Goal: Task Accomplishment & Management: Manage account settings

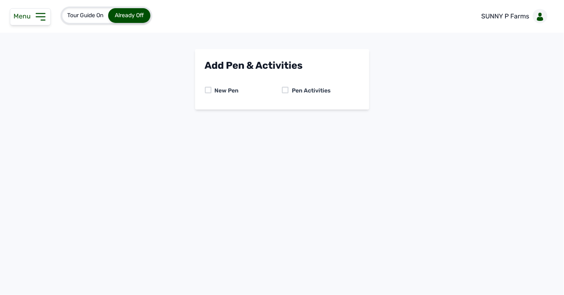
click at [287, 90] on div at bounding box center [285, 90] width 7 height 7
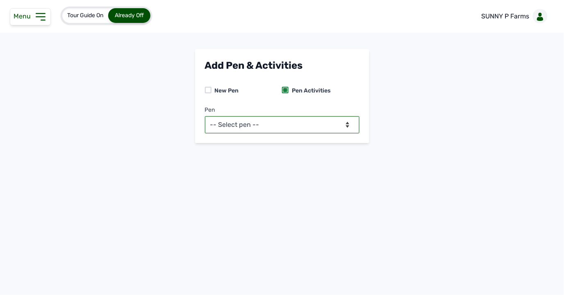
click at [293, 125] on select "-- Select pen -- PEN A (Broilers)" at bounding box center [282, 124] width 154 height 17
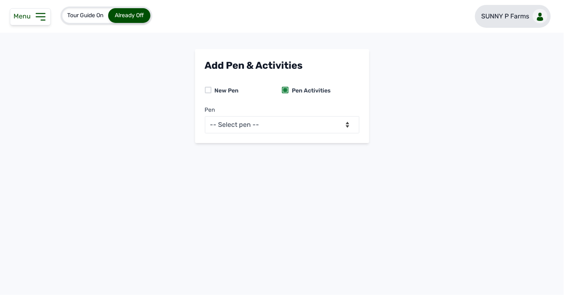
click at [520, 23] on link "SUNNY P Farms" at bounding box center [513, 16] width 76 height 23
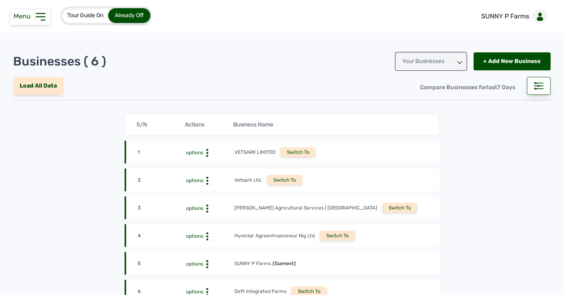
click at [309, 287] on div "Switch To" at bounding box center [309, 292] width 36 height 10
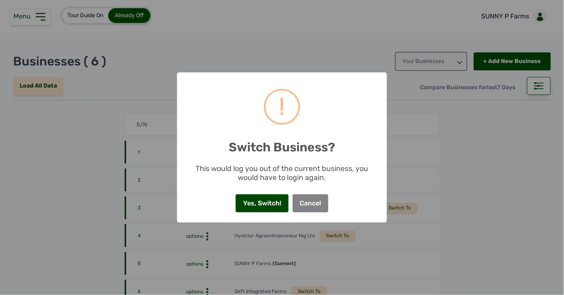
click at [264, 202] on button "Yes, Switch!" at bounding box center [262, 204] width 52 height 18
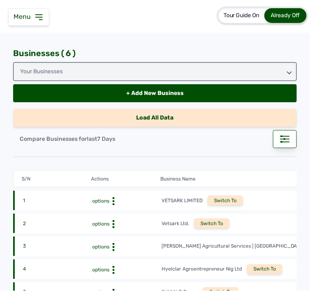
click at [39, 18] on icon at bounding box center [39, 17] width 10 height 10
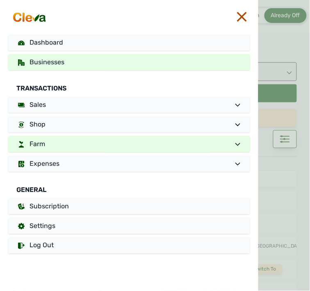
click at [76, 137] on link "Farm" at bounding box center [129, 144] width 242 height 16
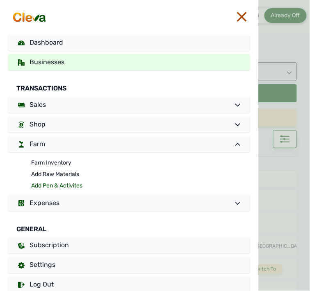
click at [72, 185] on link "Add Pen & Activites" at bounding box center [140, 185] width 219 height 11
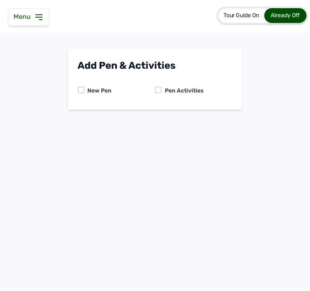
click at [43, 19] on icon at bounding box center [39, 17] width 10 height 10
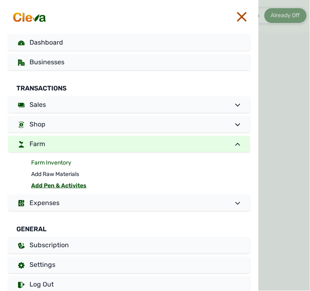
click at [66, 162] on link "Farm Inventory" at bounding box center [140, 162] width 219 height 11
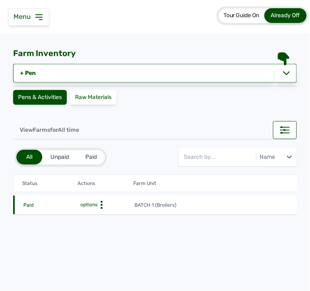
click at [102, 206] on icon at bounding box center [102, 205] width 8 height 8
click at [104, 213] on div "Farm Activities" at bounding box center [104, 218] width 58 height 10
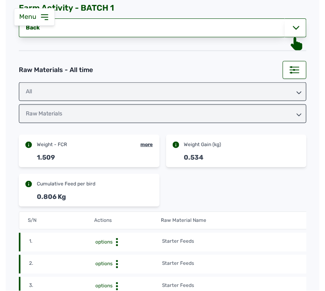
scroll to position [34, 0]
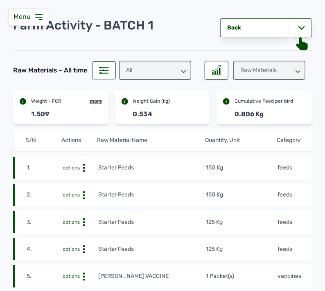
click at [294, 160] on tr "1. options Starter Feeds 150 Kg feeds 14th Sept 2025 at 10:46 AM mf16r2nvtF" at bounding box center [241, 168] width 456 height 22
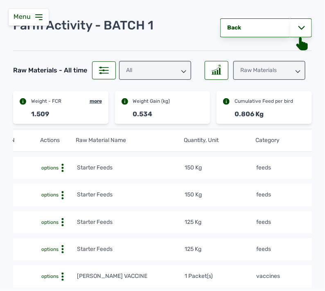
scroll to position [0, 0]
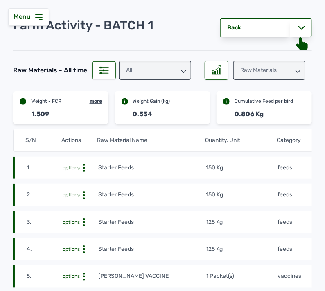
click at [38, 19] on icon at bounding box center [39, 17] width 10 height 10
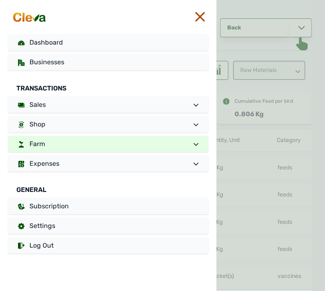
click at [66, 144] on link "Farm" at bounding box center [108, 144] width 200 height 16
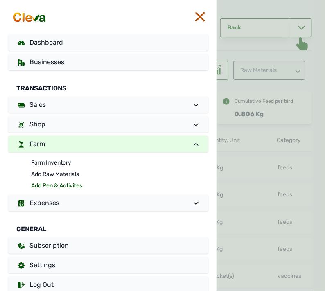
click at [55, 184] on link "Add Pen & Activites" at bounding box center [119, 185] width 177 height 11
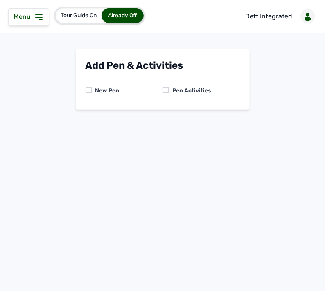
click at [168, 90] on div at bounding box center [166, 90] width 7 height 7
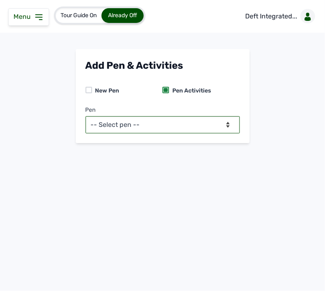
click at [165, 123] on select "-- Select pen -- BATCH 1 (Broilers)" at bounding box center [163, 124] width 154 height 17
select select "mf2jqycq6487"
click at [86, 116] on select "-- Select pen -- BATCH 1 (Broilers)" at bounding box center [163, 124] width 154 height 17
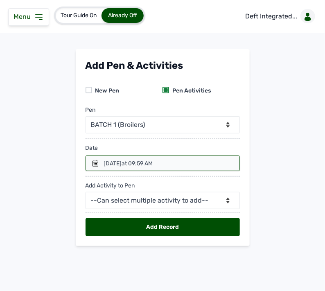
click at [94, 163] on icon at bounding box center [95, 163] width 7 height 7
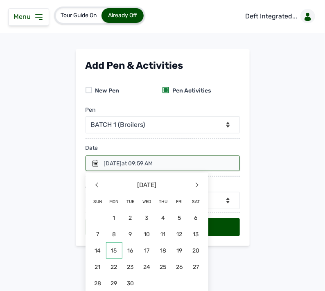
click at [118, 248] on span "15" at bounding box center [114, 251] width 16 height 16
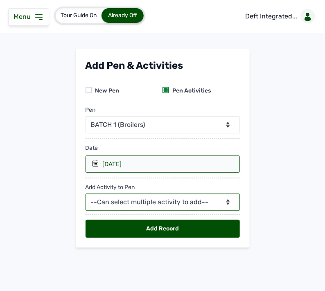
click at [138, 204] on select "--Can select multiple activity to add-- Raw Material Losses Weight" at bounding box center [163, 202] width 154 height 17
select select "Raw Material"
click at [86, 194] on select "--Can select multiple activity to add-- Raw Material Losses Weight" at bounding box center [163, 202] width 154 height 17
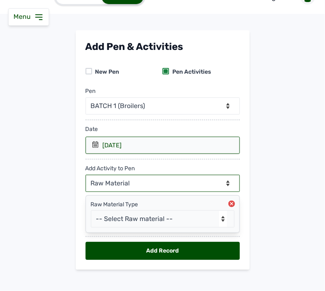
scroll to position [27, 0]
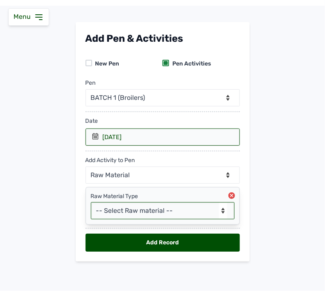
click at [189, 207] on select "-- Select Raw material -- feeds medications vaccines Biomass Fuel" at bounding box center [163, 210] width 144 height 17
select select "feeds"
click at [91, 202] on select "-- Select Raw material -- feeds medications vaccines Biomass Fuel" at bounding box center [163, 210] width 144 height 17
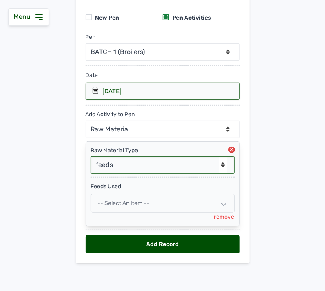
scroll to position [75, 0]
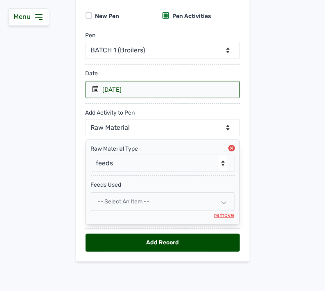
drag, startPoint x: 173, startPoint y: 204, endPoint x: 166, endPoint y: 203, distance: 7.0
click at [168, 203] on div "-- Select an Item --" at bounding box center [163, 202] width 144 height 19
select select
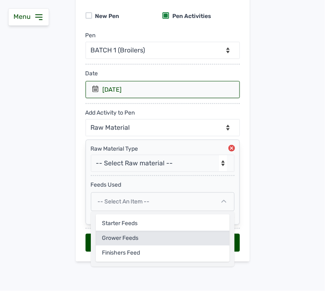
click at [148, 235] on div "Grower feeds" at bounding box center [163, 238] width 134 height 15
select select
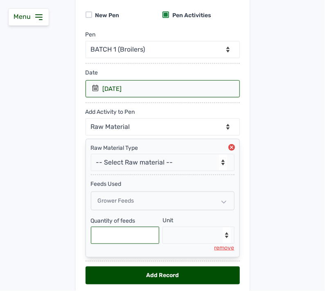
click at [124, 232] on input "text" at bounding box center [125, 235] width 69 height 17
type input "175"
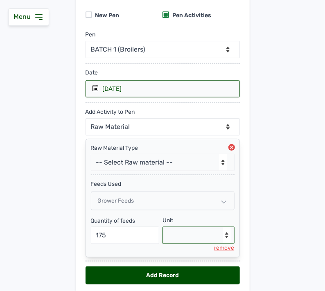
click at [177, 240] on select "--Select unit-- Bag(s) Kg" at bounding box center [199, 235] width 72 height 17
select select "Kg"
click at [163, 228] on select "--Select unit-- Bag(s) Kg" at bounding box center [199, 235] width 72 height 17
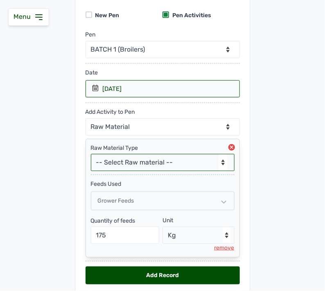
click at [182, 159] on select "-- Select Raw material -- feeds medications vaccines Biomass Fuel" at bounding box center [163, 162] width 144 height 17
select select "vaccines"
click at [91, 154] on select "-- Select Raw material -- feeds medications vaccines Biomass Fuel" at bounding box center [163, 162] width 144 height 17
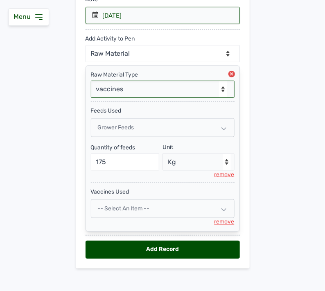
scroll to position [157, 0]
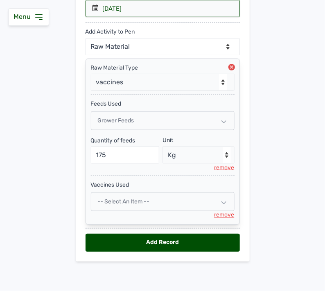
click at [165, 202] on div "-- Select an Item --" at bounding box center [163, 202] width 144 height 19
select select
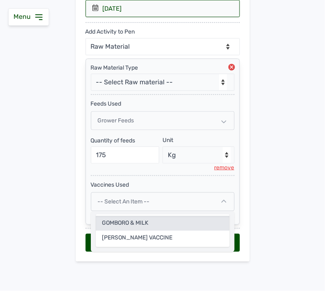
click at [156, 223] on div "GOMBORO & MILK" at bounding box center [163, 223] width 134 height 15
select select
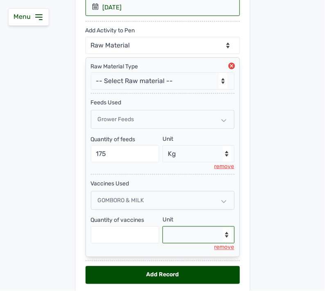
click at [182, 233] on select "--Select unit-- Packet(s)" at bounding box center [199, 235] width 72 height 17
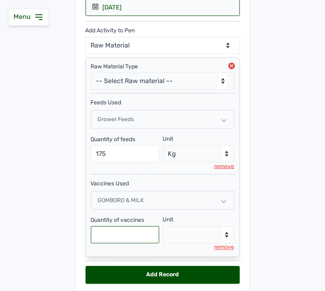
click at [143, 233] on input "text" at bounding box center [125, 235] width 69 height 17
click at [162, 202] on div "GOMBORO & MILK" at bounding box center [163, 200] width 144 height 19
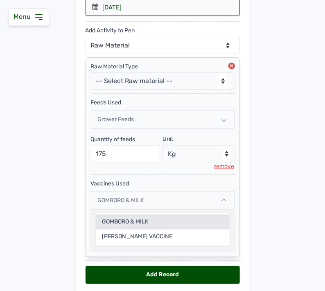
click at [152, 217] on div "GOMBORO & MILK" at bounding box center [163, 222] width 134 height 15
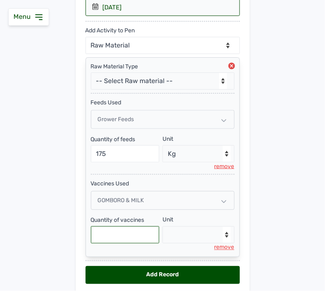
click at [130, 236] on input "text" at bounding box center [125, 235] width 69 height 17
type input "1"
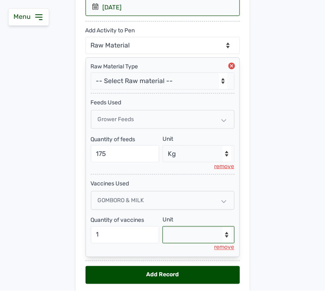
click at [188, 238] on select "--Select unit-- Packet(s)" at bounding box center [199, 235] width 72 height 17
select select "Packet(s)"
click at [163, 227] on select "--Select unit-- Packet(s)" at bounding box center [199, 235] width 72 height 17
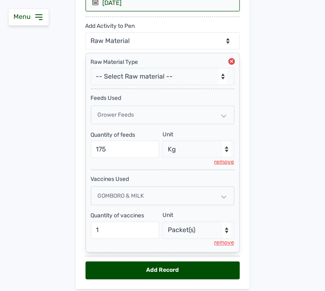
scroll to position [191, 0]
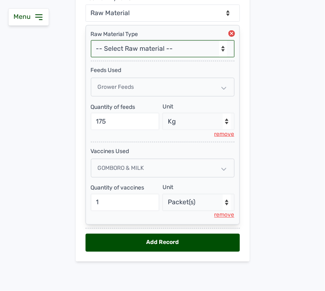
click at [187, 52] on select "-- Select Raw material -- feeds medications vaccines Biomass Fuel" at bounding box center [163, 48] width 144 height 17
click at [137, 44] on select "-- Select Raw material -- feeds medications vaccines Biomass Fuel" at bounding box center [163, 48] width 144 height 17
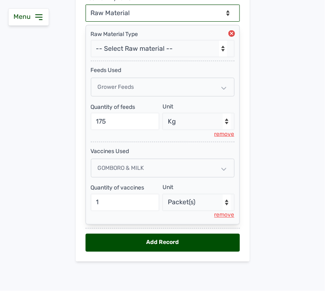
click at [143, 12] on select "--Can select multiple activity to add-- Raw Material Losses Weight" at bounding box center [163, 13] width 154 height 17
select select "Losses"
click at [86, 5] on select "--Can select multiple activity to add-- Raw Material Losses Weight" at bounding box center [163, 13] width 154 height 17
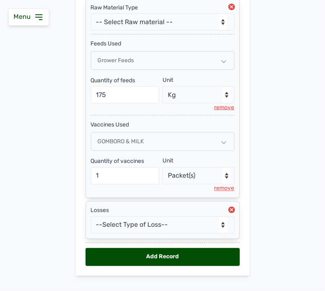
scroll to position [232, 0]
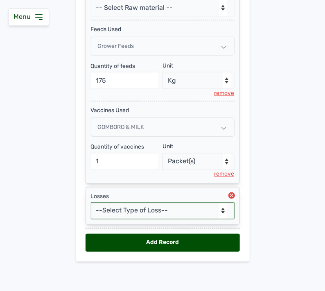
click at [162, 207] on select "--Select Type of Loss-- Mortality Culled Theft" at bounding box center [163, 210] width 144 height 17
select select "Mortality"
click at [91, 202] on select "--Select Type of Loss-- Mortality Culled Theft" at bounding box center [163, 210] width 144 height 17
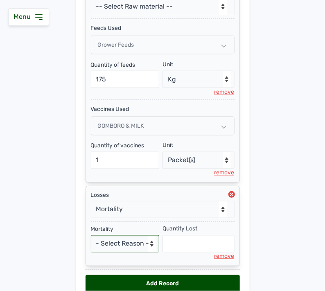
click at [124, 242] on select "- Select Reason - Disease Late Vaccination Wrong Vaccination Heat Lack of Water…" at bounding box center [125, 244] width 69 height 17
select select "Others"
click at [91, 237] on select "- Select Reason - Disease Late Vaccination Wrong Vaccination Heat Lack of Water…" at bounding box center [125, 244] width 69 height 17
select select "null"
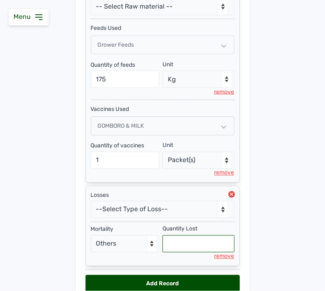
click at [184, 253] on input "text" at bounding box center [199, 244] width 72 height 17
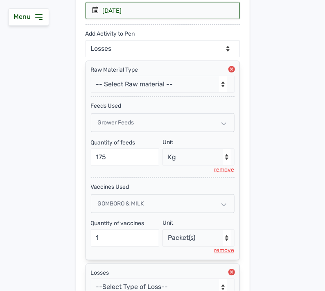
scroll to position [138, 0]
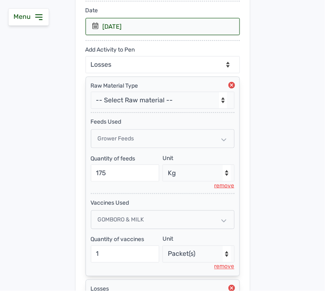
type input "1"
click at [152, 68] on select "--Can select multiple activity to add-- Raw Material Losses Weight" at bounding box center [163, 64] width 154 height 17
select select "Weight"
click at [86, 56] on select "--Can select multiple activity to add-- Raw Material Losses Weight" at bounding box center [163, 64] width 154 height 17
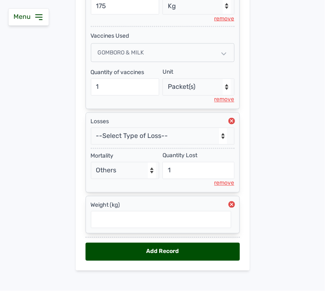
scroll to position [316, 0]
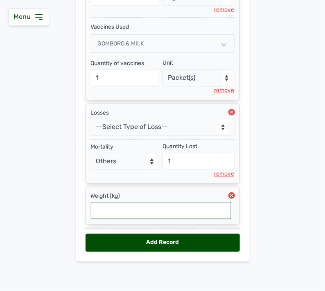
click at [161, 207] on input "text" at bounding box center [161, 210] width 141 height 17
type input "0.644"
click at [173, 241] on div "Add Record" at bounding box center [163, 243] width 154 height 18
select select "null"
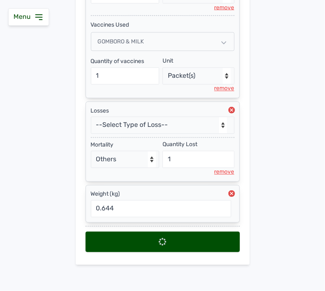
scroll to position [0, 0]
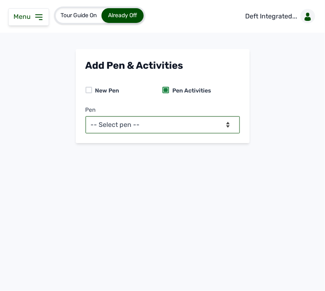
click at [163, 123] on select "-- Select pen -- BATCH 1 (Broilers)" at bounding box center [163, 124] width 154 height 17
select select "mf2jqycq6487"
click at [86, 116] on select "-- Select pen -- BATCH 1 (Broilers)" at bounding box center [163, 124] width 154 height 17
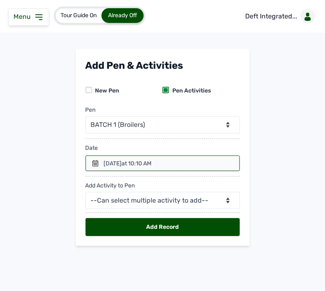
click at [95, 159] on div at bounding box center [163, 164] width 154 height 16
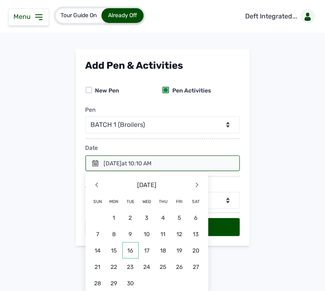
click at [132, 250] on span "16" at bounding box center [131, 251] width 16 height 16
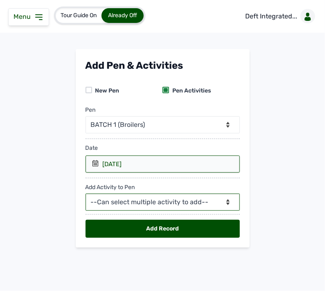
click at [154, 205] on select "--Can select multiple activity to add-- Raw Material Losses Weight" at bounding box center [163, 202] width 154 height 17
select select "Raw Material"
click at [86, 194] on select "--Can select multiple activity to add-- Raw Material Losses Weight" at bounding box center [163, 202] width 154 height 17
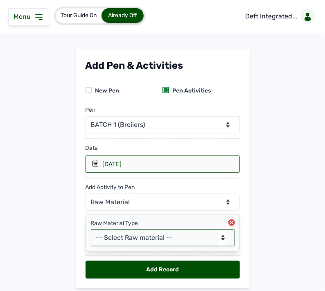
click at [117, 240] on select "-- Select Raw material -- feeds medications vaccines Biomass Fuel" at bounding box center [163, 237] width 144 height 17
select select "feeds"
click at [91, 230] on select "-- Select Raw material -- feeds medications vaccines Biomass Fuel" at bounding box center [163, 237] width 144 height 17
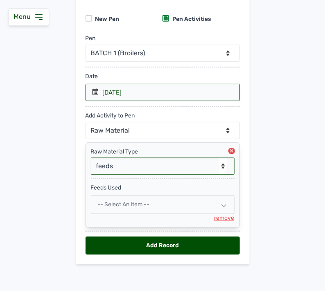
scroll to position [75, 0]
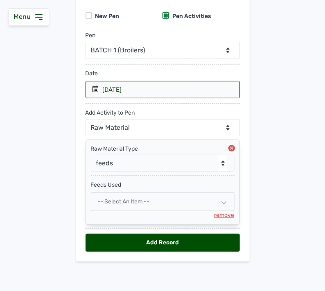
click at [153, 201] on div "-- Select an Item --" at bounding box center [163, 202] width 144 height 19
select select
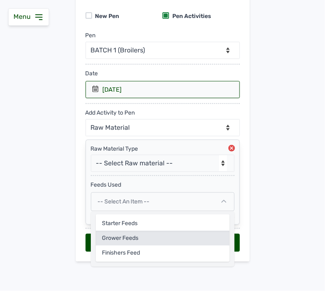
click at [139, 236] on div "Grower feeds" at bounding box center [163, 238] width 134 height 15
select select
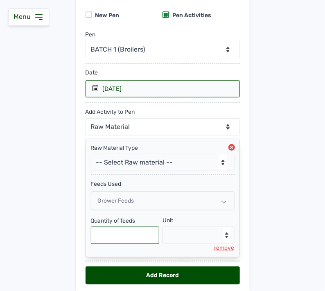
click at [127, 227] on input "text" at bounding box center [125, 235] width 69 height 17
type input "175"
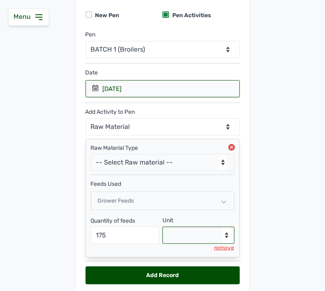
click at [191, 236] on select "--Select unit-- Bag(s) Kg" at bounding box center [199, 235] width 72 height 17
select select "Kg"
click at [163, 228] on select "--Select unit-- Bag(s) Kg" at bounding box center [199, 235] width 72 height 17
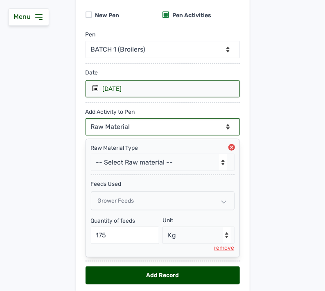
click at [136, 123] on select "--Can select multiple activity to add-- Raw Material Losses Weight" at bounding box center [163, 126] width 154 height 17
select select "Losses"
click at [86, 119] on select "--Can select multiple activity to add-- Raw Material Losses Weight" at bounding box center [163, 126] width 154 height 17
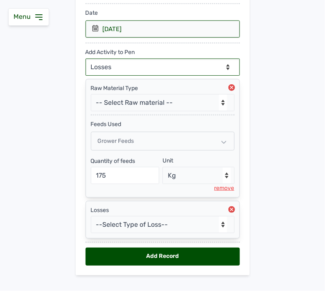
scroll to position [150, 0]
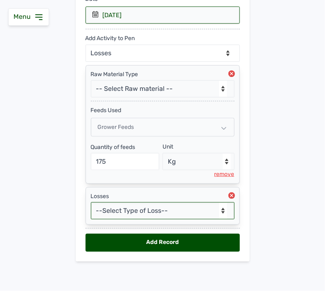
click at [133, 207] on select "--Select Type of Loss-- Mortality Culled Theft" at bounding box center [163, 210] width 144 height 17
select select "Mortality"
click at [91, 202] on select "--Select Type of Loss-- Mortality Culled Theft" at bounding box center [163, 210] width 144 height 17
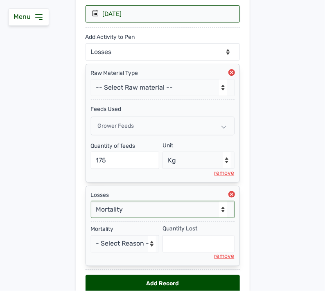
scroll to position [193, 0]
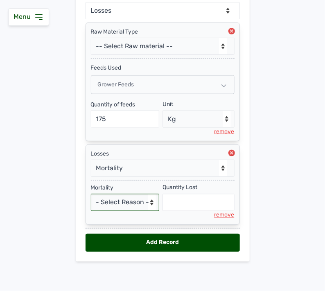
click at [136, 205] on select "- Select Reason - Disease Late Vaccination Wrong Vaccination Heat Lack of Water…" at bounding box center [125, 202] width 69 height 17
select select "Others"
click at [91, 194] on select "- Select Reason - Disease Late Vaccination Wrong Vaccination Heat Lack of Water…" at bounding box center [125, 202] width 69 height 17
select select "null"
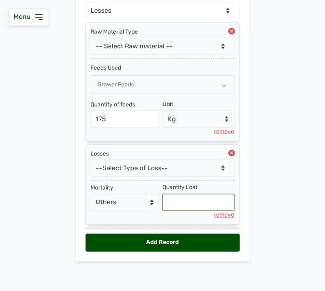
click at [185, 209] on input "text" at bounding box center [199, 202] width 72 height 17
type input "1"
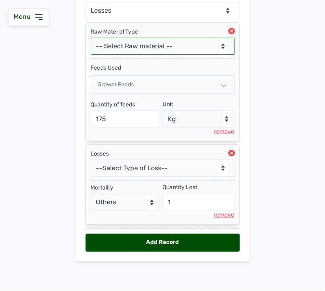
click at [184, 47] on select "-- Select Raw material -- feeds medications vaccines Biomass Fuel" at bounding box center [163, 46] width 144 height 17
click at [179, 28] on div "Raw Material Type" at bounding box center [163, 32] width 144 height 8
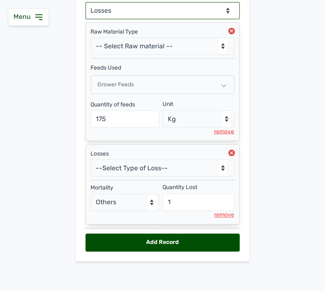
click at [176, 14] on select "--Can select multiple activity to add-- Raw Material Losses Weight" at bounding box center [163, 10] width 154 height 17
select select "Weight"
click at [86, 2] on select "--Can select multiple activity to add-- Raw Material Losses Weight" at bounding box center [163, 10] width 154 height 17
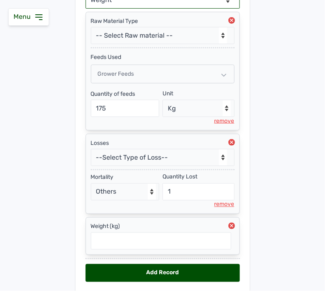
scroll to position [234, 0]
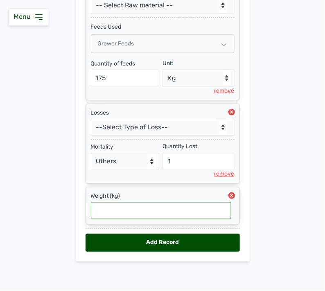
click at [165, 214] on input "text" at bounding box center [161, 210] width 141 height 17
type input "0.726"
click at [195, 242] on div "Add Record" at bounding box center [163, 243] width 154 height 18
select select "null"
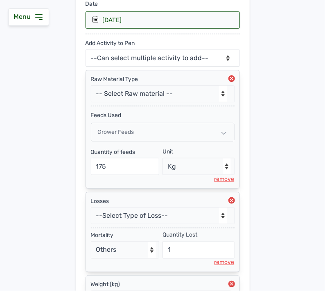
scroll to position [143, 0]
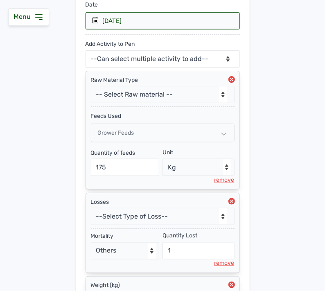
select select
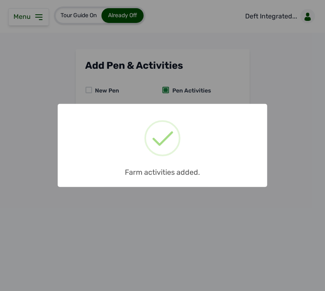
scroll to position [0, 0]
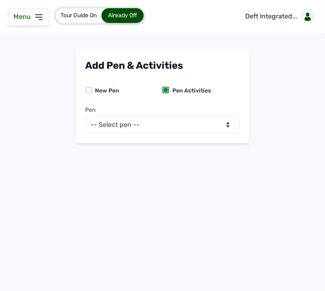
click at [73, 52] on div "× Farm activities added. OK No Cancel" at bounding box center [162, 145] width 325 height 291
click at [43, 17] on icon at bounding box center [39, 17] width 10 height 10
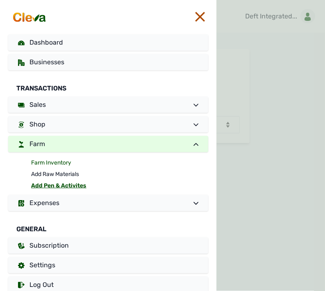
click at [60, 161] on link "Farm Inventory" at bounding box center [119, 162] width 177 height 11
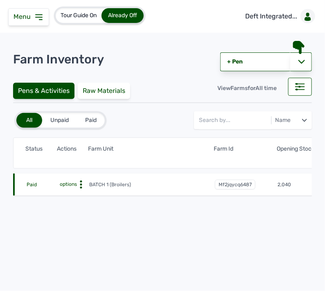
click at [79, 184] on icon at bounding box center [81, 185] width 8 height 8
click at [73, 194] on div "Farm Activities" at bounding box center [59, 198] width 58 height 10
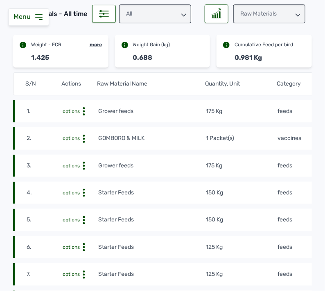
scroll to position [91, 0]
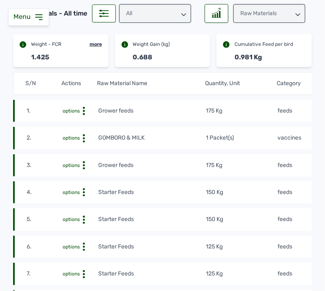
click at [243, 111] on td "175 Kg" at bounding box center [242, 111] width 72 height 9
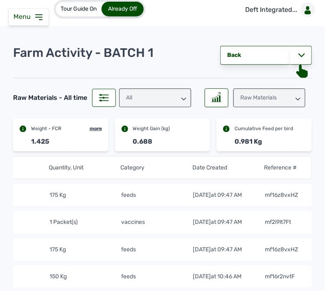
scroll to position [0, 0]
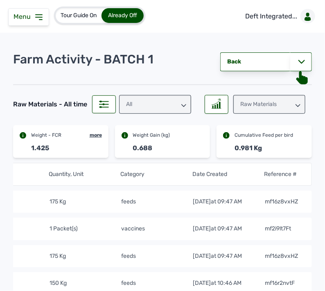
click at [250, 104] on div "Raw Materials" at bounding box center [270, 104] width 72 height 19
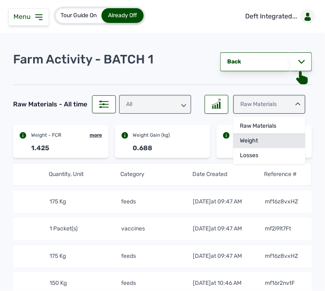
click at [254, 141] on div "Weight" at bounding box center [270, 141] width 72 height 15
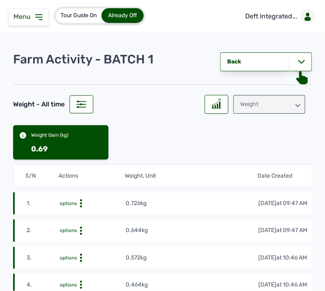
click at [40, 21] on icon at bounding box center [39, 17] width 10 height 10
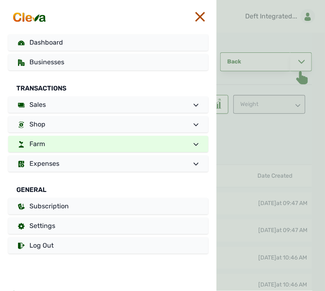
click at [58, 148] on link "Farm" at bounding box center [108, 144] width 200 height 16
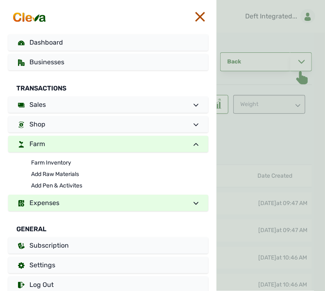
click at [48, 203] on span "Expenses" at bounding box center [45, 203] width 30 height 8
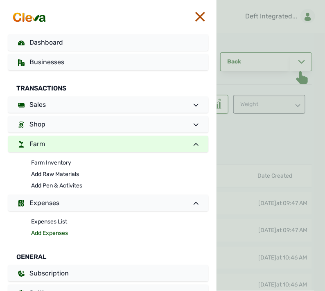
click at [50, 232] on link "Add Expenses" at bounding box center [119, 233] width 177 height 11
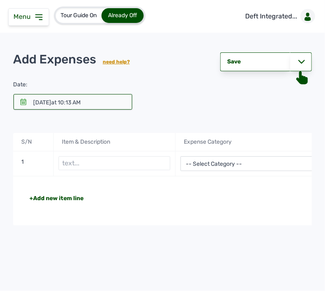
click at [27, 104] on div at bounding box center [73, 102] width 119 height 16
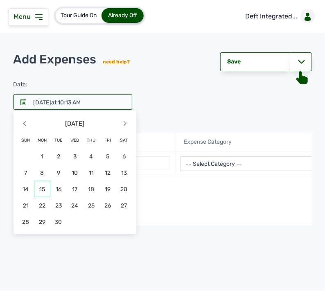
click at [47, 190] on span "15" at bounding box center [42, 189] width 16 height 16
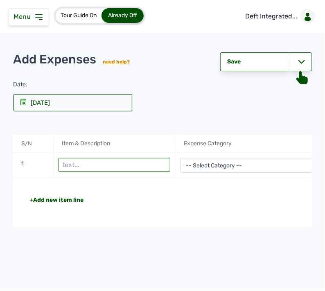
click at [93, 161] on input "text" at bounding box center [115, 165] width 112 height 14
type input "Wood shavings"
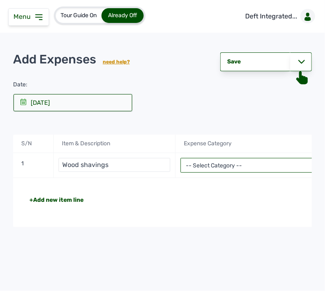
click at [263, 162] on select "-- Select Category -- Advertising Expenses Bank Charges Entertainment Expenses …" at bounding box center [257, 165] width 152 height 15
select select "Utility Expenses"
click at [181, 158] on select "-- Select Category -- Advertising Expenses Bank Charges Entertainment Expenses …" at bounding box center [257, 165] width 152 height 15
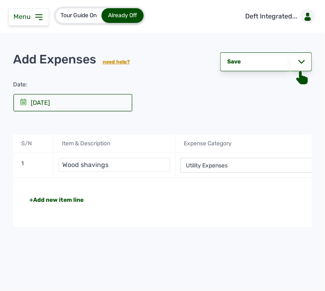
click at [256, 184] on div "+Add new item line Total NGN 0" at bounding box center [257, 202] width 488 height 49
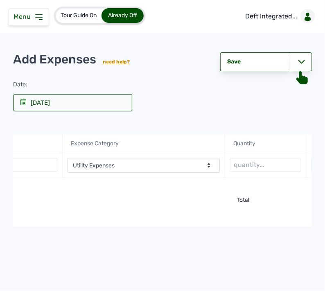
scroll to position [0, 189]
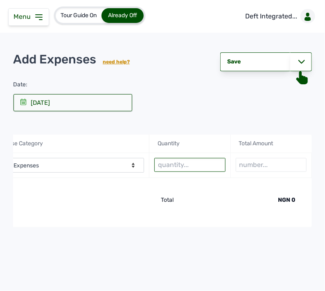
click at [181, 165] on input "text" at bounding box center [189, 165] width 71 height 14
type input "16 bags"
click at [266, 164] on input "number" at bounding box center [271, 165] width 71 height 14
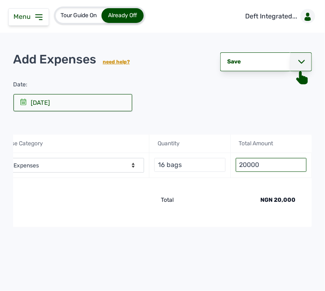
type input "20000"
click at [301, 57] on div at bounding box center [302, 61] width 22 height 19
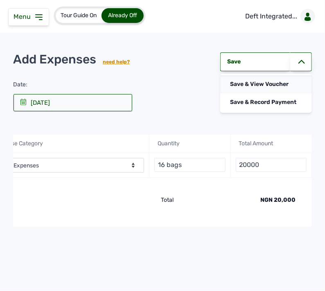
click at [291, 83] on div "Save & View Voucher" at bounding box center [266, 84] width 92 height 18
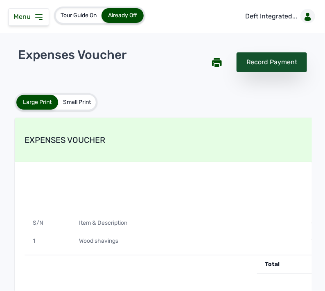
click at [281, 65] on div "Record Payment" at bounding box center [272, 62] width 70 height 20
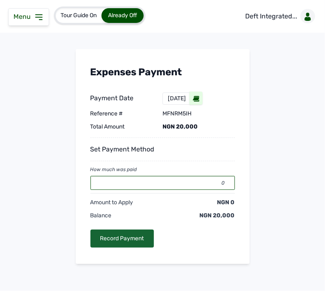
click at [168, 177] on input "0" at bounding box center [163, 183] width 145 height 14
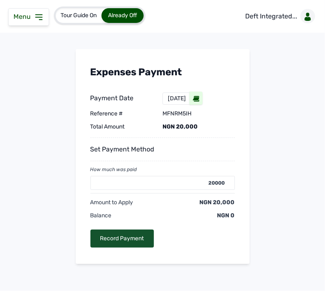
click at [133, 245] on div "Record Payment" at bounding box center [123, 239] width 64 height 18
type input "0"
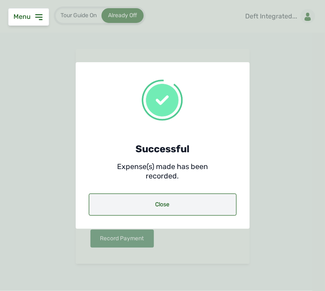
click at [193, 211] on div "Close" at bounding box center [163, 205] width 148 height 22
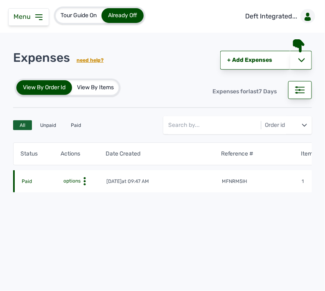
click at [84, 177] on td "options" at bounding box center [81, 181] width 40 height 9
click at [85, 182] on icon at bounding box center [85, 181] width 8 height 8
click at [76, 195] on div "View" at bounding box center [72, 194] width 58 height 10
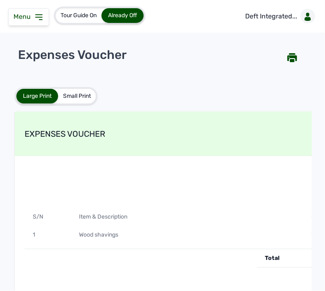
click at [35, 18] on icon at bounding box center [39, 17] width 10 height 10
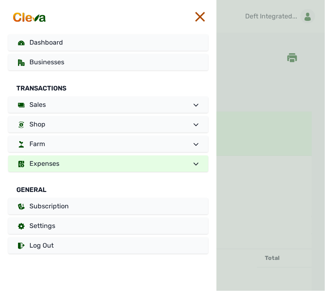
click at [118, 164] on link "Expenses" at bounding box center [108, 164] width 200 height 16
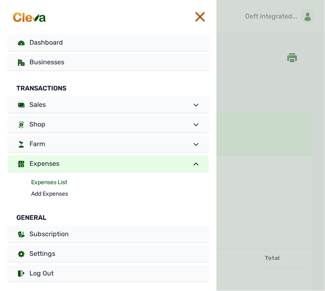
click at [72, 181] on link "Expenses List" at bounding box center [119, 182] width 177 height 11
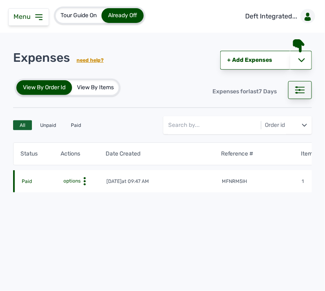
click at [292, 91] on div at bounding box center [300, 90] width 24 height 18
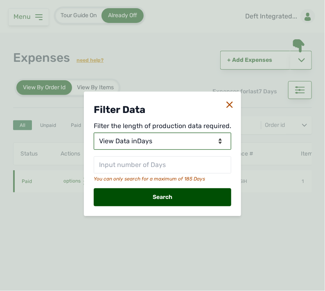
click at [188, 142] on select "View Data for Today View Data in Days View Data in Months View Data in Between …" at bounding box center [163, 141] width 138 height 17
select select "Months"
click at [95, 133] on select "View Data for Today View Data in Days View Data in Months View Data in Between …" at bounding box center [163, 141] width 138 height 17
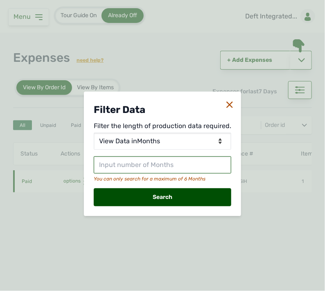
click at [159, 164] on input "text" at bounding box center [163, 165] width 138 height 17
type input "1"
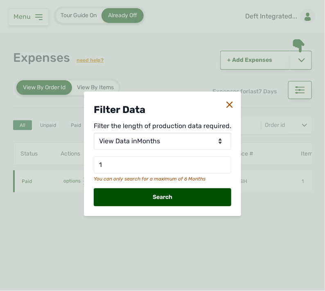
click at [165, 195] on div "Search" at bounding box center [163, 197] width 138 height 18
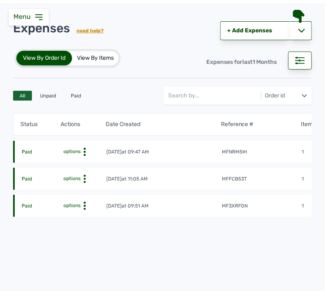
scroll to position [45, 0]
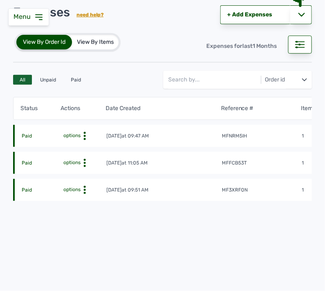
click at [83, 191] on icon at bounding box center [85, 190] width 8 height 8
click at [79, 201] on div "View" at bounding box center [72, 203] width 58 height 10
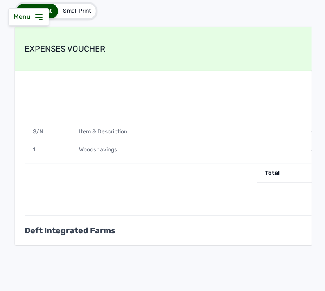
scroll to position [89, 0]
click at [232, 166] on div at bounding box center [164, 173] width 186 height 18
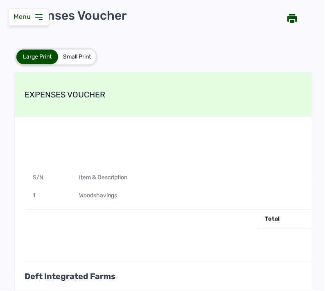
scroll to position [0, 0]
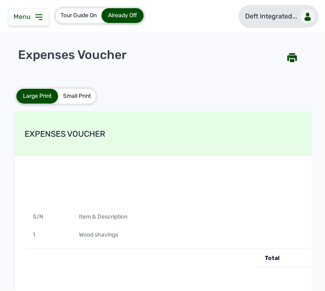
click at [275, 9] on link "Deft Integrated..." at bounding box center [279, 16] width 80 height 23
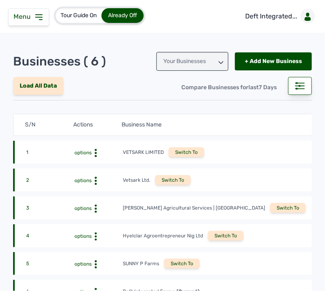
click at [185, 259] on div "Switch To" at bounding box center [182, 264] width 36 height 10
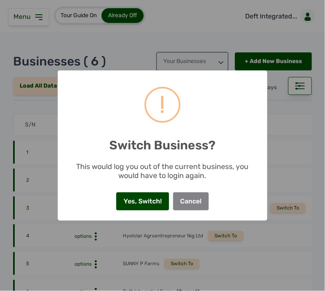
click at [139, 203] on button "Yes, Switch!" at bounding box center [142, 202] width 52 height 18
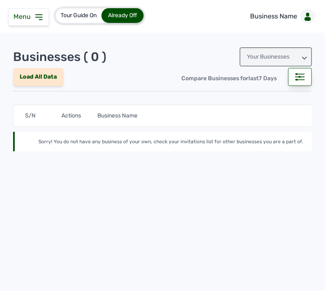
click at [39, 13] on icon at bounding box center [39, 17] width 10 height 10
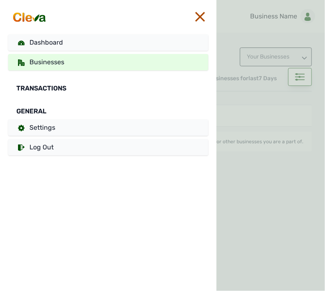
click at [248, 126] on div at bounding box center [271, 145] width 109 height 291
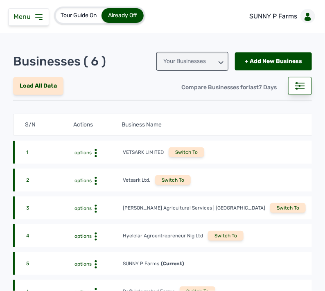
click at [34, 19] on icon at bounding box center [39, 17] width 10 height 10
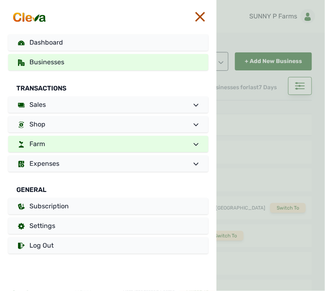
click at [60, 139] on link "Farm" at bounding box center [108, 144] width 200 height 16
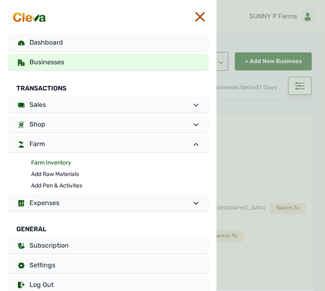
click at [56, 161] on link "Farm Inventory" at bounding box center [119, 162] width 177 height 11
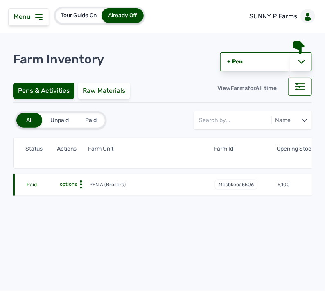
click at [81, 183] on icon at bounding box center [81, 185] width 8 height 8
click at [75, 195] on div "Farm Activities" at bounding box center [59, 198] width 58 height 10
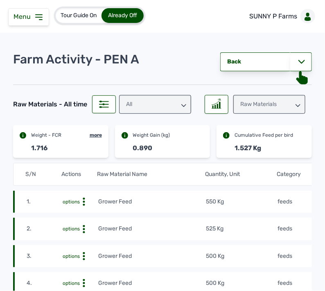
click at [169, 104] on div "All" at bounding box center [155, 104] width 72 height 19
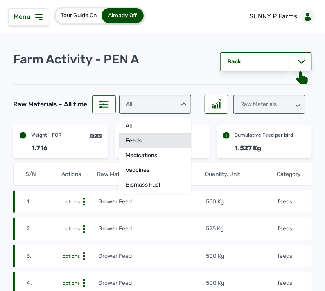
click at [161, 139] on div "feeds" at bounding box center [155, 141] width 72 height 15
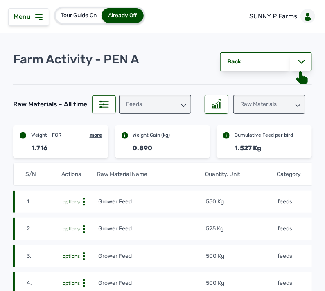
click at [255, 105] on div "Raw Materials" at bounding box center [270, 104] width 72 height 19
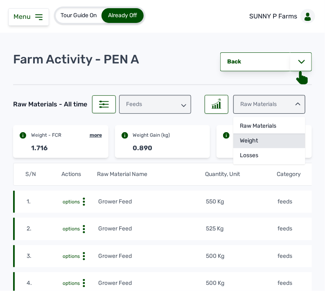
click at [247, 141] on div "Weight" at bounding box center [270, 141] width 72 height 15
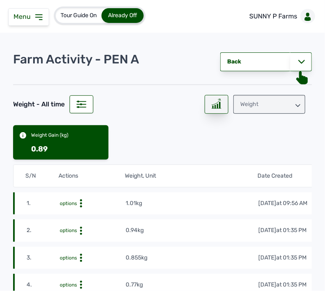
click at [219, 103] on div at bounding box center [217, 104] width 24 height 19
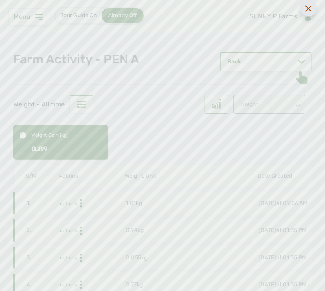
click at [313, 9] on div at bounding box center [309, 8] width 16 height 16
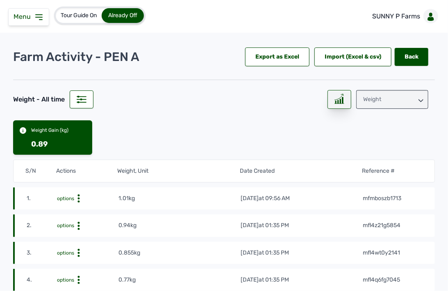
click at [325, 95] on div at bounding box center [339, 99] width 24 height 19
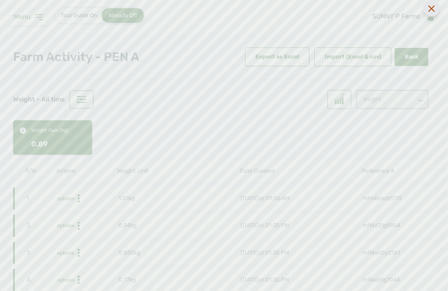
click at [325, 6] on icon at bounding box center [431, 8] width 7 height 7
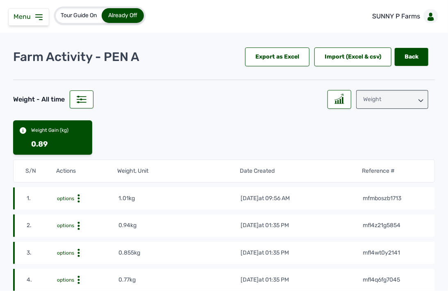
click at [325, 99] on icon at bounding box center [420, 100] width 5 height 5
click at [325, 132] on div "Weight" at bounding box center [392, 136] width 72 height 15
click at [325, 100] on div at bounding box center [339, 99] width 24 height 19
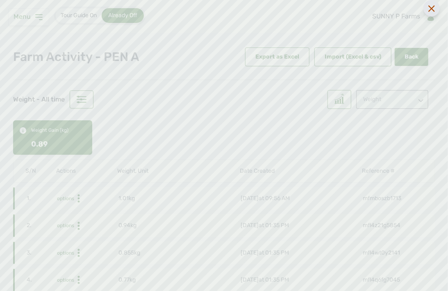
click at [325, 10] on div at bounding box center [431, 8] width 16 height 16
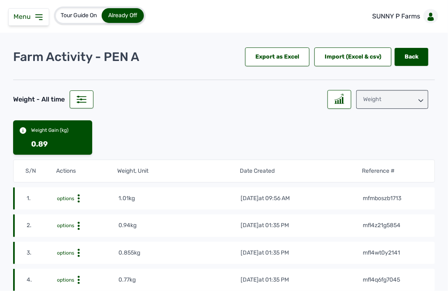
click at [325, 97] on div "Weight" at bounding box center [392, 99] width 72 height 19
click at [325, 150] on div "Losses" at bounding box center [392, 150] width 72 height 15
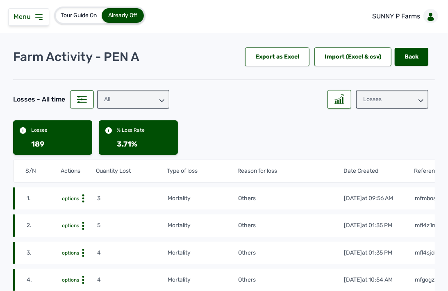
click at [123, 100] on div "All" at bounding box center [133, 99] width 72 height 19
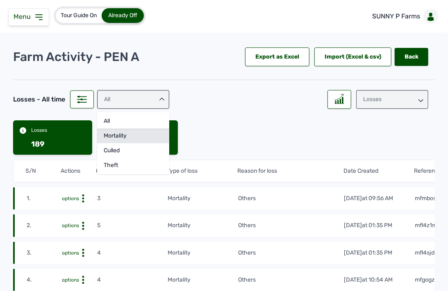
click at [125, 134] on div "mortality" at bounding box center [133, 136] width 72 height 15
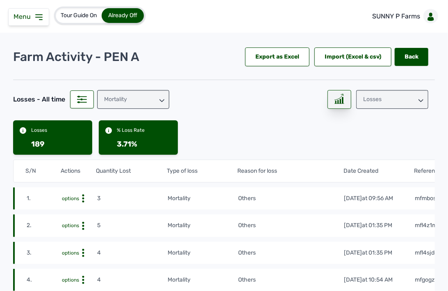
click at [325, 100] on div at bounding box center [339, 99] width 24 height 19
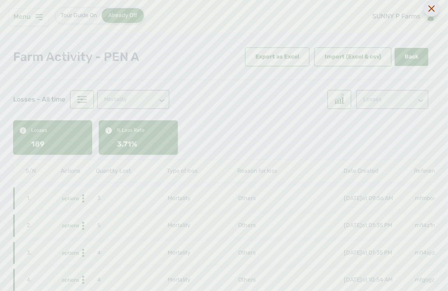
click at [325, 9] on div at bounding box center [431, 8] width 16 height 16
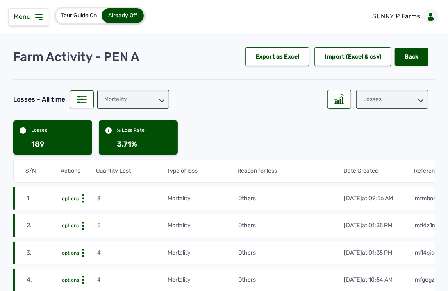
click at [325, 103] on div "Losses" at bounding box center [392, 99] width 72 height 19
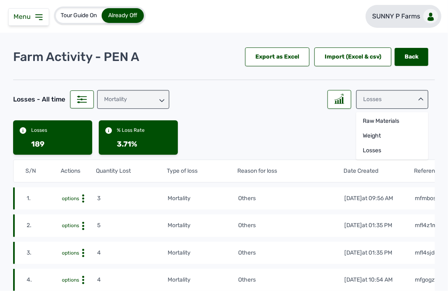
click at [325, 11] on link "SUNNY P Farms" at bounding box center [404, 16] width 76 height 23
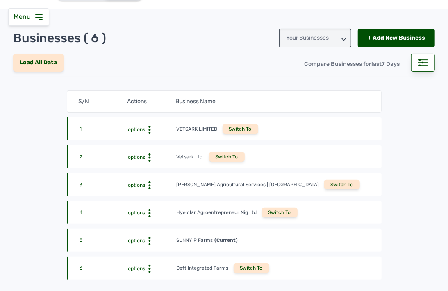
scroll to position [45, 0]
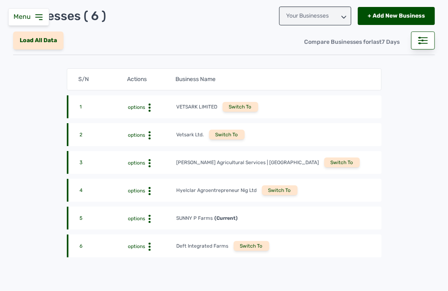
click at [243, 245] on div "Switch To" at bounding box center [252, 246] width 36 height 10
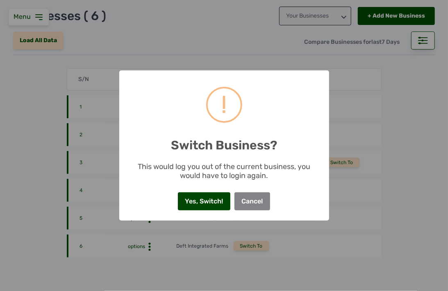
click at [218, 203] on button "Yes, Switch!" at bounding box center [204, 202] width 52 height 18
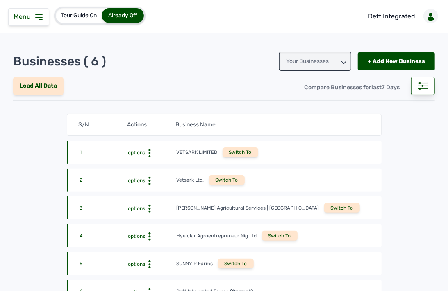
click at [42, 19] on icon at bounding box center [39, 17] width 7 height 5
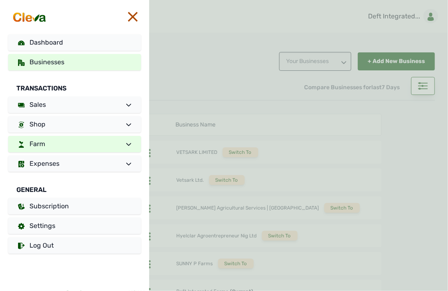
click at [64, 141] on link "Farm" at bounding box center [74, 144] width 133 height 16
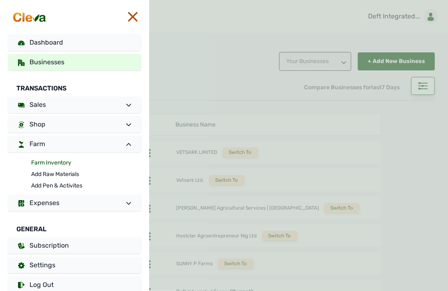
click at [56, 163] on link "Farm Inventory" at bounding box center [86, 162] width 110 height 11
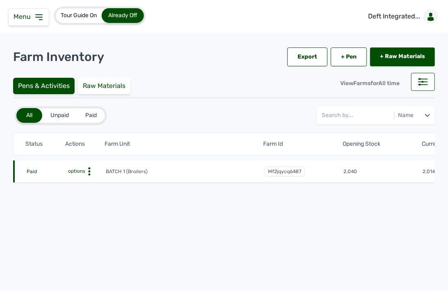
click at [91, 171] on icon at bounding box center [89, 172] width 8 height 8
click at [82, 179] on div "Farm Activities" at bounding box center [75, 184] width 58 height 10
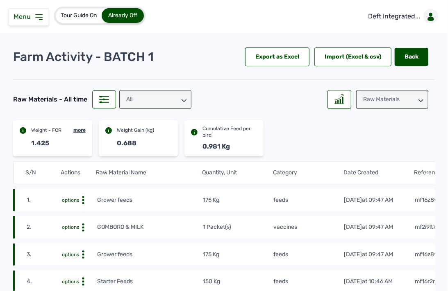
click at [152, 102] on div "All" at bounding box center [155, 99] width 72 height 19
click at [380, 103] on div "Raw Materials" at bounding box center [392, 99] width 72 height 19
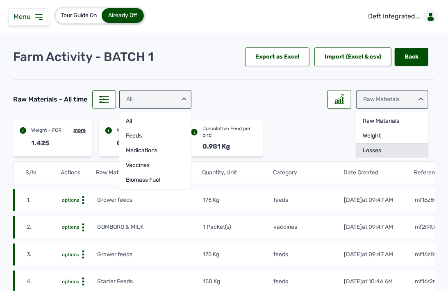
click at [379, 150] on div "Losses" at bounding box center [392, 150] width 72 height 15
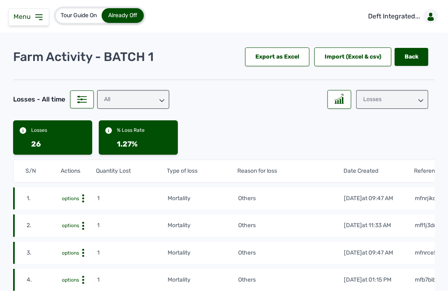
click at [146, 98] on div "All" at bounding box center [133, 99] width 72 height 19
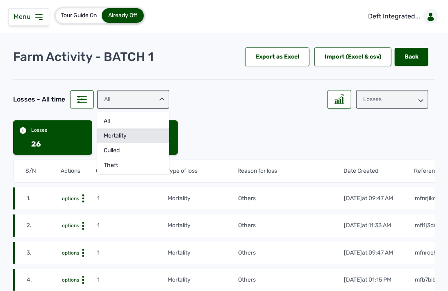
click at [143, 134] on div "mortality" at bounding box center [133, 136] width 72 height 15
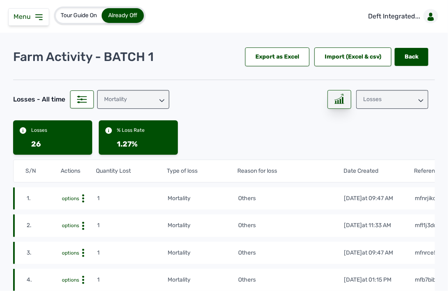
click at [337, 96] on icon at bounding box center [339, 99] width 10 height 10
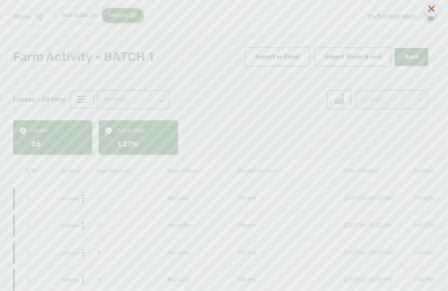
click at [430, 14] on div at bounding box center [431, 8] width 16 height 16
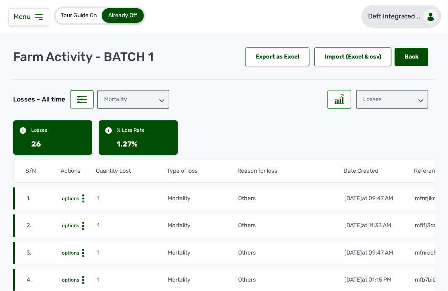
click at [402, 17] on p "Deft Integrated..." at bounding box center [394, 16] width 52 height 10
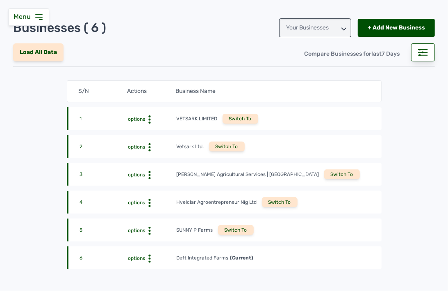
scroll to position [91, 0]
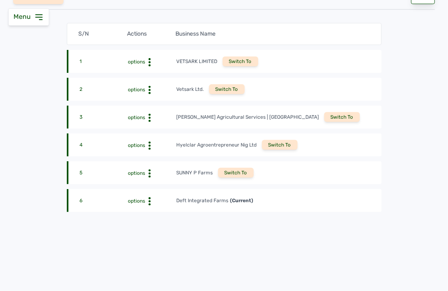
click at [234, 173] on div "Switch To" at bounding box center [236, 173] width 36 height 10
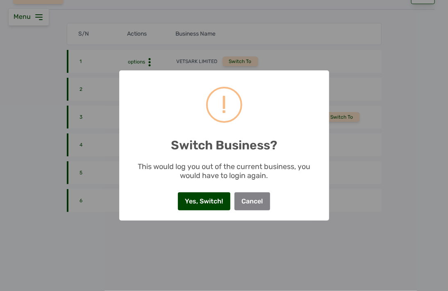
click at [218, 198] on button "Yes, Switch!" at bounding box center [204, 202] width 52 height 18
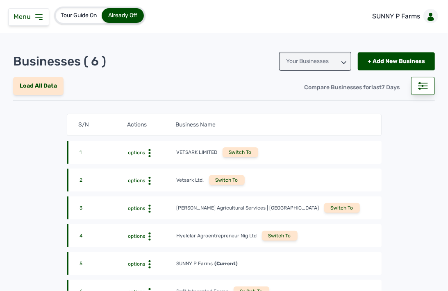
scroll to position [24, 0]
click at [31, 13] on span "Menu" at bounding box center [24, 17] width 20 height 8
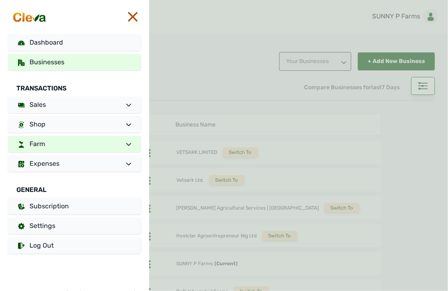
click at [91, 148] on link "Farm" at bounding box center [74, 144] width 133 height 16
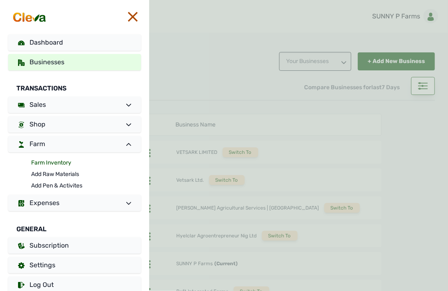
click at [63, 163] on link "Farm Inventory" at bounding box center [86, 162] width 110 height 11
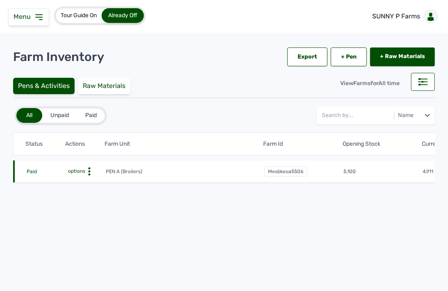
click at [88, 172] on icon at bounding box center [89, 172] width 8 height 8
click at [82, 182] on div "Farm Activities" at bounding box center [75, 184] width 58 height 10
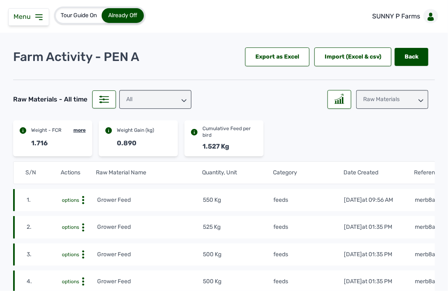
click at [394, 101] on div "Raw Materials" at bounding box center [392, 99] width 72 height 19
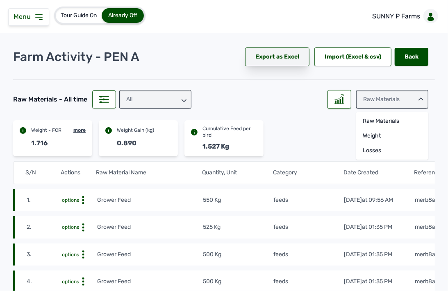
click at [284, 59] on div "Export as Excel" at bounding box center [277, 57] width 64 height 19
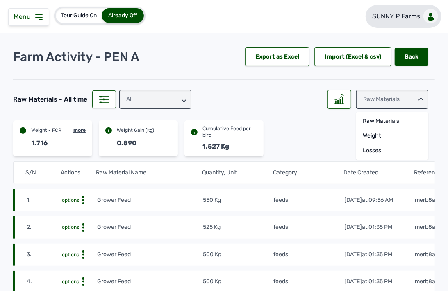
click at [372, 15] on p "SUNNY P Farms" at bounding box center [396, 16] width 48 height 10
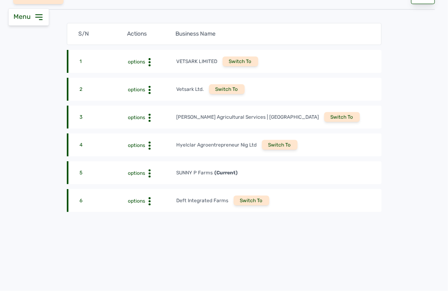
scroll to position [93, 0]
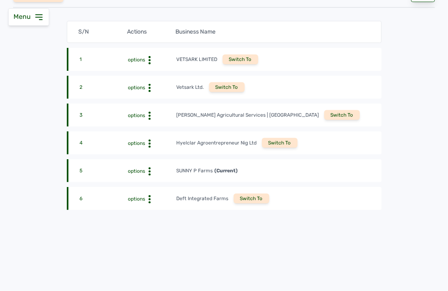
drag, startPoint x: 280, startPoint y: 106, endPoint x: 302, endPoint y: 71, distance: 41.3
click at [300, 79] on div "S/N Actions Business Name 1 options VETSARK LIMITED Switch To 2 options Vetsark…" at bounding box center [224, 115] width 315 height 189
click at [324, 115] on div "Switch To" at bounding box center [342, 115] width 36 height 10
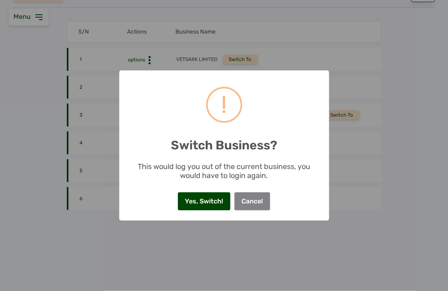
click at [195, 200] on button "Yes, Switch!" at bounding box center [204, 202] width 52 height 18
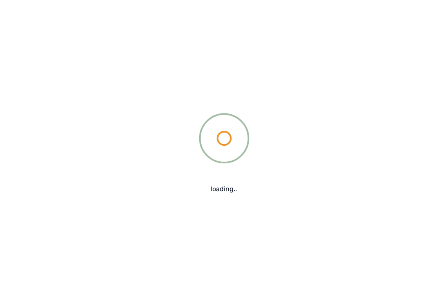
scroll to position [0, 0]
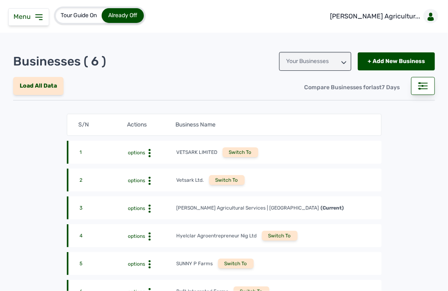
click at [34, 15] on icon at bounding box center [39, 17] width 10 height 10
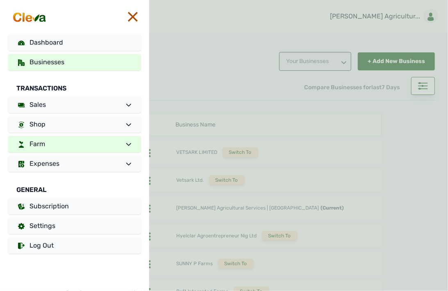
click at [87, 148] on link "Farm" at bounding box center [74, 144] width 133 height 16
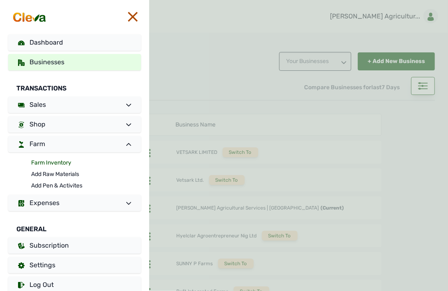
click at [74, 164] on link "Farm Inventory" at bounding box center [86, 162] width 110 height 11
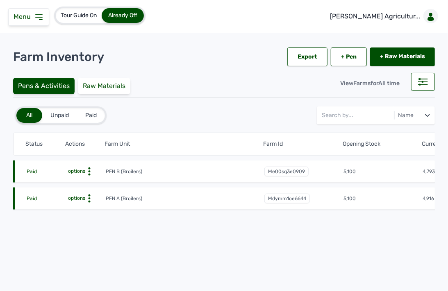
click at [89, 173] on icon at bounding box center [89, 172] width 8 height 8
click at [83, 184] on div "Farm Activities" at bounding box center [75, 184] width 58 height 10
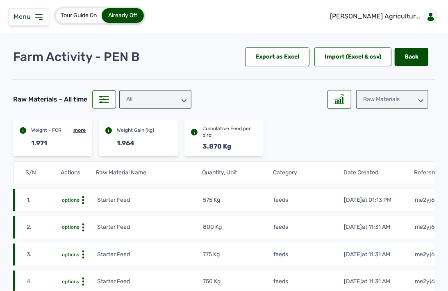
click at [160, 96] on div "All" at bounding box center [155, 99] width 72 height 19
click at [387, 95] on div "Raw Materials" at bounding box center [392, 99] width 72 height 19
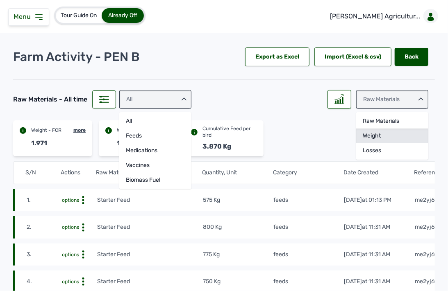
click at [378, 133] on div "Weight" at bounding box center [392, 136] width 72 height 15
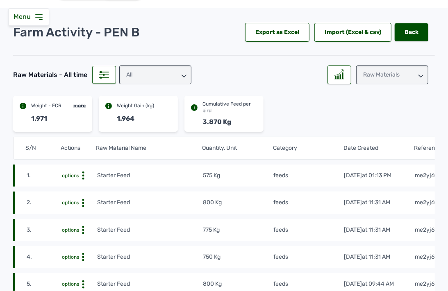
scroll to position [45, 0]
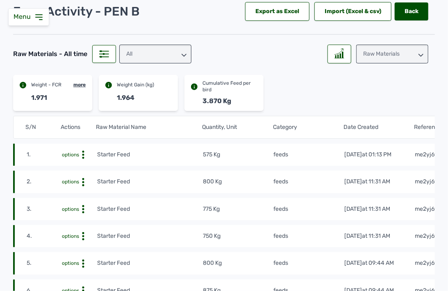
click at [379, 48] on div "Raw Materials" at bounding box center [392, 54] width 72 height 19
drag, startPoint x: 372, startPoint y: 82, endPoint x: 372, endPoint y: 87, distance: 4.9
click at [372, 87] on div "Raw Materials Weight Losses" at bounding box center [392, 91] width 72 height 48
click at [372, 87] on div "Weight" at bounding box center [392, 90] width 72 height 15
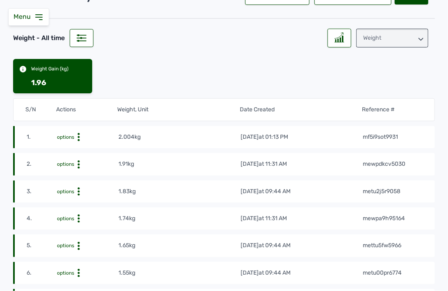
scroll to position [91, 0]
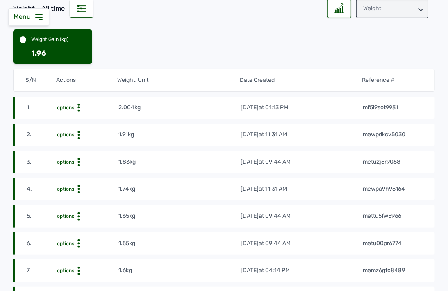
click at [404, 107] on td "mf5i9sot9931" at bounding box center [392, 107] width 61 height 9
click at [415, 100] on tr "1. options 2.004kg 29th Aug 2025 at 01:13 PM mf5i9sot9931" at bounding box center [224, 108] width 422 height 22
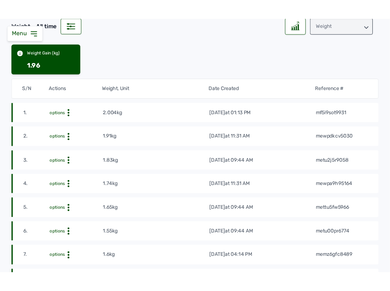
scroll to position [45, 0]
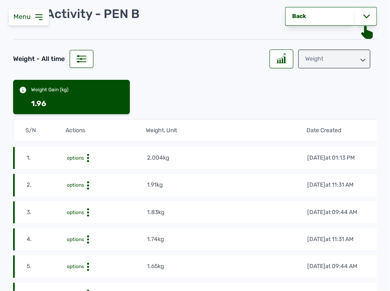
click at [37, 14] on icon at bounding box center [39, 17] width 10 height 10
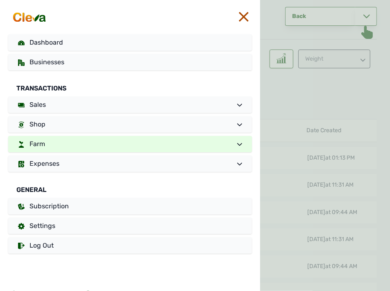
click at [50, 150] on link "Farm" at bounding box center [130, 144] width 244 height 16
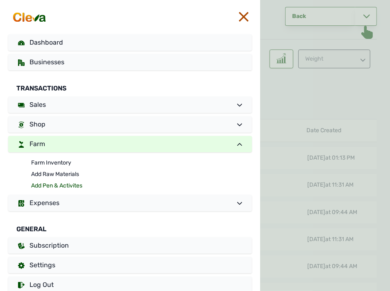
click at [53, 183] on link "Add Pen & Activites" at bounding box center [141, 185] width 221 height 11
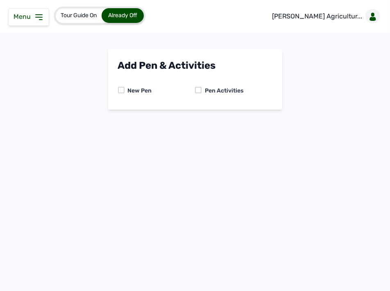
click at [202, 87] on div "Pen Activities" at bounding box center [223, 91] width 42 height 8
click at [201, 91] on div at bounding box center [198, 90] width 7 height 7
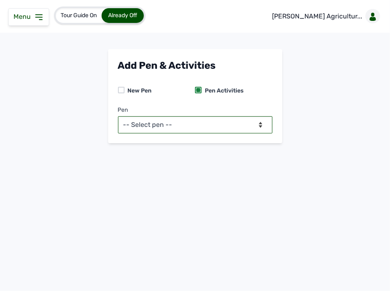
click at [198, 126] on select "-- Select pen -- PEN A (Broilers) PEN B (Broilers)" at bounding box center [195, 124] width 154 height 17
select select "me00sq3e0909"
click at [118, 116] on select "-- Select pen -- PEN A (Broilers) PEN B (Broilers)" at bounding box center [195, 124] width 154 height 17
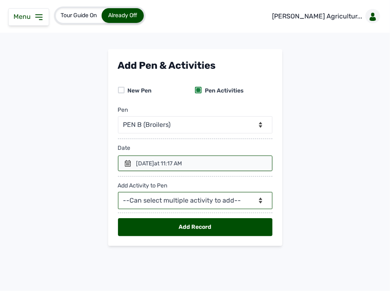
click at [147, 200] on select "--Can select multiple activity to add-- Raw Material Losses Weight" at bounding box center [195, 200] width 154 height 17
select select "Raw Material"
click at [118, 193] on select "--Can select multiple activity to add-- Raw Material Losses Weight" at bounding box center [195, 200] width 154 height 17
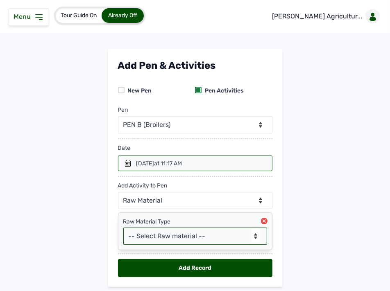
click at [148, 234] on select "-- Select Raw material -- feeds medications vaccines Biomass Fuel" at bounding box center [195, 236] width 144 height 17
select select "feeds"
click at [123, 228] on select "-- Select Raw material -- feeds medications vaccines Biomass Fuel" at bounding box center [195, 236] width 144 height 17
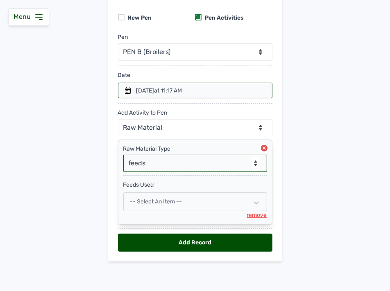
scroll to position [74, 0]
click at [189, 208] on div "-- Select an Item --" at bounding box center [195, 202] width 144 height 19
select select
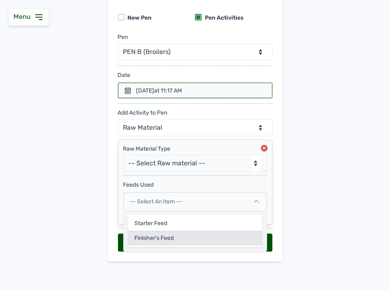
click at [175, 232] on div "Finisher's feed" at bounding box center [195, 238] width 134 height 15
select select
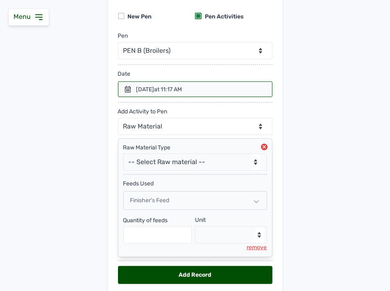
drag, startPoint x: 187, startPoint y: 197, endPoint x: 171, endPoint y: 204, distance: 17.8
click at [188, 197] on div "Finisher's feed" at bounding box center [195, 200] width 144 height 19
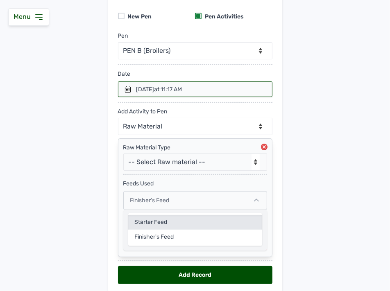
click at [153, 226] on div "Starter Feed" at bounding box center [195, 222] width 134 height 15
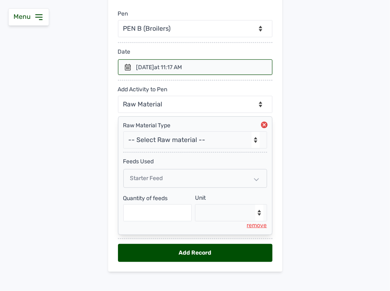
scroll to position [108, 0]
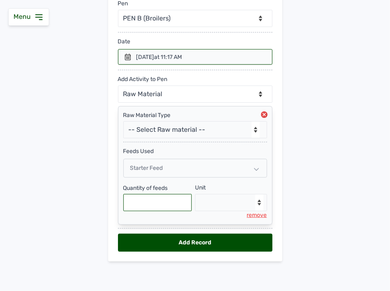
click at [160, 204] on input "text" at bounding box center [157, 202] width 69 height 17
type input "400"
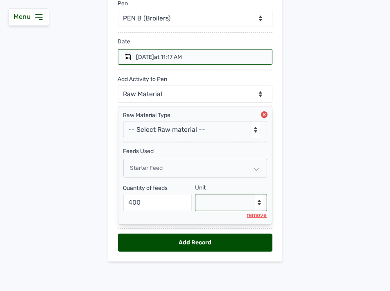
click at [223, 201] on select "--Select unit-- Bag(s) Kg" at bounding box center [231, 202] width 72 height 17
select select "Kg"
click at [195, 194] on select "--Select unit-- Bag(s) Kg" at bounding box center [231, 202] width 72 height 17
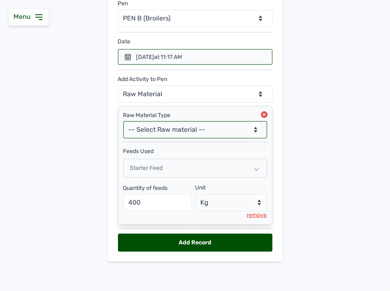
click at [200, 130] on select "-- Select Raw material -- feeds medications vaccines Biomass Fuel" at bounding box center [195, 129] width 144 height 17
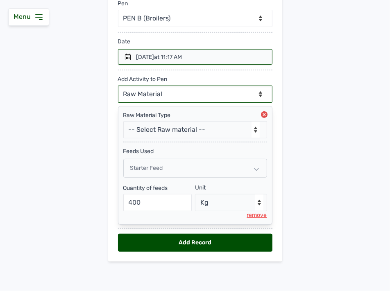
click at [208, 92] on select "--Can select multiple activity to add-- Raw Material Losses Weight" at bounding box center [195, 94] width 154 height 17
select select "Losses"
click at [118, 86] on select "--Can select multiple activity to add-- Raw Material Losses Weight" at bounding box center [195, 94] width 154 height 17
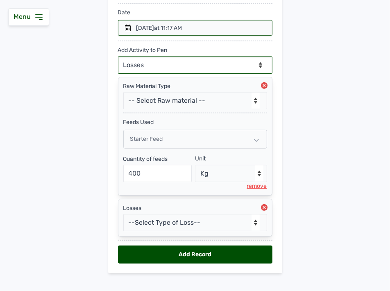
scroll to position [149, 0]
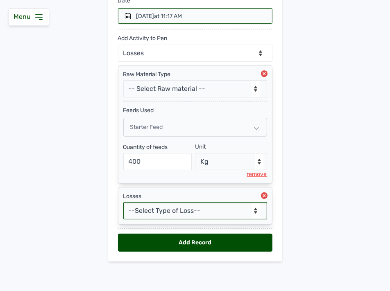
click at [163, 210] on select "--Select Type of Loss-- Mortality Culled Theft" at bounding box center [195, 210] width 144 height 17
select select "Mortality"
click at [123, 202] on select "--Select Type of Loss-- Mortality Culled Theft" at bounding box center [195, 210] width 144 height 17
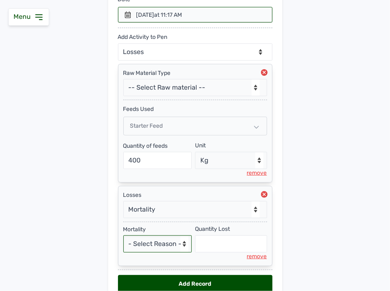
click at [156, 246] on select "- Select Reason - Disease Late Vaccination Wrong Vaccination Heat Lack of Water…" at bounding box center [157, 244] width 69 height 17
select select "Others"
click at [123, 236] on select "- Select Reason - Disease Late Vaccination Wrong Vaccination Heat Lack of Water…" at bounding box center [157, 244] width 69 height 17
select select "null"
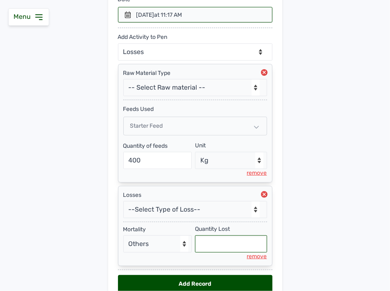
click at [200, 246] on input "text" at bounding box center [231, 244] width 72 height 17
type input "7"
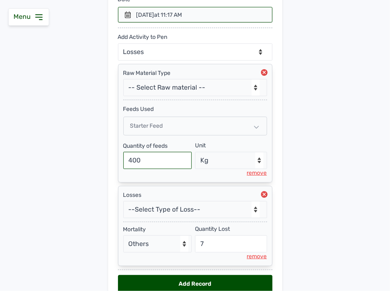
click at [173, 164] on input "400" at bounding box center [157, 160] width 69 height 17
type input "4"
type input "800"
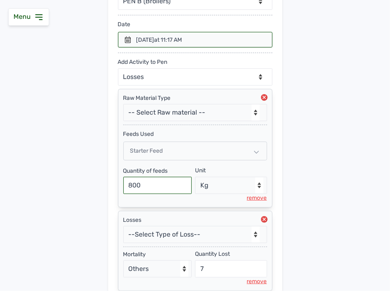
scroll to position [100, 0]
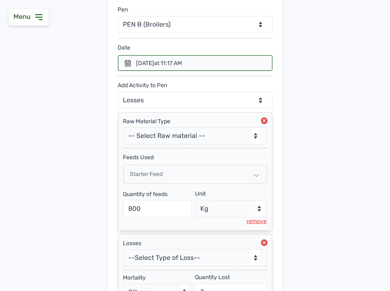
click at [129, 67] on div at bounding box center [195, 63] width 154 height 16
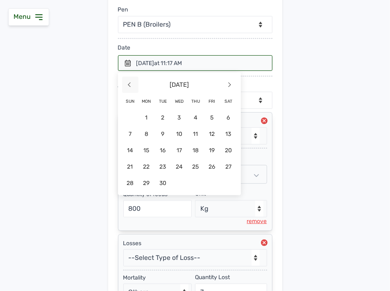
click at [126, 91] on span "<" at bounding box center [130, 85] width 16 height 16
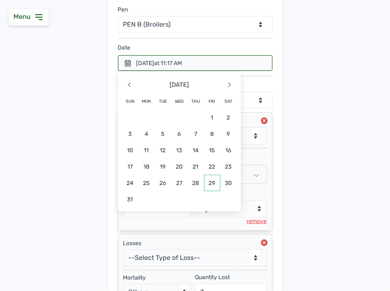
click at [218, 182] on span "29" at bounding box center [212, 183] width 16 height 16
select select "null"
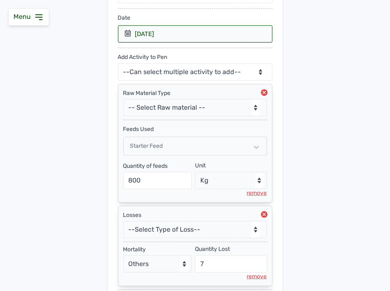
scroll to position [191, 0]
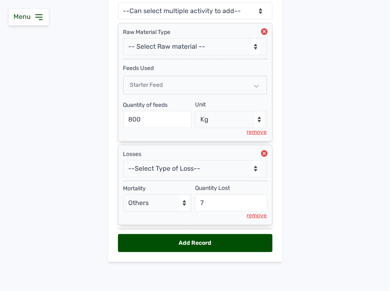
click at [193, 244] on div "Add Record" at bounding box center [195, 243] width 154 height 18
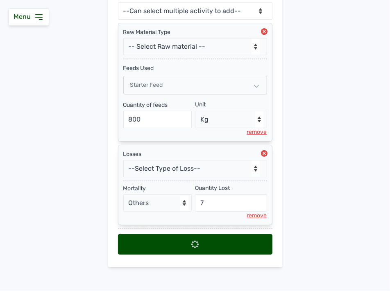
select select
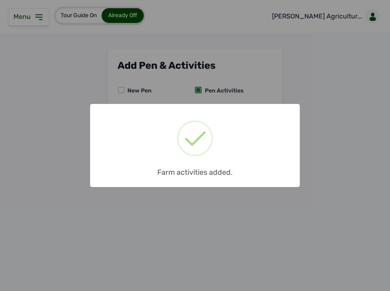
click at [43, 22] on div "× Farm activities added. OK No Cancel" at bounding box center [195, 145] width 390 height 291
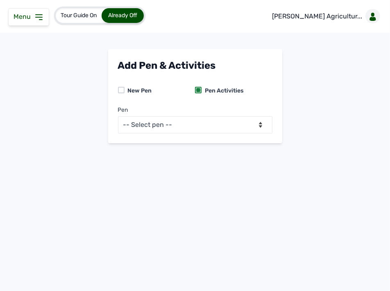
click at [42, 21] on icon at bounding box center [39, 17] width 10 height 10
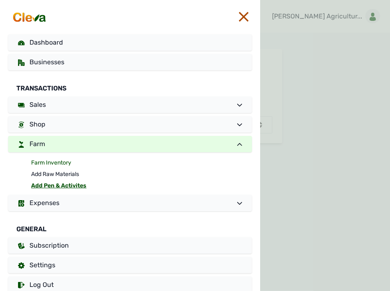
click at [57, 165] on link "Farm Inventory" at bounding box center [141, 162] width 221 height 11
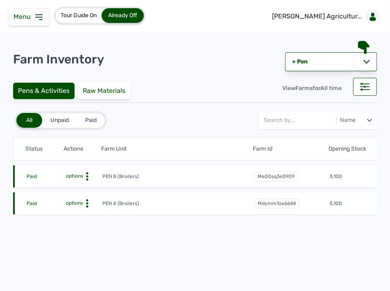
click at [85, 173] on icon at bounding box center [87, 177] width 8 height 8
click at [79, 186] on div "Farm Activities" at bounding box center [72, 189] width 58 height 10
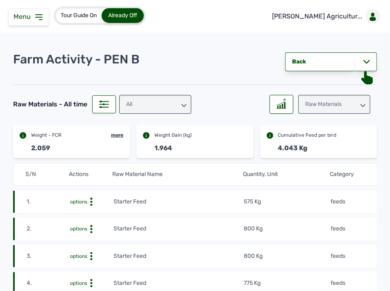
click at [288, 202] on td "575 Kg" at bounding box center [286, 202] width 87 height 9
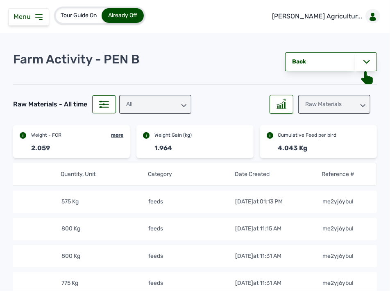
scroll to position [45, 0]
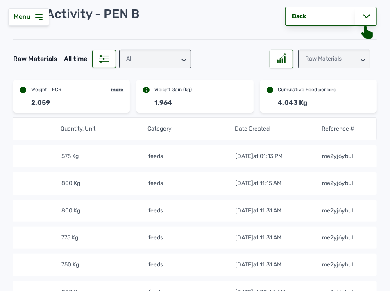
click at [126, 154] on td "575 Kg" at bounding box center [104, 156] width 87 height 9
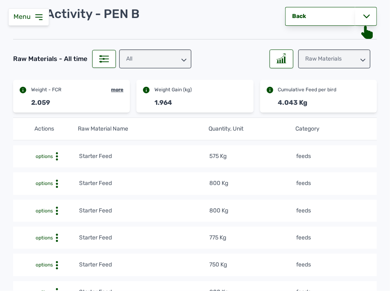
scroll to position [0, 0]
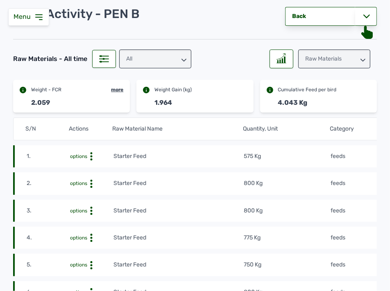
click at [89, 156] on icon at bounding box center [91, 156] width 8 height 8
click at [80, 171] on div "Delete" at bounding box center [83, 169] width 58 height 10
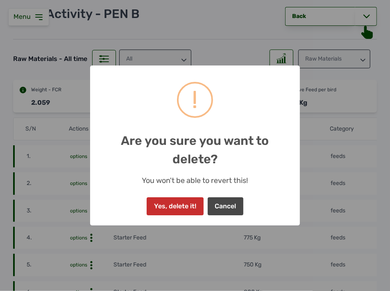
click at [186, 203] on button "Yes, delete it!" at bounding box center [175, 207] width 57 height 18
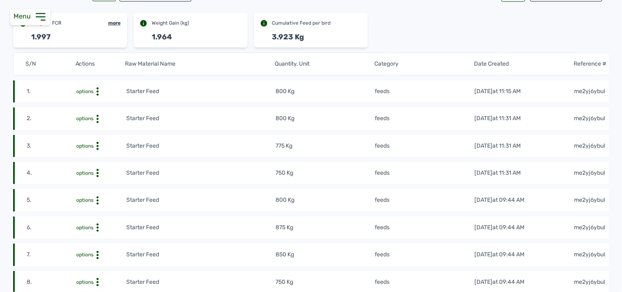
scroll to position [91, 0]
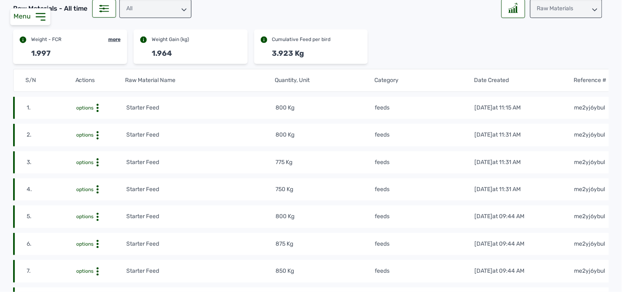
click at [98, 104] on icon at bounding box center [97, 108] width 8 height 8
click at [94, 117] on div "Delete" at bounding box center [96, 121] width 58 height 10
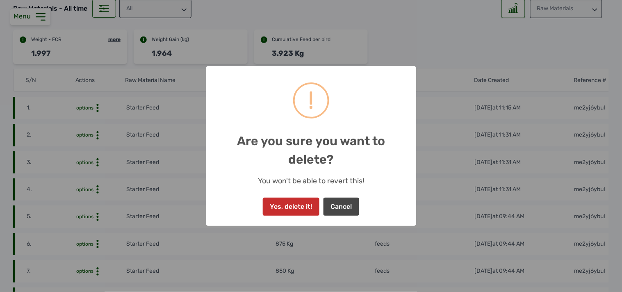
click at [294, 206] on button "Yes, delete it!" at bounding box center [291, 207] width 57 height 18
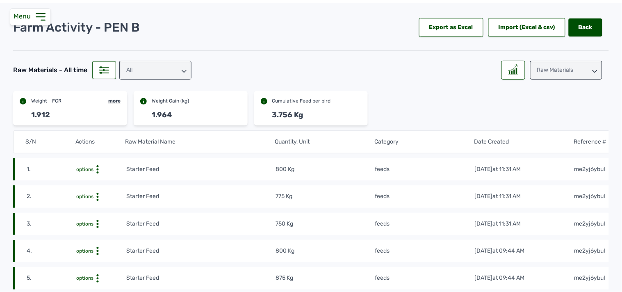
scroll to position [45, 0]
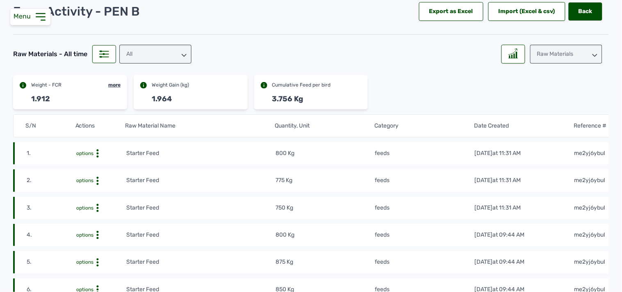
click at [43, 19] on icon at bounding box center [40, 16] width 13 height 13
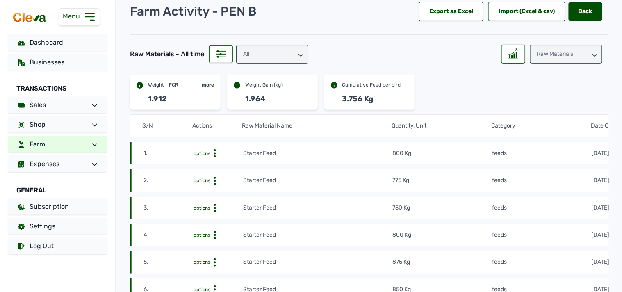
click at [447, 51] on div "Raw Materials" at bounding box center [566, 54] width 72 height 19
click at [447, 91] on div "Weight" at bounding box center [566, 90] width 72 height 15
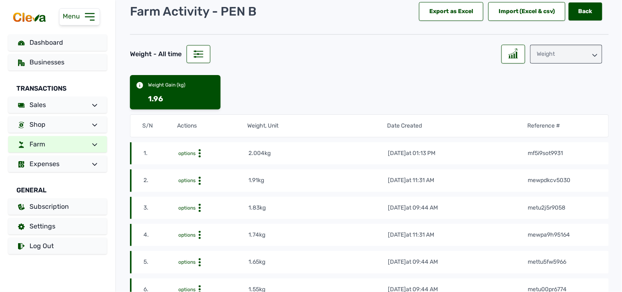
click at [447, 49] on div "Weight" at bounding box center [566, 54] width 72 height 19
click at [447, 102] on div "Losses" at bounding box center [566, 105] width 72 height 15
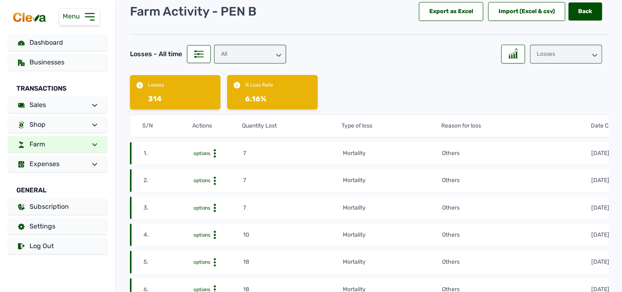
click at [447, 169] on tr "2. options 7 mortality Others 29th Aug 2025 at 11:15 AM mfnu7xgo8018" at bounding box center [441, 180] width 622 height 22
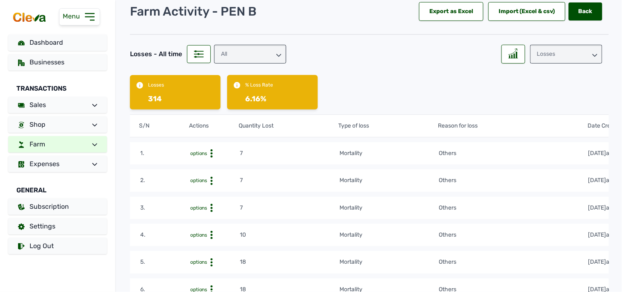
scroll to position [0, 0]
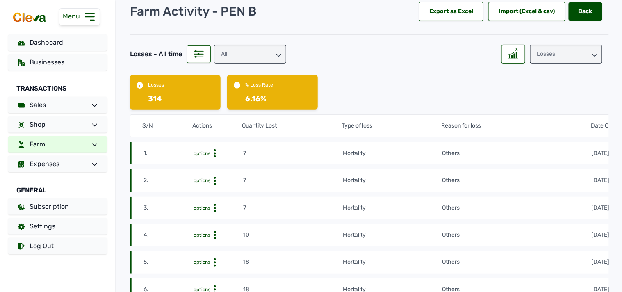
click at [216, 152] on icon at bounding box center [215, 153] width 8 height 8
click at [214, 173] on div "Delete" at bounding box center [213, 176] width 58 height 10
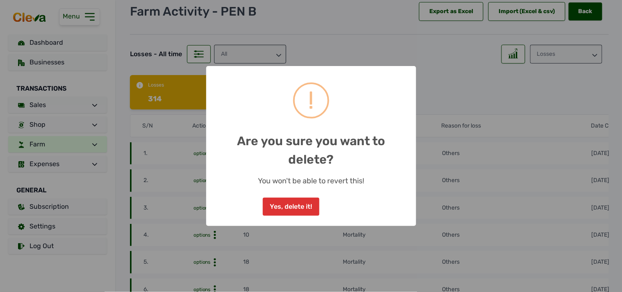
click at [447, 87] on div "× ! Are you sure you want to delete? You won't be able to revert this! Yes, del…" at bounding box center [311, 146] width 622 height 292
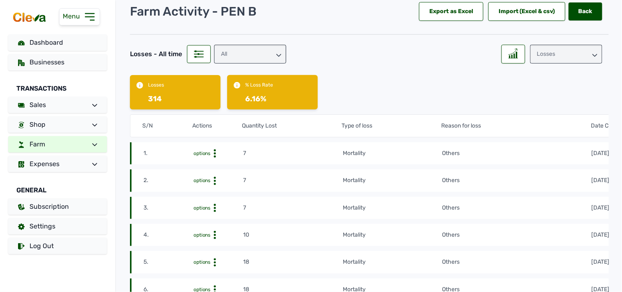
click at [216, 180] on icon at bounding box center [215, 181] width 8 height 8
click at [203, 191] on div "Edit" at bounding box center [213, 193] width 58 height 10
select select "Others"
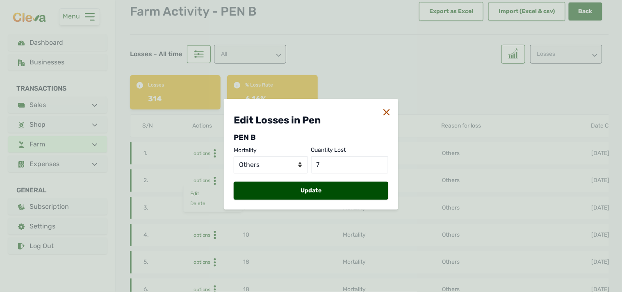
click at [388, 112] on icon at bounding box center [386, 112] width 7 height 7
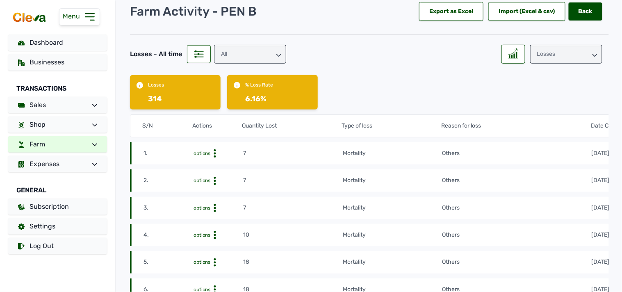
click at [214, 153] on circle at bounding box center [214, 153] width 2 height 2
click at [207, 174] on div "Delete" at bounding box center [213, 176] width 58 height 10
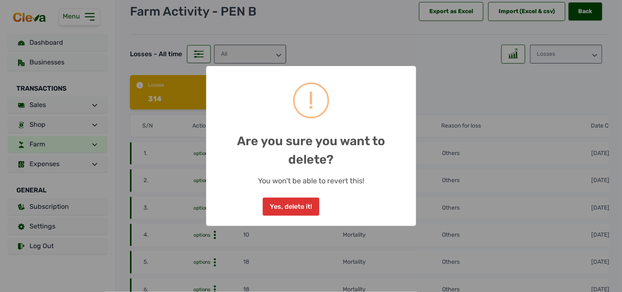
click at [288, 208] on button "Yes, delete it!" at bounding box center [291, 207] width 57 height 18
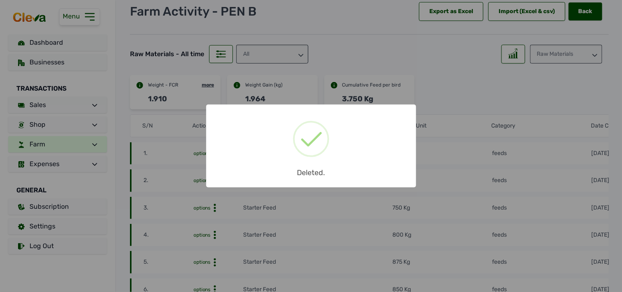
click at [357, 97] on div "× Deleted. OK No Cancel" at bounding box center [311, 146] width 622 height 292
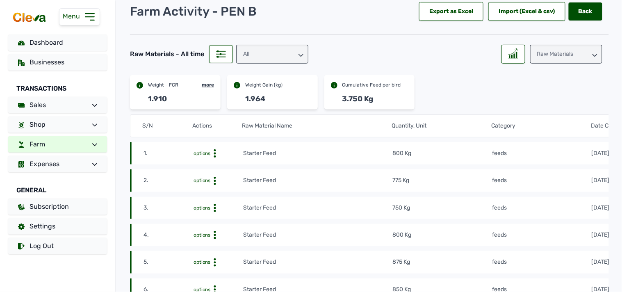
click at [74, 146] on link "Farm" at bounding box center [57, 144] width 99 height 16
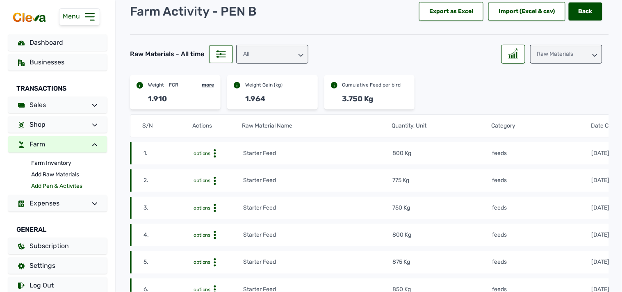
click at [51, 188] on link "Add Pen & Activites" at bounding box center [69, 185] width 76 height 11
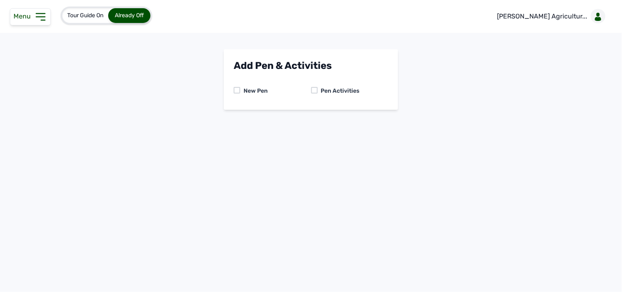
click at [316, 87] on div at bounding box center [314, 90] width 7 height 7
click at [300, 124] on select "-- Select pen -- PEN A (Broilers) PEN B (Broilers)" at bounding box center [311, 124] width 154 height 17
select select "me00sq3e0909"
click at [234, 116] on select "-- Select pen -- PEN A (Broilers) PEN B (Broilers)" at bounding box center [311, 124] width 154 height 17
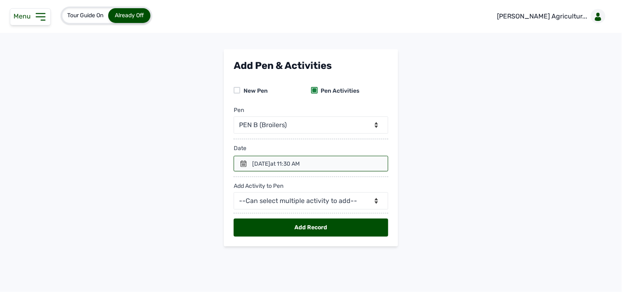
click at [249, 164] on div at bounding box center [311, 164] width 154 height 16
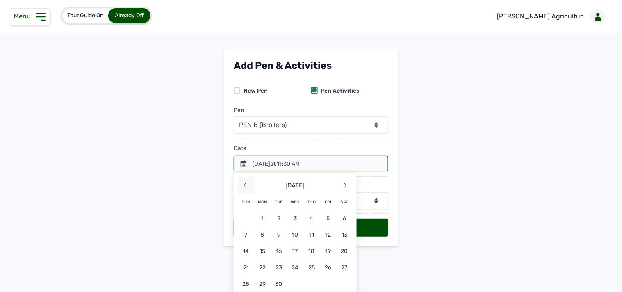
click at [246, 186] on span "<" at bounding box center [246, 185] width 16 height 16
drag, startPoint x: 306, startPoint y: 283, endPoint x: 306, endPoint y: 278, distance: 5.3
click at [306, 279] on span "28" at bounding box center [311, 283] width 16 height 16
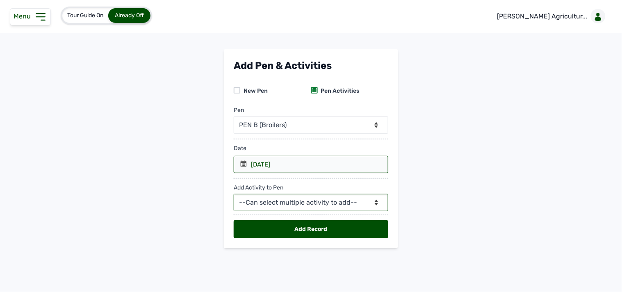
click at [327, 201] on select "--Can select multiple activity to add-- Raw Material Losses Weight" at bounding box center [311, 202] width 154 height 17
select select "Raw Material"
click at [234, 194] on select "--Can select multiple activity to add-- Raw Material Losses Weight" at bounding box center [311, 202] width 154 height 17
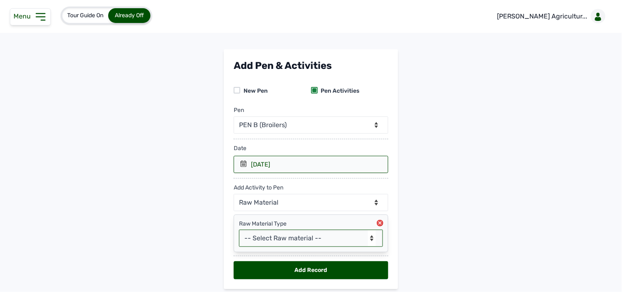
click at [265, 234] on select "-- Select Raw material -- feeds medications vaccines Biomass Fuel" at bounding box center [311, 237] width 144 height 17
select select "feeds"
click at [239, 230] on select "-- Select Raw material -- feeds medications vaccines Biomass Fuel" at bounding box center [311, 237] width 144 height 17
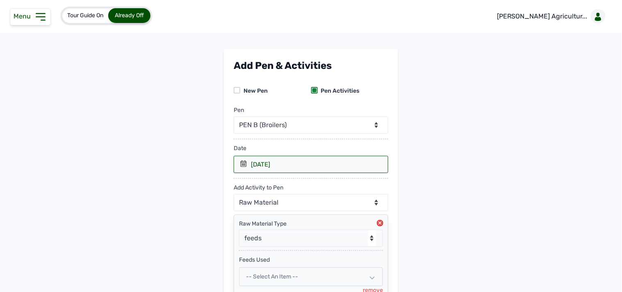
click at [293, 275] on span "-- Select an Item --" at bounding box center [272, 276] width 52 height 7
select select
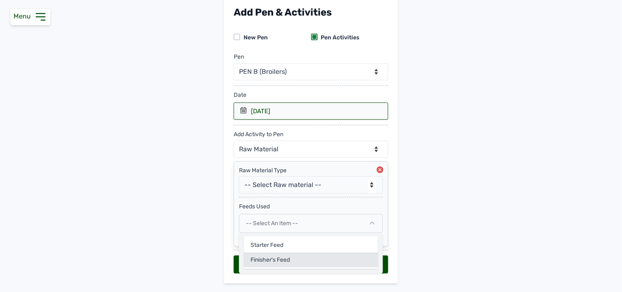
scroll to position [75, 0]
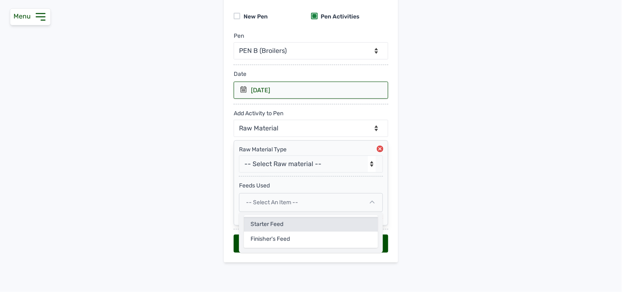
click at [286, 226] on div "Starter Feed" at bounding box center [311, 224] width 134 height 15
select select
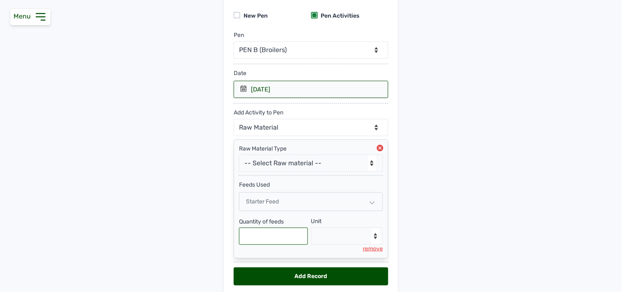
click at [275, 242] on input "text" at bounding box center [273, 235] width 69 height 17
type input "750"
drag, startPoint x: 338, startPoint y: 238, endPoint x: 329, endPoint y: 235, distance: 9.6
click at [330, 236] on select "--Select unit-- Bag(s) Kg" at bounding box center [347, 235] width 72 height 17
select select "Kg"
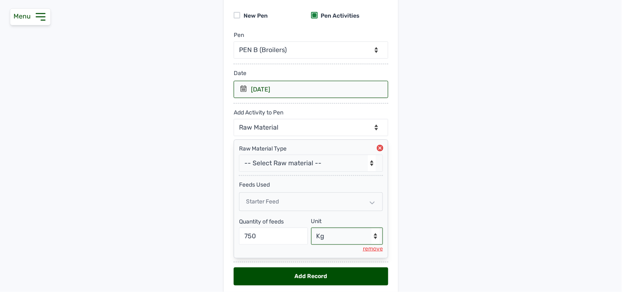
click at [311, 228] on select "--Select unit-- Bag(s) Kg" at bounding box center [347, 235] width 72 height 17
click at [306, 130] on select "--Can select multiple activity to add-- Raw Material Losses Weight" at bounding box center [311, 127] width 154 height 17
select select "Losses"
click at [234, 119] on select "--Can select multiple activity to add-- Raw Material Losses Weight" at bounding box center [311, 127] width 154 height 17
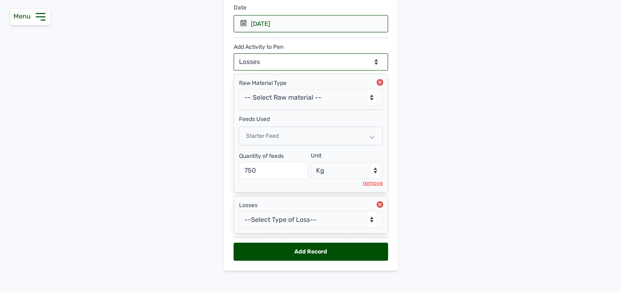
scroll to position [150, 0]
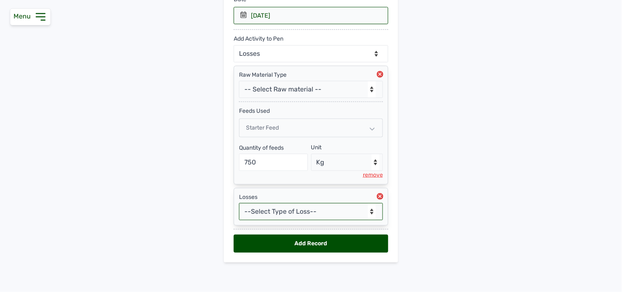
click at [309, 211] on select "--Select Type of Loss-- Mortality Culled Theft" at bounding box center [311, 211] width 144 height 17
select select "Mortality"
click at [239, 203] on select "--Select Type of Loss-- Mortality Culled Theft" at bounding box center [311, 211] width 144 height 17
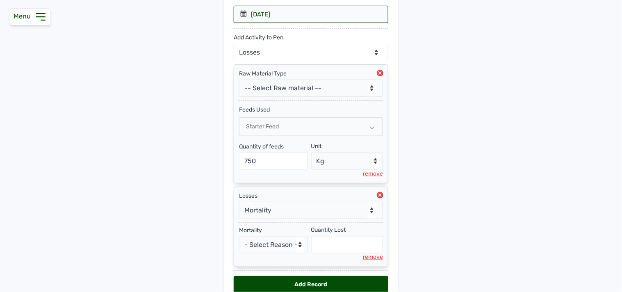
drag, startPoint x: 260, startPoint y: 255, endPoint x: 263, endPoint y: 252, distance: 4.4
click at [260, 254] on div "Mortality - Select Reason - Disease Late Vaccination Wrong Vaccination Heat Lac…" at bounding box center [311, 241] width 144 height 39
click at [268, 244] on select "- Select Reason - Disease Late Vaccination Wrong Vaccination Heat Lack of Water…" at bounding box center [273, 244] width 69 height 17
select select "Others"
click at [239, 237] on select "- Select Reason - Disease Late Vaccination Wrong Vaccination Heat Lack of Water…" at bounding box center [273, 244] width 69 height 17
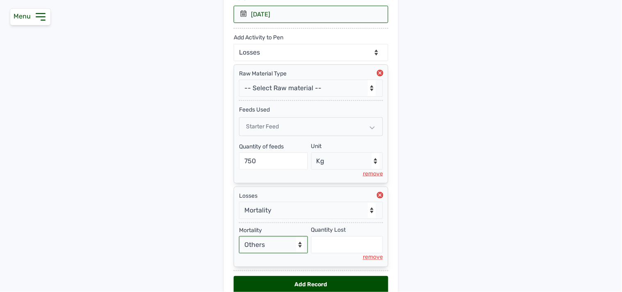
select select "null"
click at [326, 249] on input "text" at bounding box center [347, 244] width 72 height 17
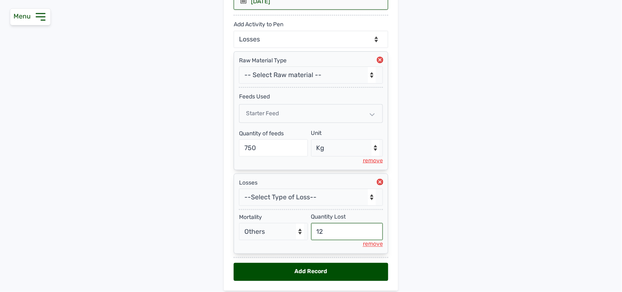
scroll to position [148, 0]
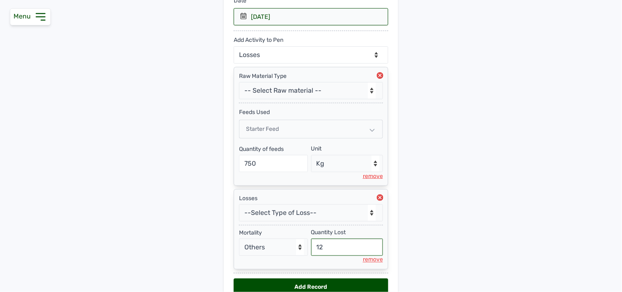
type input "12"
click at [250, 54] on select "--Can select multiple activity to add-- Raw Material Losses Weight" at bounding box center [311, 54] width 154 height 17
select select "Weight"
click at [234, 47] on select "--Can select multiple activity to add-- Raw Material Losses Weight" at bounding box center [311, 54] width 154 height 17
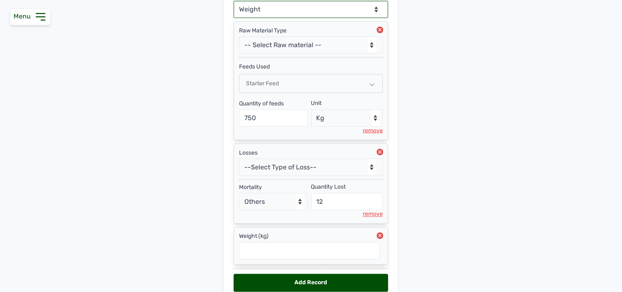
scroll to position [234, 0]
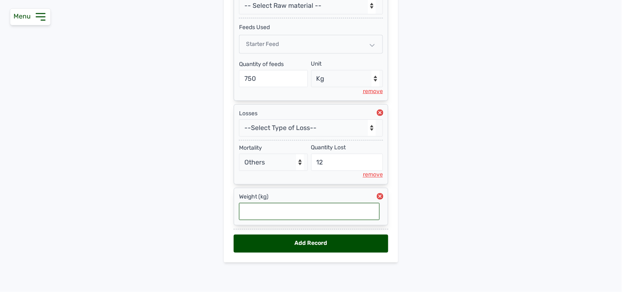
click at [288, 211] on input "text" at bounding box center [309, 211] width 141 height 17
type input "1.99"
click at [276, 245] on div "Add Record" at bounding box center [311, 243] width 154 height 18
select select "null"
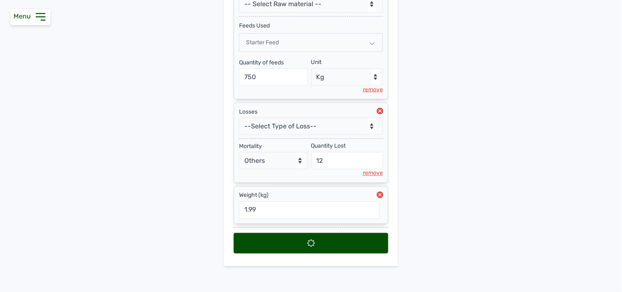
select select
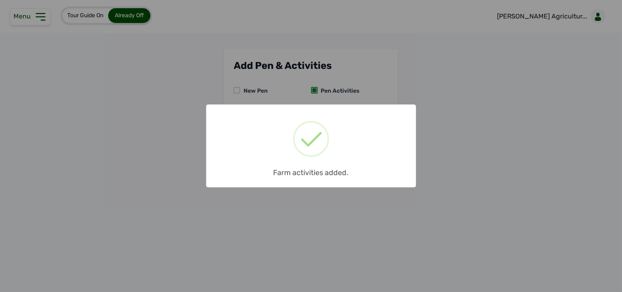
scroll to position [0, 0]
click at [41, 20] on div "× Farm activities added. OK No Cancel" at bounding box center [311, 146] width 622 height 292
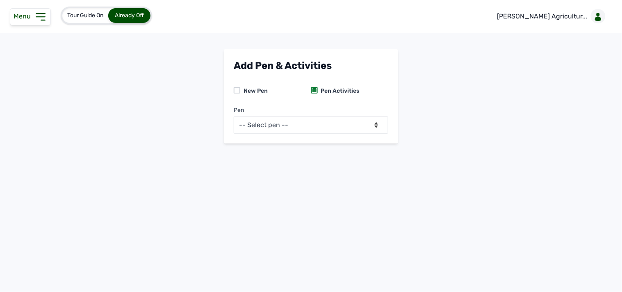
click at [41, 20] on icon at bounding box center [40, 17] width 9 height 7
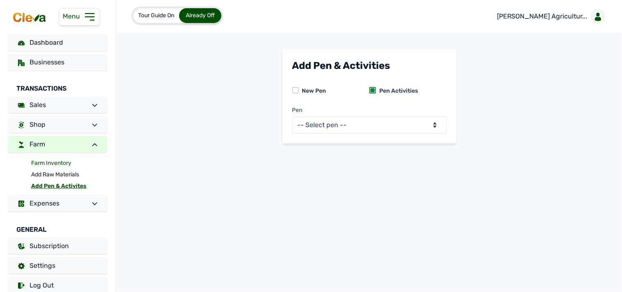
click at [54, 161] on link "Farm Inventory" at bounding box center [69, 162] width 76 height 11
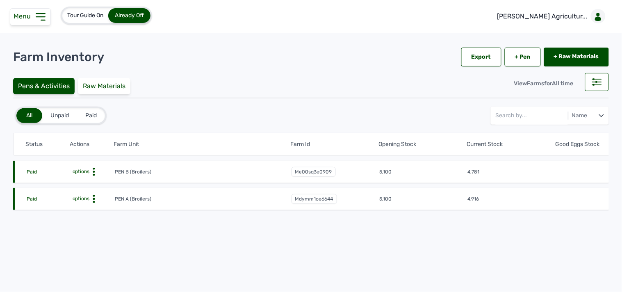
click at [92, 173] on icon at bounding box center [94, 172] width 8 height 8
click at [89, 183] on div "Farm Activities" at bounding box center [84, 184] width 58 height 10
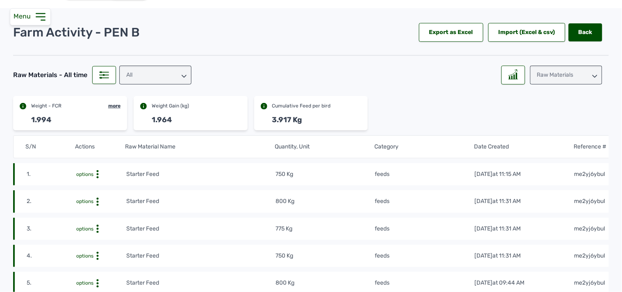
scroll to position [45, 0]
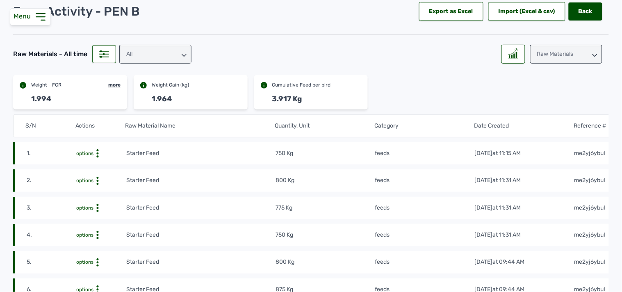
click at [447, 52] on div "Raw Materials" at bounding box center [566, 54] width 72 height 19
click at [447, 90] on div "Weight" at bounding box center [566, 90] width 72 height 15
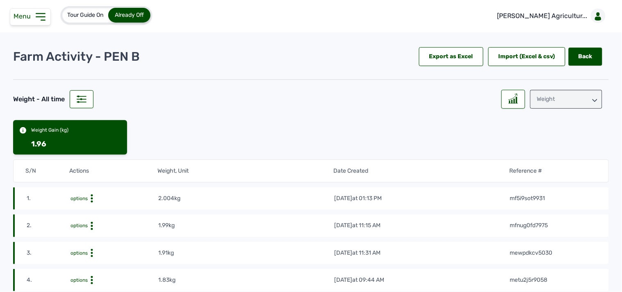
scroll to position [0, 0]
click at [447, 100] on div "Weight" at bounding box center [566, 99] width 72 height 19
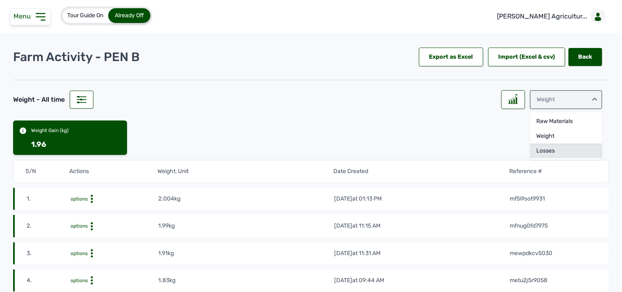
click at [447, 150] on div "Losses" at bounding box center [566, 150] width 72 height 15
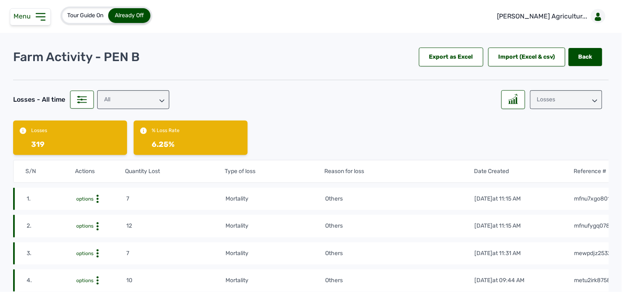
click at [42, 17] on icon at bounding box center [40, 17] width 9 height 7
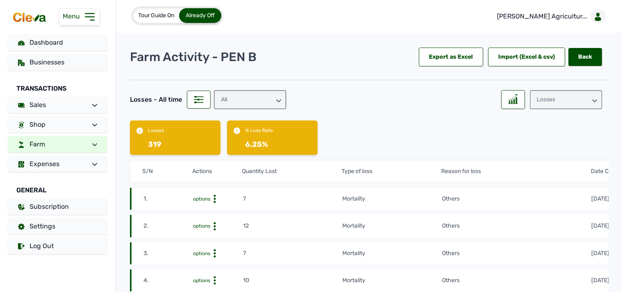
click at [67, 148] on link "Farm" at bounding box center [57, 144] width 99 height 16
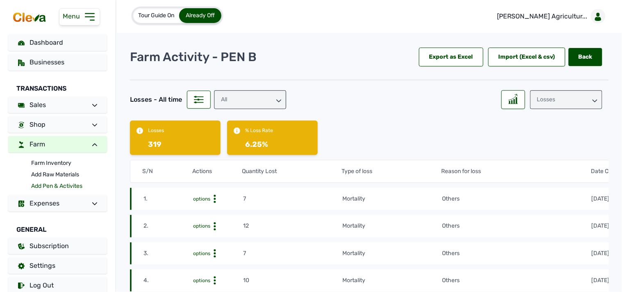
click at [58, 183] on link "Add Pen & Activites" at bounding box center [69, 185] width 76 height 11
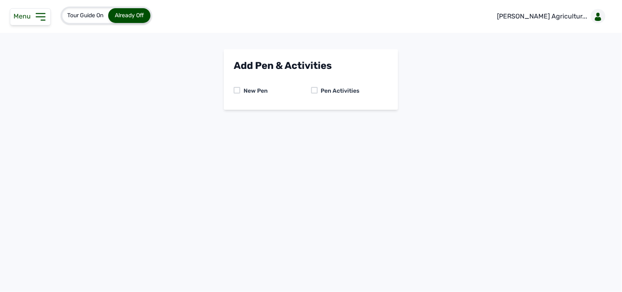
click at [315, 91] on div at bounding box center [314, 90] width 7 height 7
click at [314, 122] on select "-- Select pen -- PEN A (Broilers) PEN B (Broilers)" at bounding box center [311, 124] width 154 height 17
select select "me00sq3e0909"
click at [234, 116] on select "-- Select pen -- PEN A (Broilers) PEN B (Broilers)" at bounding box center [311, 124] width 154 height 17
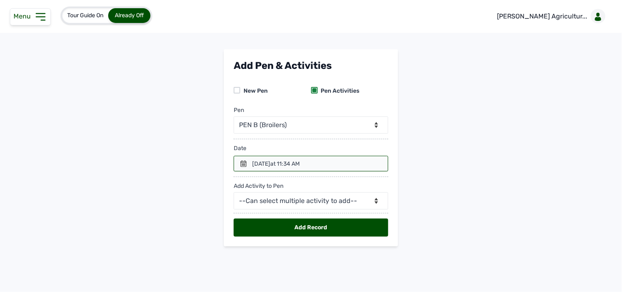
click at [246, 165] on icon at bounding box center [244, 163] width 6 height 7
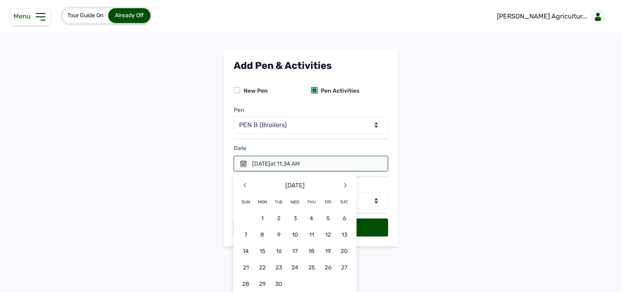
click at [279, 284] on span "30" at bounding box center [278, 283] width 16 height 16
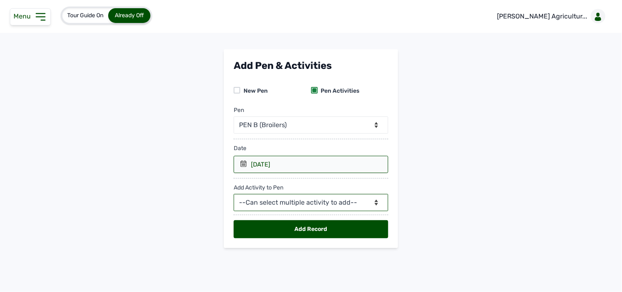
click at [285, 206] on select "--Can select multiple activity to add-- Raw Material Losses Weight" at bounding box center [311, 202] width 154 height 17
select select "Raw Material"
click at [234, 194] on select "--Can select multiple activity to add-- Raw Material Losses Weight" at bounding box center [311, 202] width 154 height 17
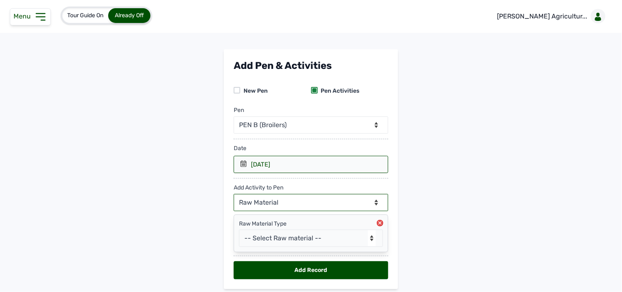
scroll to position [27, 0]
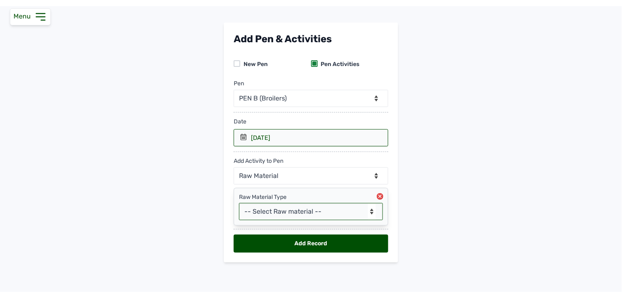
click at [297, 210] on select "-- Select Raw material -- feeds medications vaccines Biomass Fuel" at bounding box center [311, 211] width 144 height 17
select select "feeds"
click at [239, 203] on select "-- Select Raw material -- feeds medications vaccines Biomass Fuel" at bounding box center [311, 211] width 144 height 17
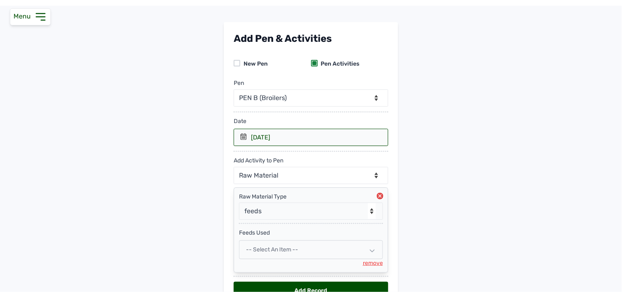
click at [282, 247] on span "-- Select an Item --" at bounding box center [272, 249] width 52 height 7
select select
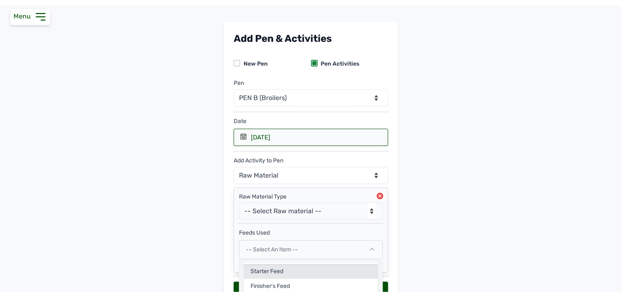
drag, startPoint x: 279, startPoint y: 269, endPoint x: 275, endPoint y: 254, distance: 15.3
click at [279, 268] on div "Starter Feed" at bounding box center [311, 271] width 134 height 15
select select
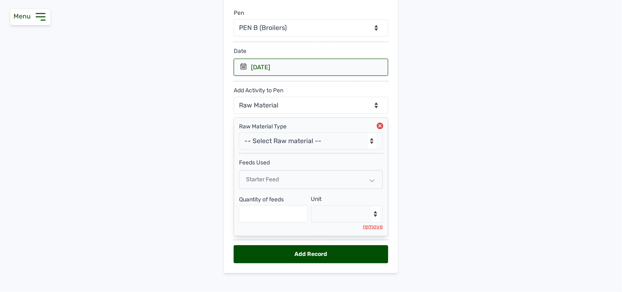
scroll to position [109, 0]
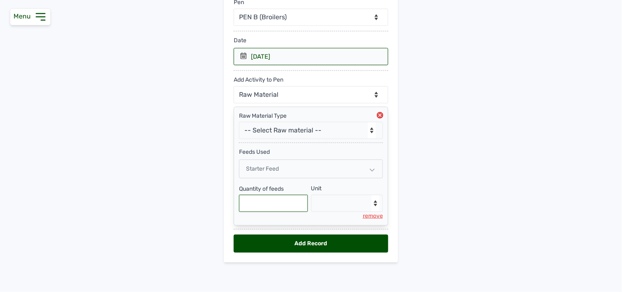
click at [275, 203] on input "text" at bounding box center [273, 203] width 69 height 17
type input "400"
click at [348, 209] on select "--Select unit-- Bag(s) Kg" at bounding box center [347, 203] width 72 height 17
select select "Kg"
click at [311, 195] on select "--Select unit-- Bag(s) Kg" at bounding box center [347, 203] width 72 height 17
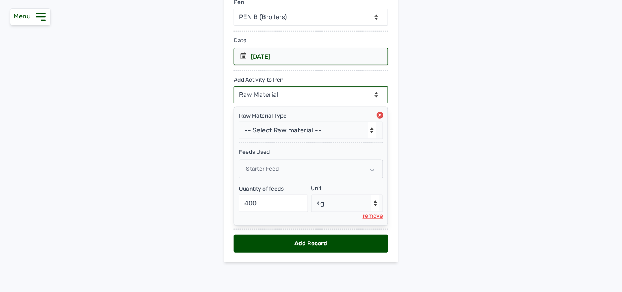
click at [305, 88] on select "--Can select multiple activity to add-- Raw Material Losses Weight" at bounding box center [311, 94] width 154 height 17
select select "Losses"
click at [234, 86] on select "--Can select multiple activity to add-- Raw Material Losses Weight" at bounding box center [311, 94] width 154 height 17
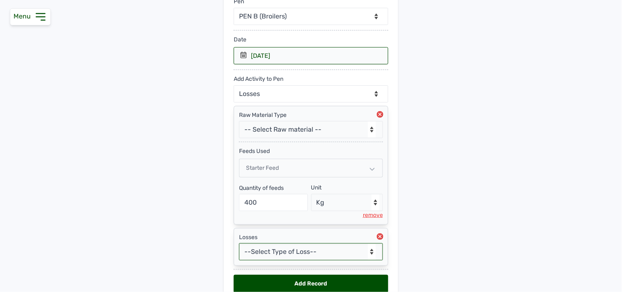
click at [300, 254] on select "--Select Type of Loss-- Mortality Culled Theft" at bounding box center [311, 251] width 144 height 17
select select "Mortality"
click at [239, 244] on select "--Select Type of Loss-- Mortality Culled Theft" at bounding box center [311, 251] width 144 height 17
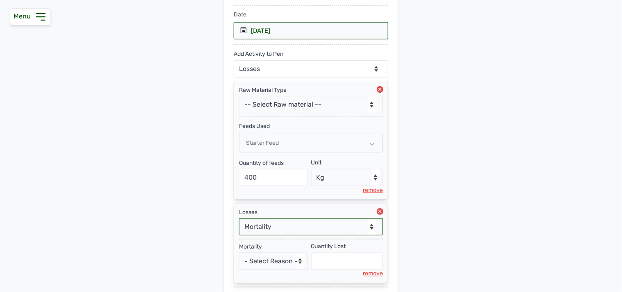
scroll to position [193, 0]
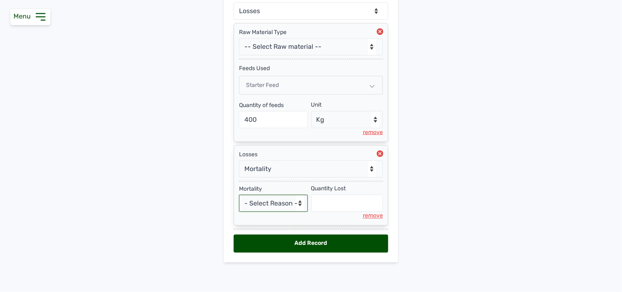
click at [297, 202] on select "- Select Reason - Disease Late Vaccination Wrong Vaccination Heat Lack of Water…" at bounding box center [273, 203] width 69 height 17
select select "Others"
click at [239, 195] on select "- Select Reason - Disease Late Vaccination Wrong Vaccination Heat Lack of Water…" at bounding box center [273, 203] width 69 height 17
select select "null"
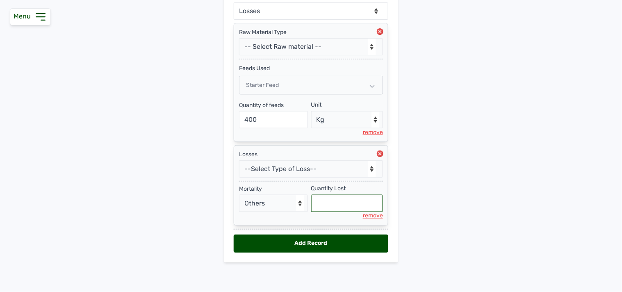
click at [326, 207] on input "text" at bounding box center [347, 203] width 72 height 17
type input "9"
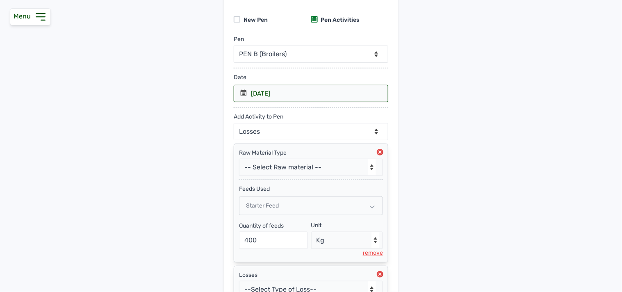
scroll to position [56, 0]
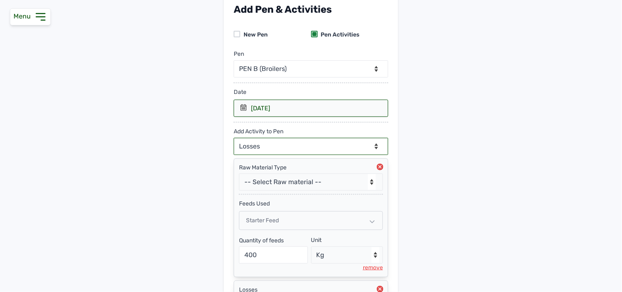
click at [254, 147] on select "--Can select multiple activity to add-- Raw Material Losses Weight" at bounding box center [311, 146] width 154 height 17
select select "Weight"
click at [234, 138] on select "--Can select multiple activity to add-- Raw Material Losses Weight" at bounding box center [311, 146] width 154 height 17
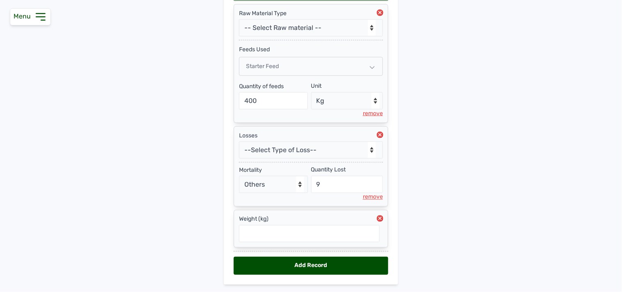
scroll to position [234, 0]
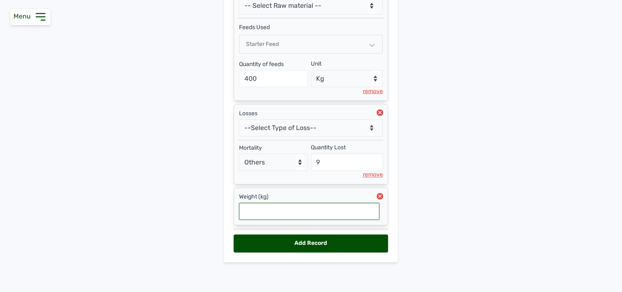
click at [283, 212] on input "text" at bounding box center [309, 211] width 141 height 17
click at [271, 211] on input "text" at bounding box center [309, 211] width 141 height 17
type input "2.031"
click at [307, 240] on div "Add Record" at bounding box center [311, 243] width 154 height 18
select select "null"
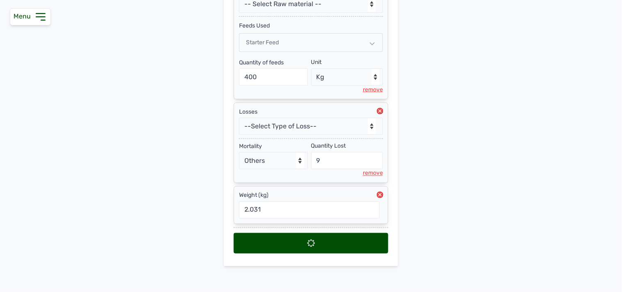
select select
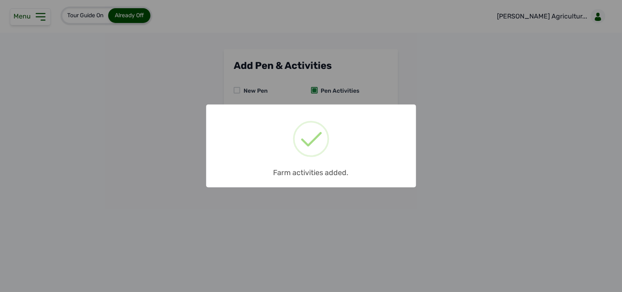
scroll to position [0, 0]
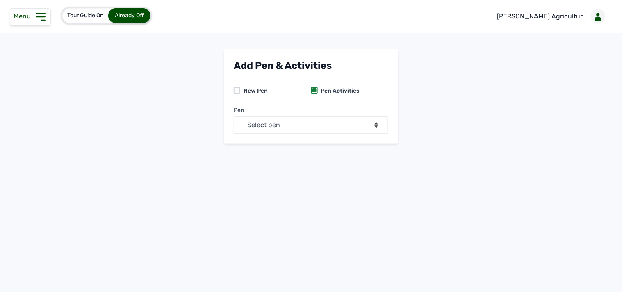
click at [25, 18] on span "Menu" at bounding box center [24, 16] width 20 height 8
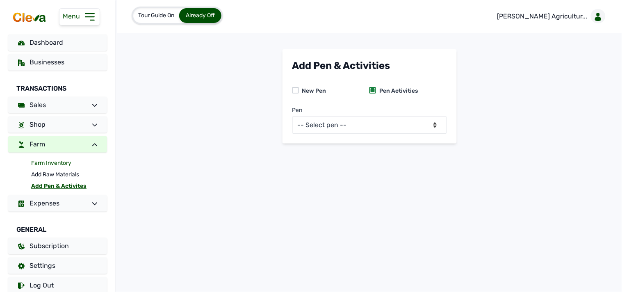
click at [52, 162] on link "Farm Inventory" at bounding box center [69, 162] width 76 height 11
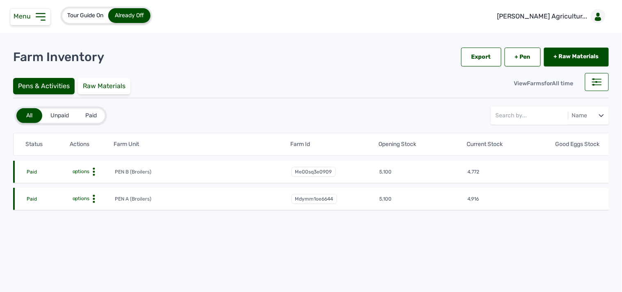
click at [93, 198] on circle at bounding box center [94, 199] width 2 height 2
click at [87, 207] on div "Farm Activities" at bounding box center [84, 212] width 58 height 10
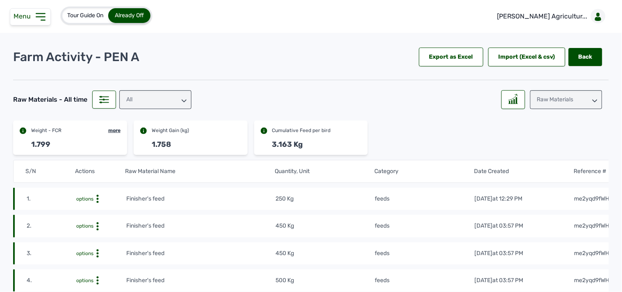
click at [447, 100] on div "Raw Materials" at bounding box center [566, 99] width 72 height 19
drag, startPoint x: 545, startPoint y: 134, endPoint x: 544, endPoint y: 129, distance: 5.5
click at [447, 129] on div "Weight" at bounding box center [566, 136] width 72 height 15
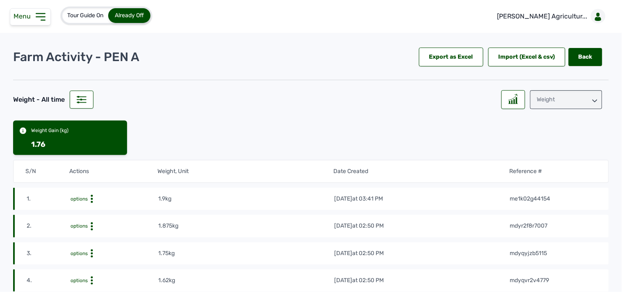
drag, startPoint x: 46, startPoint y: 11, endPoint x: 45, endPoint y: 17, distance: 6.2
click at [48, 14] on div "Menu" at bounding box center [30, 16] width 41 height 17
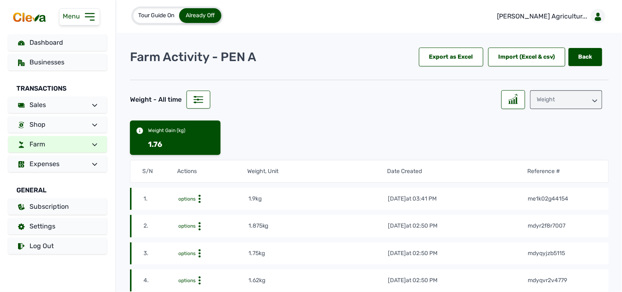
click at [61, 144] on link "Farm" at bounding box center [57, 144] width 99 height 16
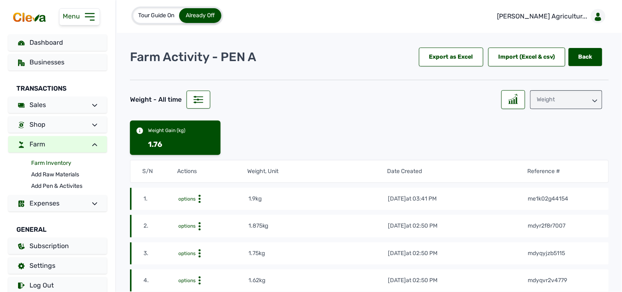
click at [60, 164] on link "Farm Inventory" at bounding box center [69, 162] width 76 height 11
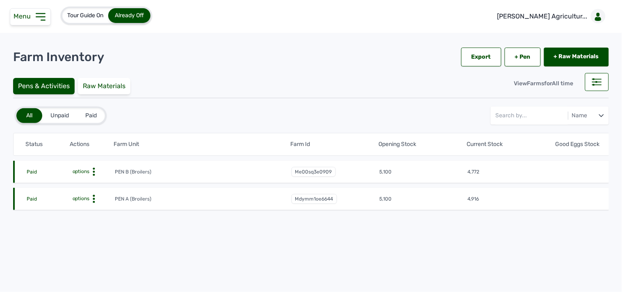
click at [95, 171] on icon at bounding box center [94, 172] width 8 height 8
click at [91, 182] on div "Farm Activities" at bounding box center [84, 184] width 58 height 10
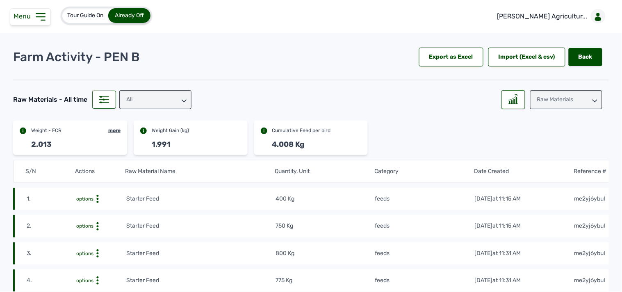
click at [447, 99] on div "Raw Materials" at bounding box center [566, 99] width 72 height 19
click at [447, 135] on div "Weight" at bounding box center [566, 136] width 72 height 15
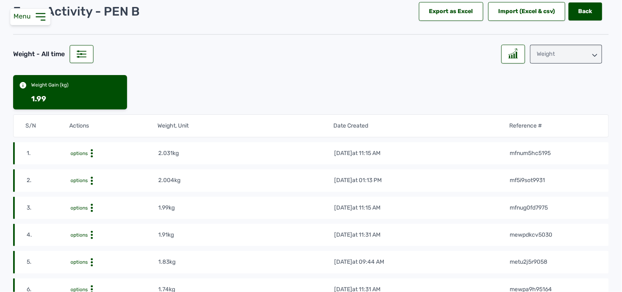
scroll to position [91, 0]
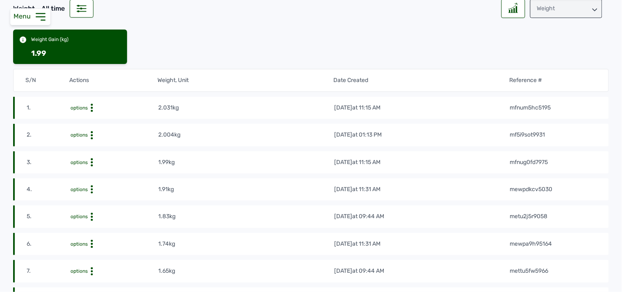
click at [298, 191] on td "1.91kg" at bounding box center [246, 189] width 176 height 9
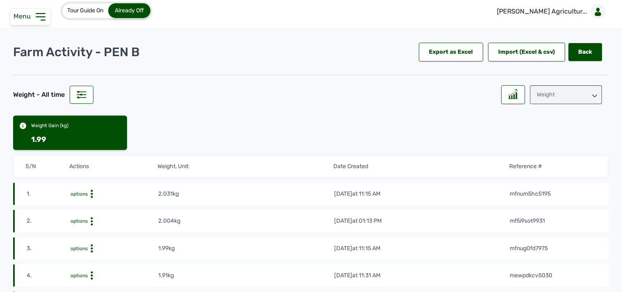
scroll to position [0, 0]
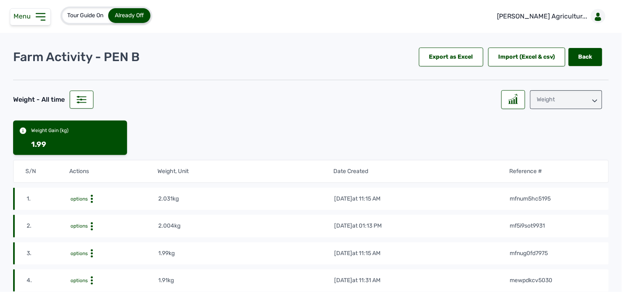
click at [44, 27] on div "Tour Guide On Already Off" at bounding box center [77, 15] width 154 height 31
click at [43, 16] on icon at bounding box center [40, 17] width 9 height 7
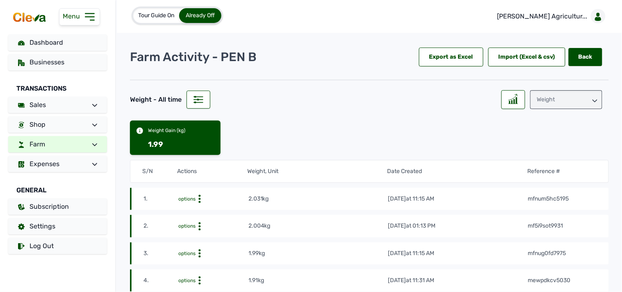
click at [80, 146] on link "Farm" at bounding box center [57, 144] width 99 height 16
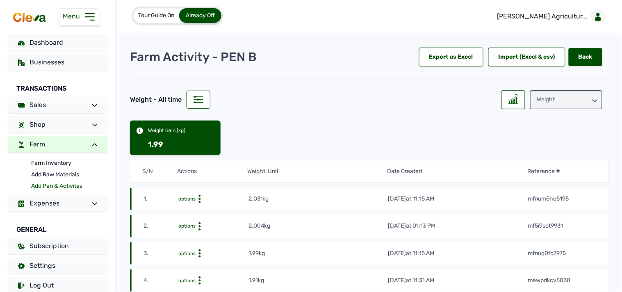
click at [53, 186] on link "Add Pen & Activites" at bounding box center [69, 185] width 76 height 11
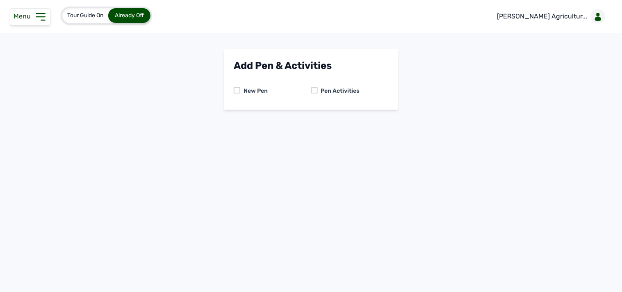
click at [43, 14] on icon at bounding box center [40, 16] width 13 height 13
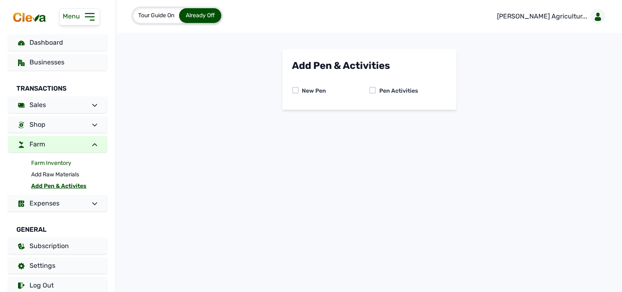
click at [54, 161] on link "Farm Inventory" at bounding box center [69, 162] width 76 height 11
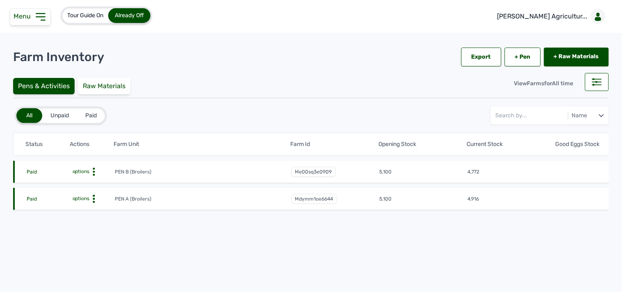
click at [93, 170] on icon at bounding box center [94, 172] width 8 height 8
click at [93, 184] on div "Farm Activities" at bounding box center [84, 184] width 58 height 10
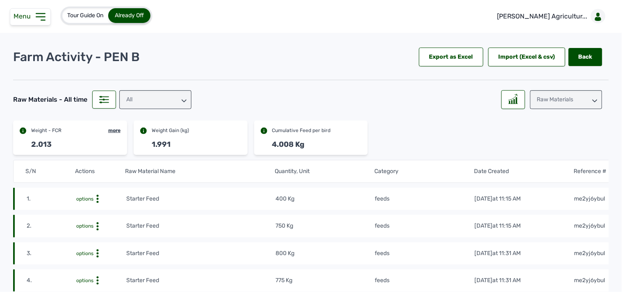
click at [95, 199] on icon at bounding box center [97, 199] width 8 height 8
click at [101, 211] on div "Delete" at bounding box center [96, 212] width 58 height 10
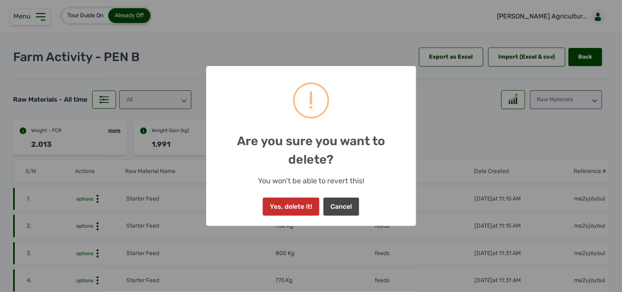
click at [301, 207] on button "Yes, delete it!" at bounding box center [291, 207] width 57 height 18
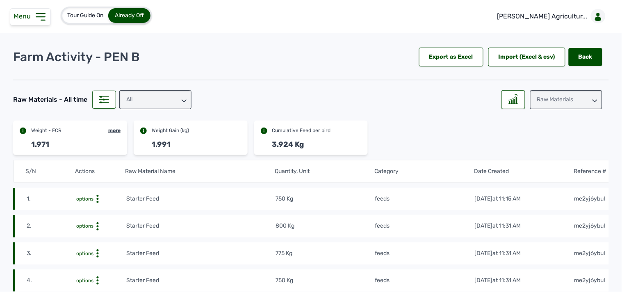
click at [447, 92] on div "Raw Materials" at bounding box center [566, 99] width 72 height 19
click at [447, 135] on div "Weight" at bounding box center [566, 136] width 72 height 15
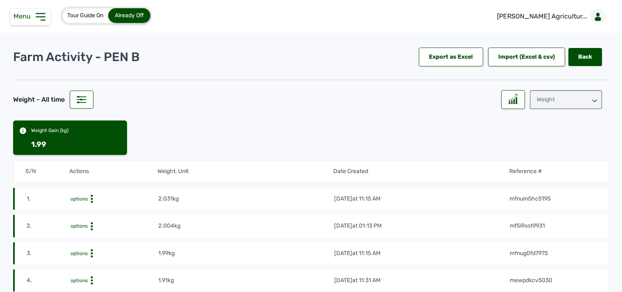
click at [96, 198] on div "options" at bounding box center [113, 199] width 87 height 8
click at [99, 216] on div "Delete" at bounding box center [128, 221] width 58 height 10
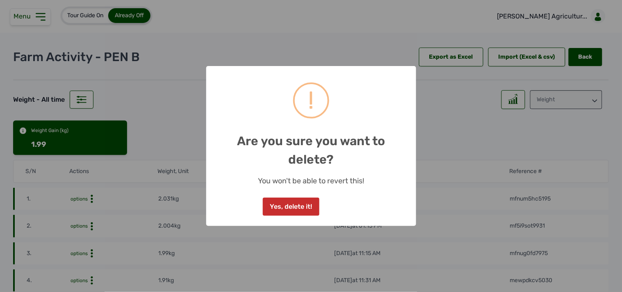
click at [297, 200] on button "Yes, delete it!" at bounding box center [291, 207] width 57 height 18
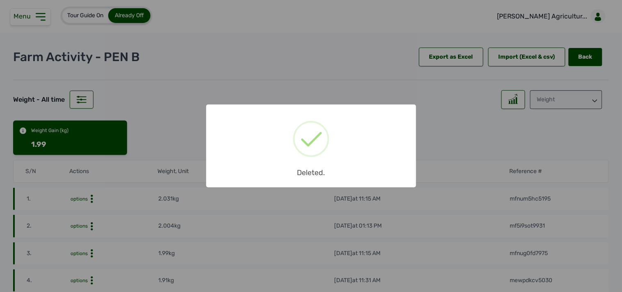
click at [447, 101] on div "× Deleted. OK No Cancel" at bounding box center [311, 146] width 622 height 292
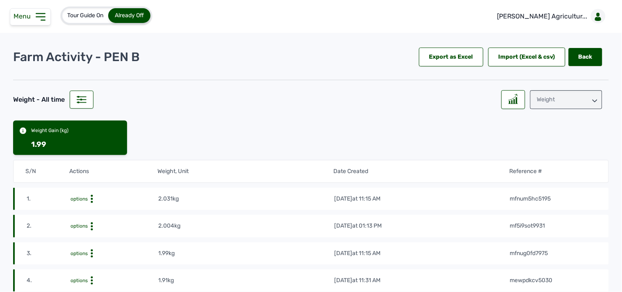
click at [447, 101] on div "Weight" at bounding box center [566, 99] width 72 height 19
click at [447, 148] on div "Losses" at bounding box center [566, 150] width 72 height 15
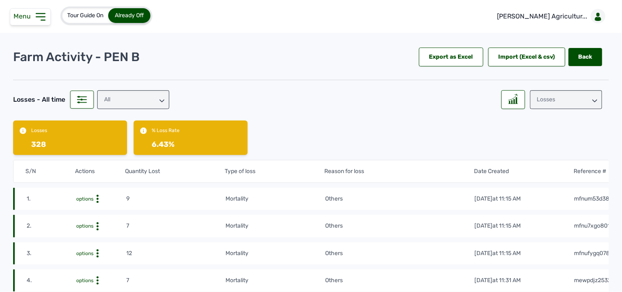
click at [92, 200] on span "options" at bounding box center [84, 199] width 17 height 6
click at [77, 221] on div "Delete" at bounding box center [96, 221] width 58 height 10
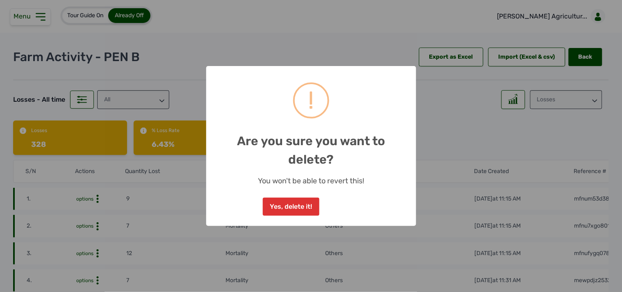
drag, startPoint x: 286, startPoint y: 207, endPoint x: 287, endPoint y: 197, distance: 10.3
click at [287, 205] on button "Yes, delete it!" at bounding box center [291, 207] width 57 height 18
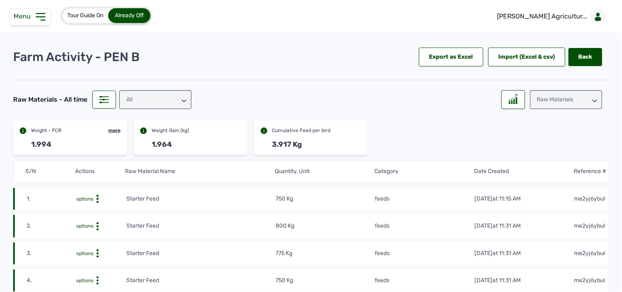
click at [447, 104] on div "Raw Materials" at bounding box center [566, 99] width 72 height 19
drag, startPoint x: 542, startPoint y: 136, endPoint x: 541, endPoint y: 132, distance: 4.6
click at [447, 132] on div "Weight" at bounding box center [566, 136] width 72 height 15
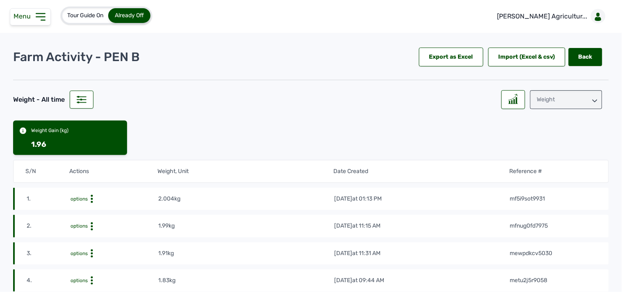
click at [38, 21] on icon at bounding box center [40, 16] width 13 height 13
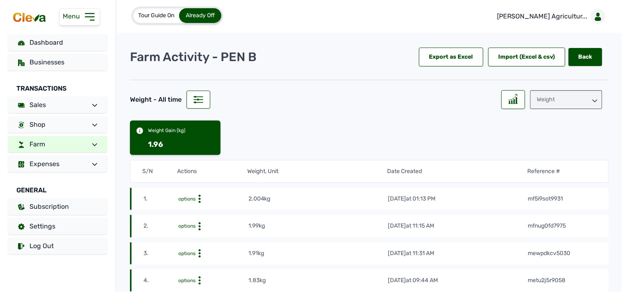
click at [447, 99] on div "Weight" at bounding box center [566, 99] width 72 height 19
click at [447, 130] on div "Weight" at bounding box center [566, 136] width 72 height 15
click at [447, 101] on div "Weight" at bounding box center [566, 99] width 72 height 19
click at [447, 120] on div "Raw Materials" at bounding box center [566, 121] width 72 height 15
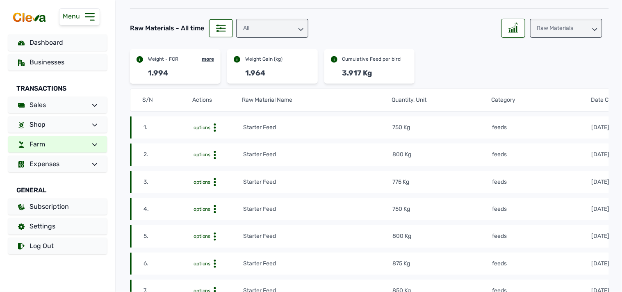
scroll to position [91, 0]
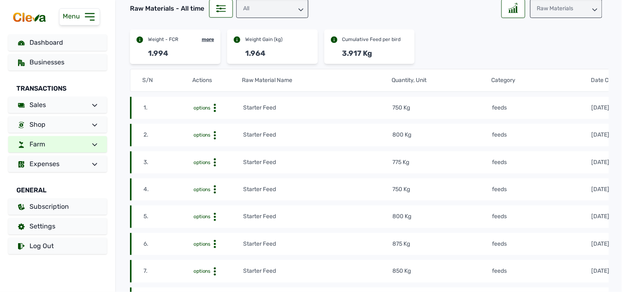
click at [447, 140] on tr "2. options Starter Feed 800 Kg feeds 27th Aug 2025 at 11:31 AM me2yj6ybuI" at bounding box center [441, 135] width 622 height 22
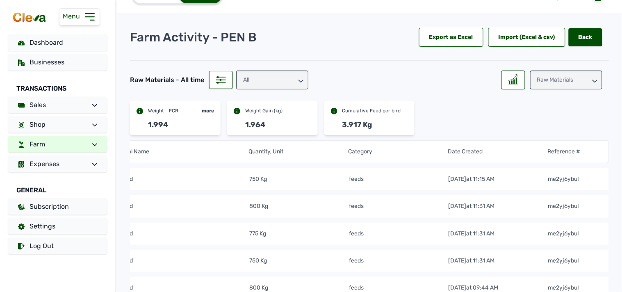
scroll to position [0, 0]
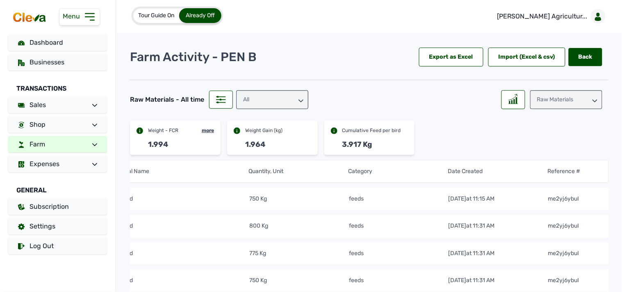
click at [447, 99] on div "Raw Materials" at bounding box center [566, 99] width 72 height 19
click at [447, 150] on div "Losses" at bounding box center [566, 150] width 72 height 15
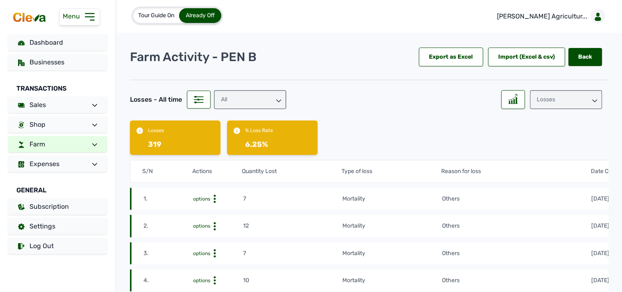
click at [447, 99] on div "Losses" at bounding box center [566, 99] width 72 height 19
click at [447, 130] on div "Weight" at bounding box center [566, 136] width 72 height 15
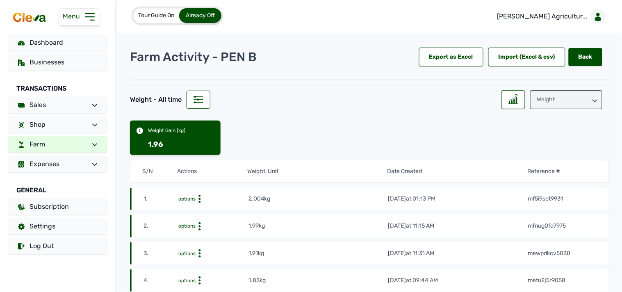
click at [447, 103] on icon at bounding box center [594, 100] width 5 height 5
click at [447, 115] on div "Raw Materials" at bounding box center [566, 121] width 72 height 15
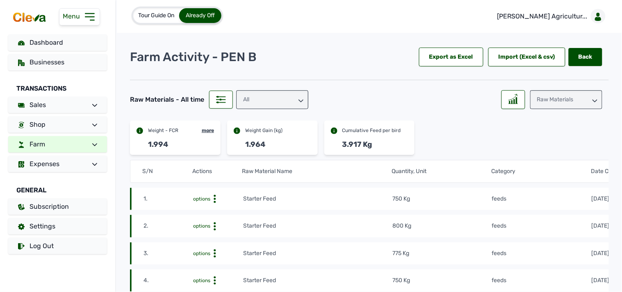
drag, startPoint x: 355, startPoint y: 163, endPoint x: 350, endPoint y: 165, distance: 6.1
drag, startPoint x: 350, startPoint y: 165, endPoint x: 327, endPoint y: 160, distance: 23.2
click at [327, 160] on tr "S/N Actions Raw Material Name Quantity, Unit Category Date Created Reference #" at bounding box center [441, 171] width 622 height 23
drag, startPoint x: 327, startPoint y: 160, endPoint x: 298, endPoint y: 136, distance: 37.0
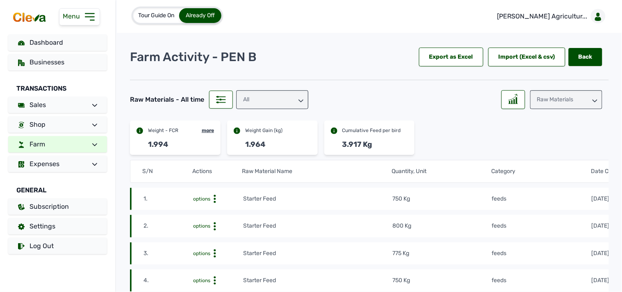
click at [90, 149] on span at bounding box center [91, 144] width 11 height 10
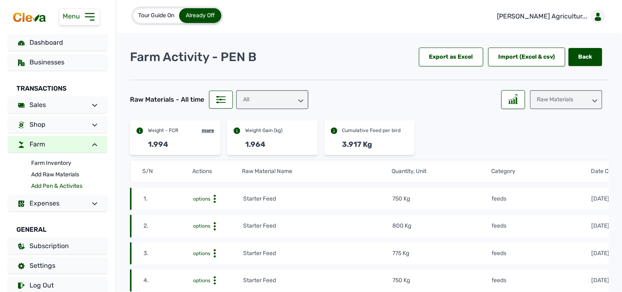
click at [67, 185] on link "Add Pen & Activites" at bounding box center [69, 185] width 76 height 11
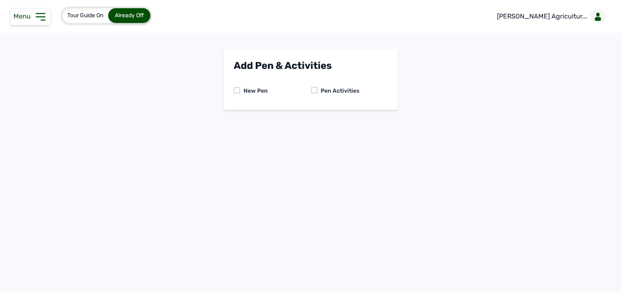
click at [312, 89] on div at bounding box center [314, 90] width 7 height 7
click at [320, 126] on select "-- Select pen -- PEN A (Broilers) PEN B (Broilers)" at bounding box center [311, 124] width 154 height 17
select select "me00sq3e0909"
click at [234, 116] on select "-- Select pen -- PEN A (Broilers) PEN B (Broilers)" at bounding box center [311, 124] width 154 height 17
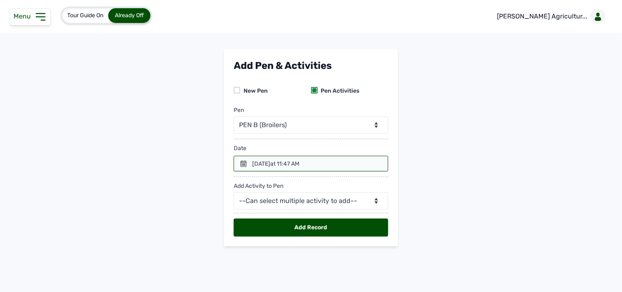
click at [243, 162] on icon at bounding box center [244, 163] width 6 height 7
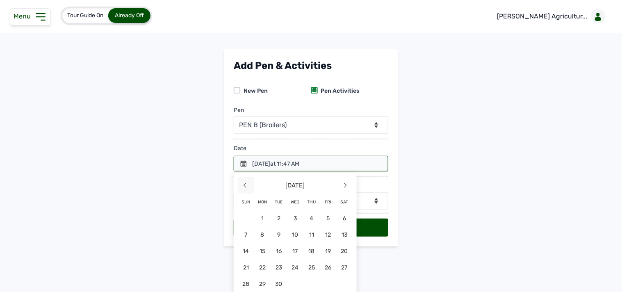
click at [243, 182] on span "<" at bounding box center [246, 185] width 16 height 16
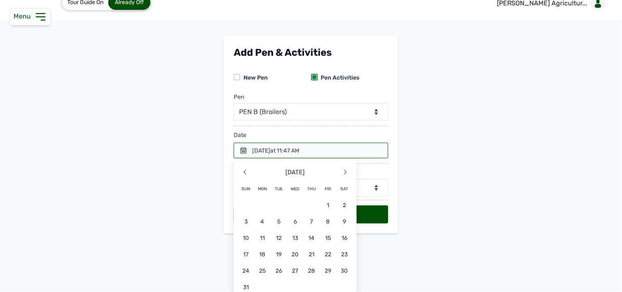
scroll to position [20, 0]
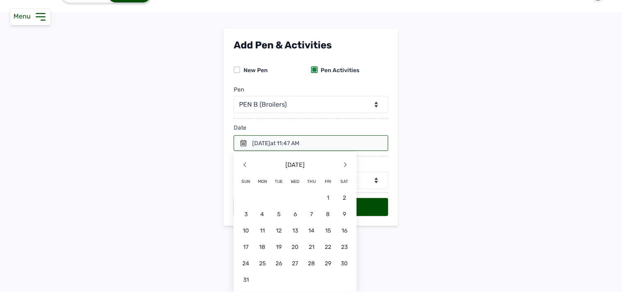
drag, startPoint x: 324, startPoint y: 260, endPoint x: 326, endPoint y: 249, distance: 11.7
click at [325, 260] on span "29" at bounding box center [328, 263] width 16 height 16
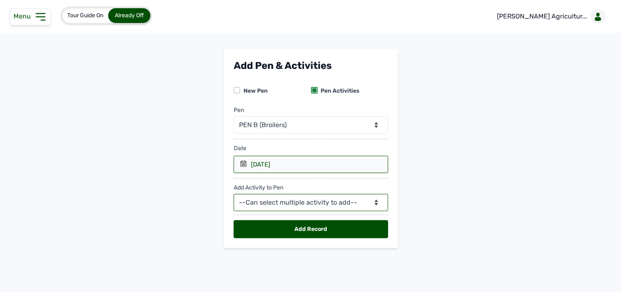
click at [339, 204] on select "--Can select multiple activity to add-- Raw Material Losses Weight" at bounding box center [311, 202] width 154 height 17
select select "Raw Material"
click at [234, 194] on select "--Can select multiple activity to add-- Raw Material Losses Weight" at bounding box center [311, 202] width 154 height 17
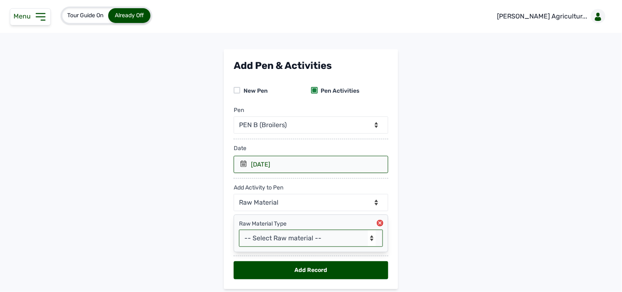
click at [282, 238] on select "-- Select Raw material -- feeds medications vaccines Biomass Fuel" at bounding box center [311, 237] width 144 height 17
select select "feeds"
click at [239, 230] on select "-- Select Raw material -- feeds medications vaccines Biomass Fuel" at bounding box center [311, 237] width 144 height 17
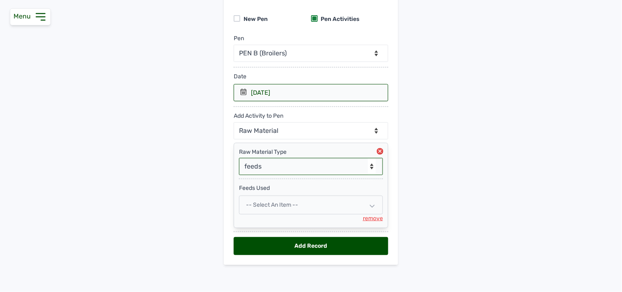
scroll to position [75, 0]
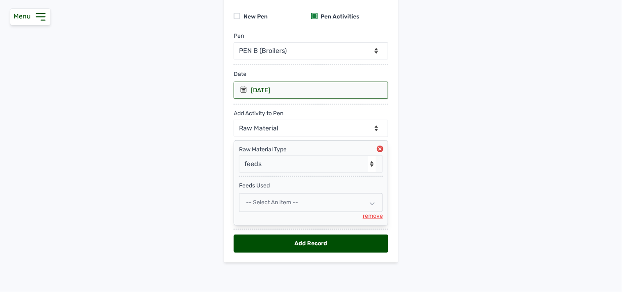
click at [309, 201] on div "-- Select an Item --" at bounding box center [311, 202] width 144 height 19
select select
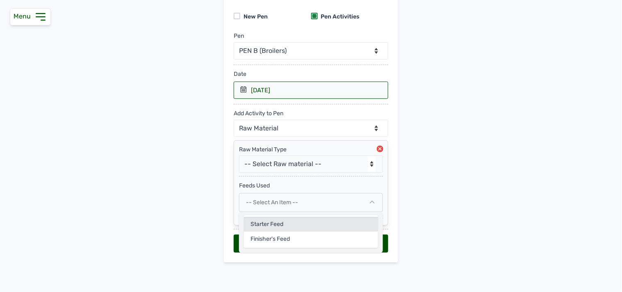
click at [278, 223] on div "Starter Feed" at bounding box center [311, 224] width 134 height 15
select select
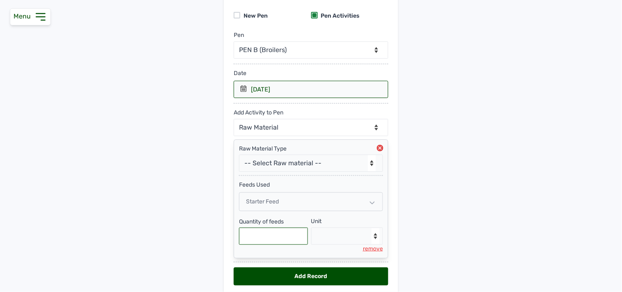
click at [287, 237] on input "text" at bounding box center [273, 235] width 69 height 17
type input "575"
click at [338, 236] on select "--Select unit-- Bag(s) Kg" at bounding box center [347, 235] width 72 height 17
select select "Kg"
click at [311, 228] on select "--Select unit-- Bag(s) Kg" at bounding box center [347, 235] width 72 height 17
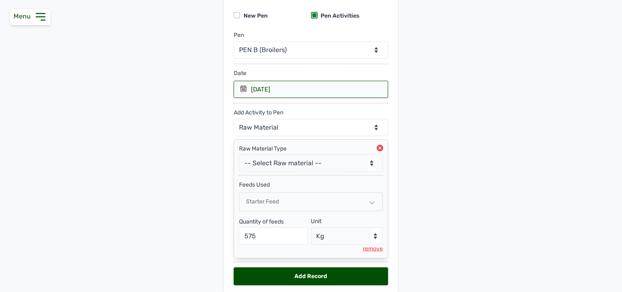
click at [309, 276] on div "Add Record" at bounding box center [311, 276] width 154 height 18
select select "null"
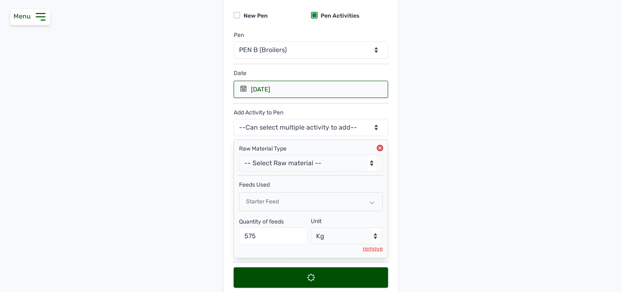
select select
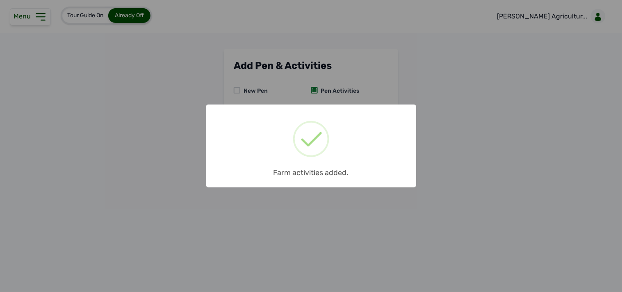
scroll to position [0, 0]
click at [39, 14] on div "× Farm activities added. OK No Cancel" at bounding box center [311, 146] width 622 height 292
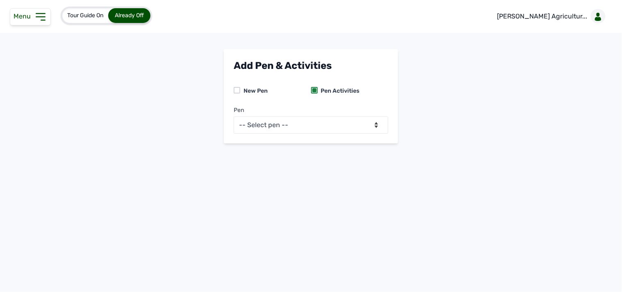
click at [39, 15] on icon at bounding box center [40, 16] width 13 height 13
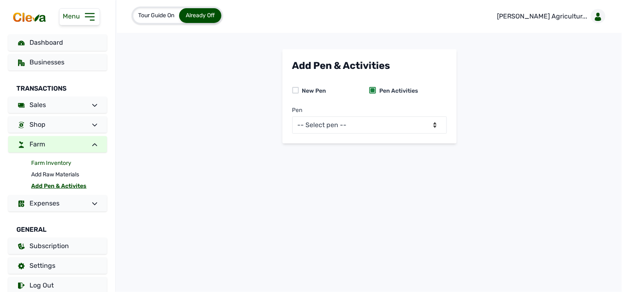
click at [60, 158] on link "Farm Inventory" at bounding box center [69, 162] width 76 height 11
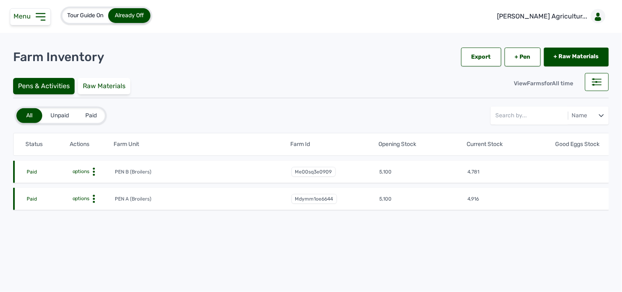
click at [93, 169] on circle at bounding box center [94, 169] width 2 height 2
click at [91, 181] on div "Farm Activities" at bounding box center [84, 184] width 58 height 10
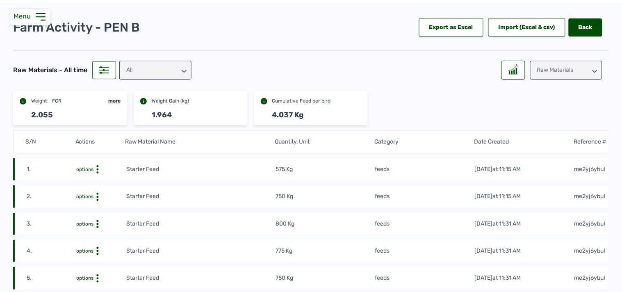
scroll to position [45, 0]
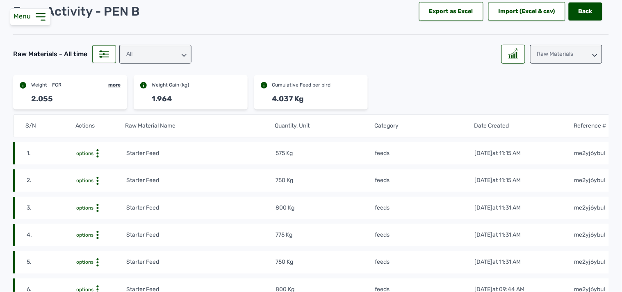
click at [447, 58] on div "Raw Materials" at bounding box center [566, 54] width 72 height 19
click at [447, 95] on div "Weight" at bounding box center [566, 90] width 72 height 15
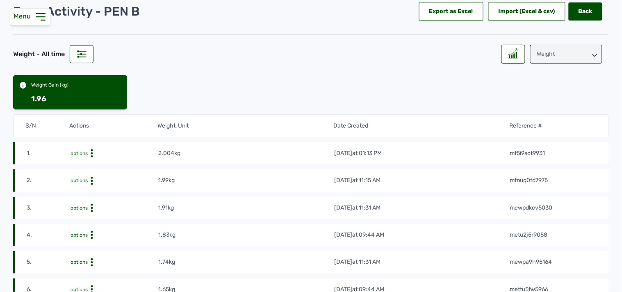
click at [447, 56] on div "Weight" at bounding box center [566, 54] width 72 height 19
click at [447, 104] on div "Losses" at bounding box center [566, 105] width 72 height 15
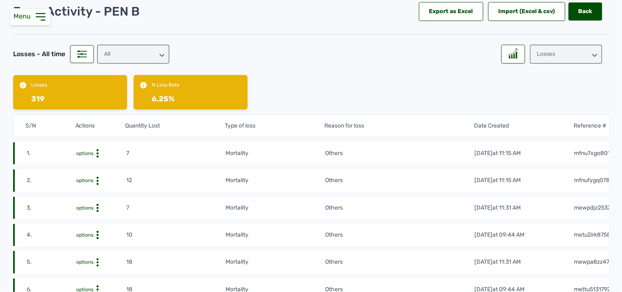
drag, startPoint x: 79, startPoint y: 13, endPoint x: 44, endPoint y: 23, distance: 37.0
click at [80, 13] on p "Farm Activity - PEN B" at bounding box center [76, 11] width 127 height 15
click at [35, 12] on icon at bounding box center [40, 16] width 13 height 13
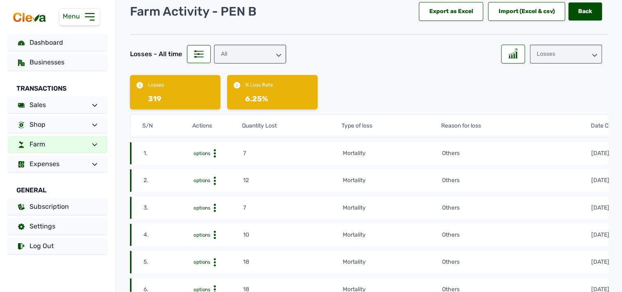
click at [56, 145] on link "Farm" at bounding box center [57, 144] width 99 height 16
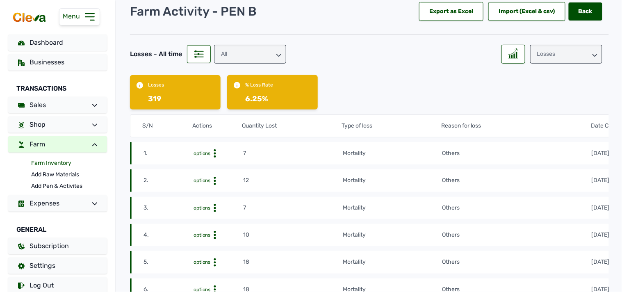
click at [55, 162] on link "Farm Inventory" at bounding box center [69, 162] width 76 height 11
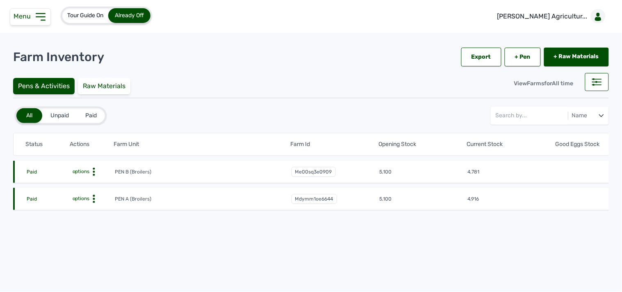
click at [91, 196] on icon at bounding box center [94, 199] width 8 height 8
click at [92, 208] on div "Farm Activities" at bounding box center [84, 212] width 58 height 10
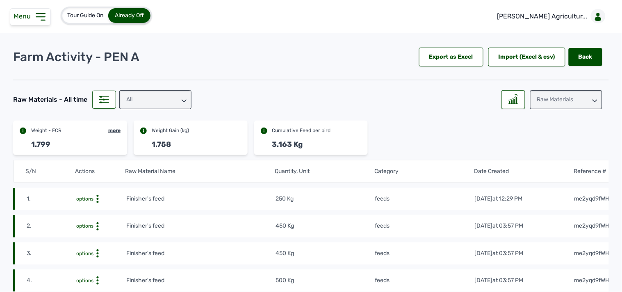
click at [447, 89] on div "Raw Materials" at bounding box center [554, 98] width 107 height 22
click at [447, 99] on div "Raw Materials" at bounding box center [566, 99] width 72 height 19
click at [447, 132] on div "Weight" at bounding box center [566, 136] width 72 height 15
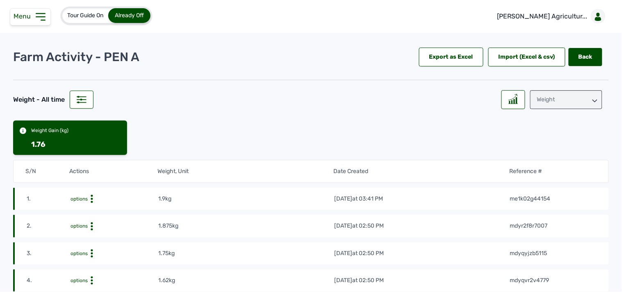
click at [447, 101] on div "Weight" at bounding box center [566, 99] width 72 height 19
click at [447, 147] on div "Losses" at bounding box center [566, 150] width 72 height 15
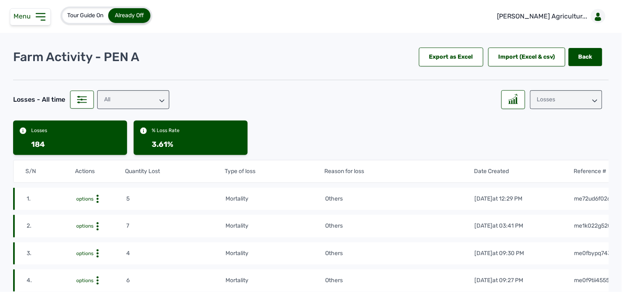
click at [44, 19] on icon at bounding box center [40, 17] width 9 height 7
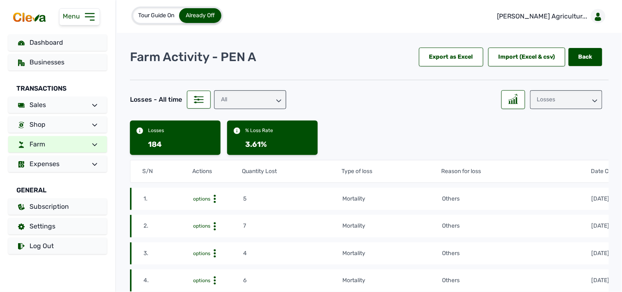
click at [58, 144] on link "Farm" at bounding box center [57, 144] width 99 height 16
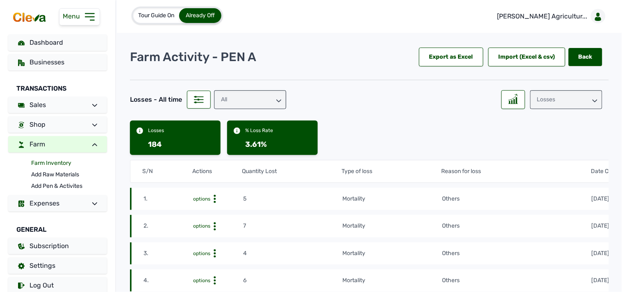
click at [48, 158] on link "Farm Inventory" at bounding box center [69, 162] width 76 height 11
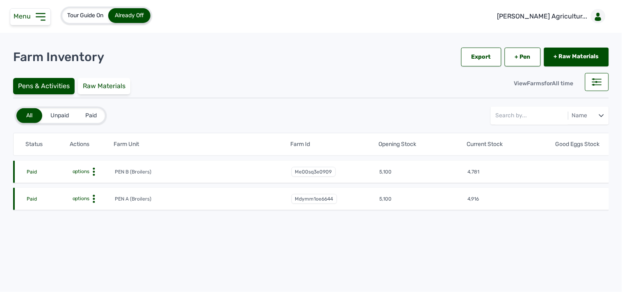
click at [91, 169] on icon at bounding box center [94, 172] width 8 height 8
click at [74, 182] on div "Farm Activities" at bounding box center [84, 184] width 58 height 10
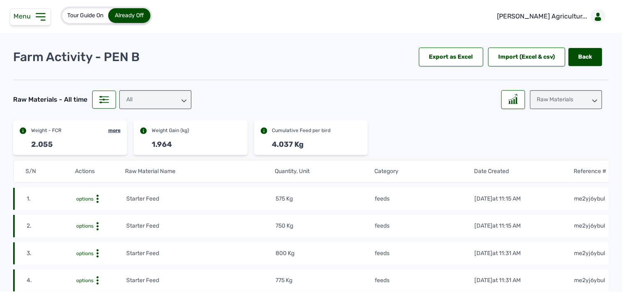
click at [447, 100] on div "Raw Materials" at bounding box center [566, 99] width 72 height 19
click at [447, 136] on div "Weight" at bounding box center [566, 136] width 72 height 15
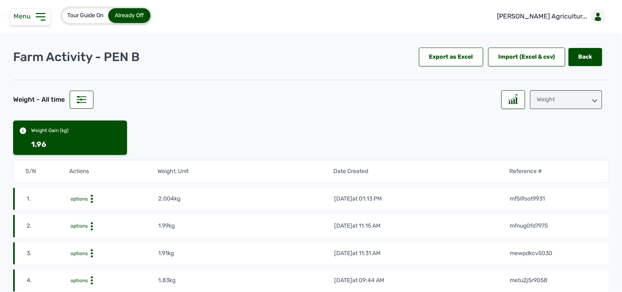
click at [40, 20] on icon at bounding box center [40, 17] width 9 height 7
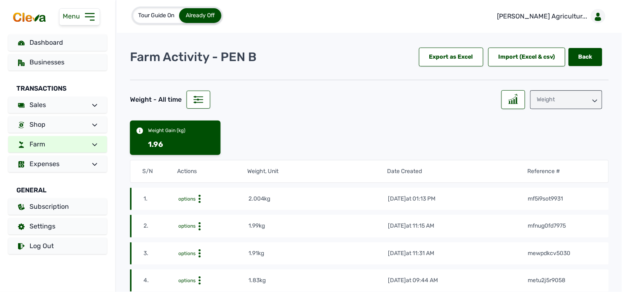
click at [57, 148] on link "Farm" at bounding box center [57, 144] width 99 height 16
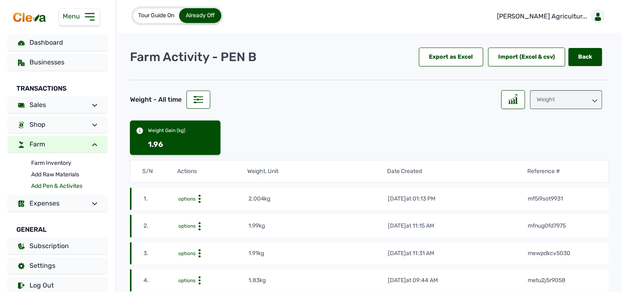
click at [59, 186] on link "Add Pen & Activites" at bounding box center [69, 185] width 76 height 11
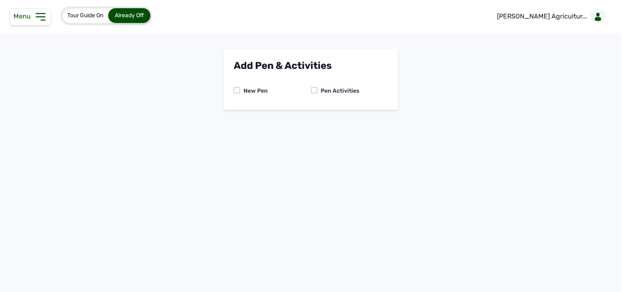
click at [312, 86] on div "New Pen Pen Activities" at bounding box center [311, 91] width 154 height 18
click at [316, 92] on div at bounding box center [314, 90] width 7 height 7
click at [299, 125] on select "-- Select pen -- PEN A (Broilers) PEN B (Broilers)" at bounding box center [311, 124] width 154 height 17
select select "me00sq3e0909"
click at [234, 116] on select "-- Select pen -- PEN A (Broilers) PEN B (Broilers)" at bounding box center [311, 124] width 154 height 17
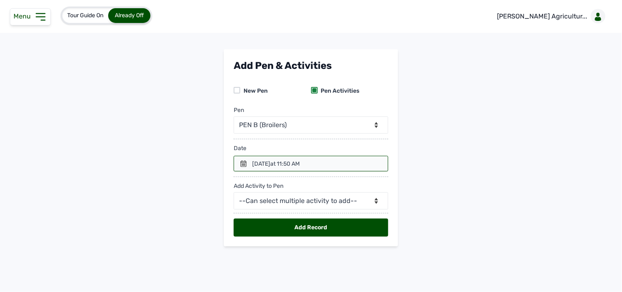
click at [241, 160] on div at bounding box center [311, 164] width 154 height 16
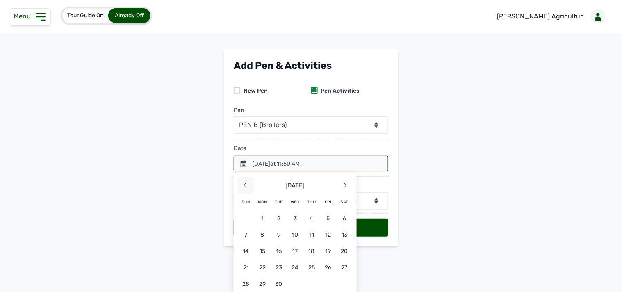
click at [242, 184] on span "<" at bounding box center [246, 185] width 16 height 16
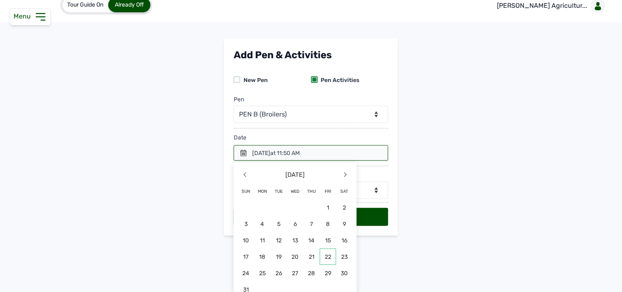
scroll to position [20, 0]
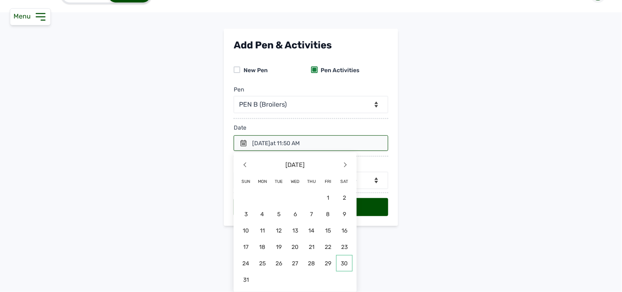
click at [341, 263] on span "30" at bounding box center [344, 263] width 16 height 16
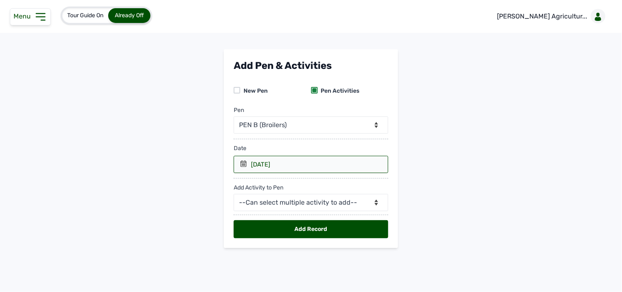
scroll to position [0, 0]
click at [359, 200] on select "--Can select multiple activity to add-- Raw Material Losses Weight" at bounding box center [311, 202] width 154 height 17
select select "Raw Material"
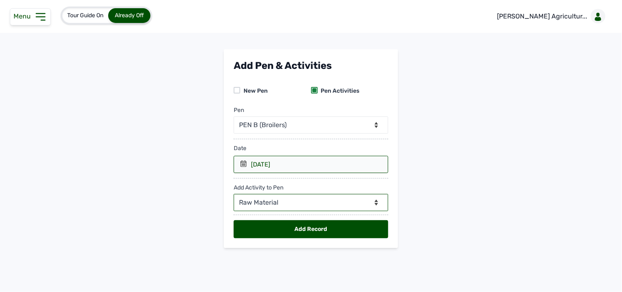
click at [234, 194] on select "--Can select multiple activity to add-- Raw Material Losses Weight" at bounding box center [311, 202] width 154 height 17
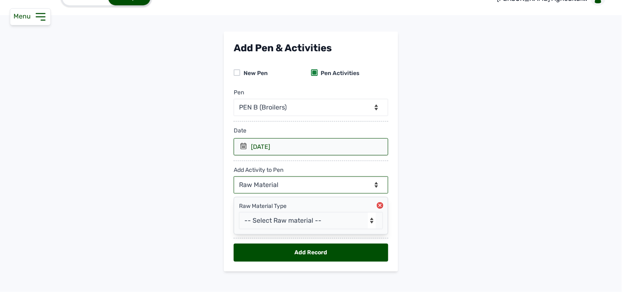
scroll to position [27, 0]
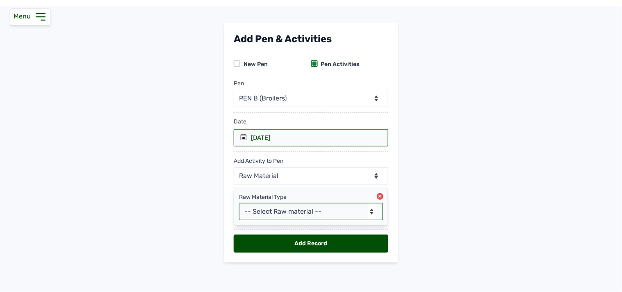
click at [304, 214] on select "-- Select Raw material -- feeds medications vaccines Biomass Fuel" at bounding box center [311, 211] width 144 height 17
select select "feeds"
click at [239, 203] on select "-- Select Raw material -- feeds medications vaccines Biomass Fuel" at bounding box center [311, 211] width 144 height 17
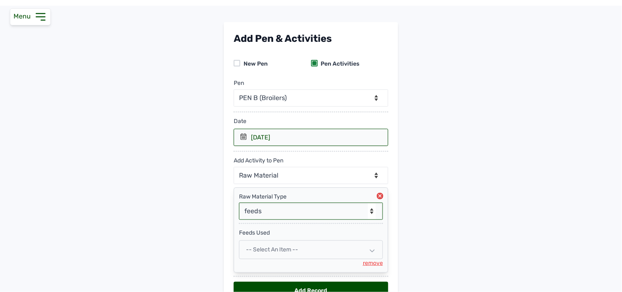
scroll to position [73, 0]
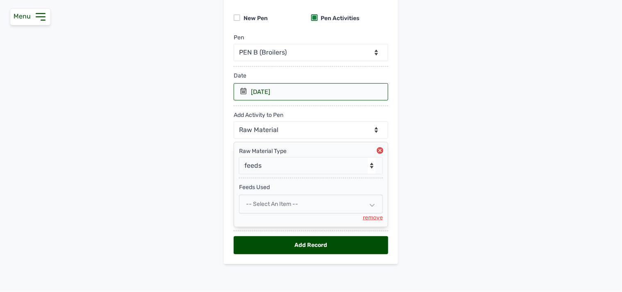
click at [311, 205] on div "-- Select an Item --" at bounding box center [311, 204] width 144 height 19
select select
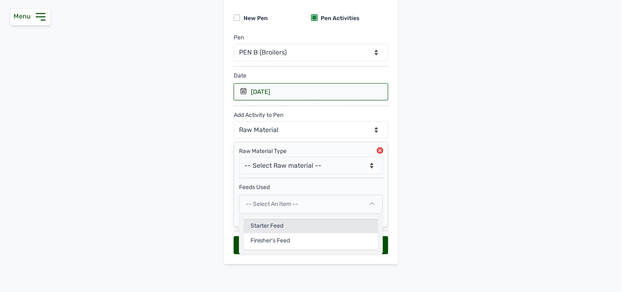
click at [275, 222] on div "Starter Feed" at bounding box center [311, 225] width 134 height 15
select select
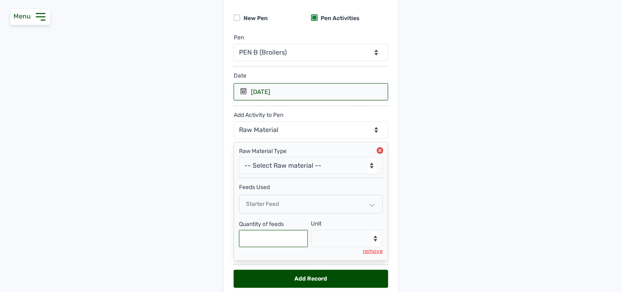
click at [276, 247] on input "text" at bounding box center [273, 238] width 69 height 17
type input "400"
click at [321, 241] on select "--Select unit-- Bag(s) Kg" at bounding box center [347, 238] width 72 height 17
select select "Kg"
click at [311, 230] on select "--Select unit-- Bag(s) Kg" at bounding box center [347, 238] width 72 height 17
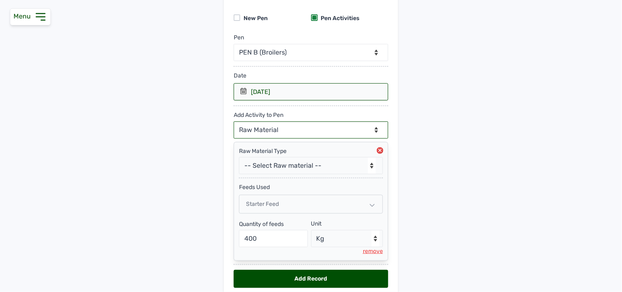
click at [293, 125] on select "--Can select multiple activity to add-- Raw Material Losses Weight" at bounding box center [311, 129] width 154 height 17
select select "Losses"
click at [234, 121] on select "--Can select multiple activity to add-- Raw Material Losses Weight" at bounding box center [311, 129] width 154 height 17
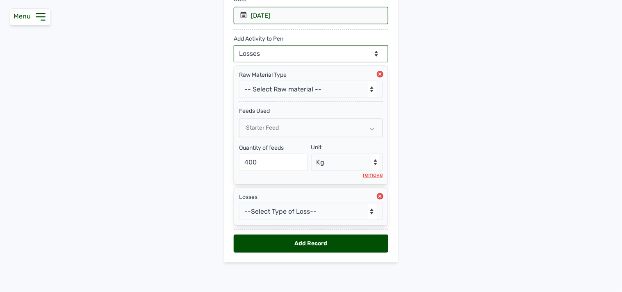
scroll to position [150, 0]
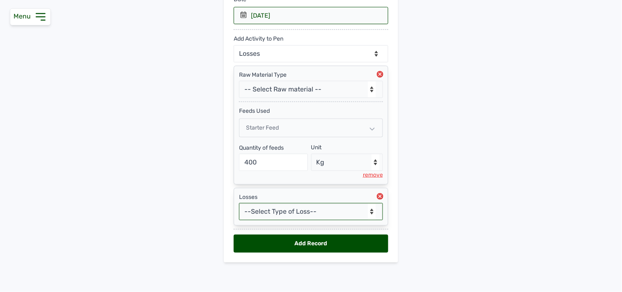
click at [312, 211] on select "--Select Type of Loss-- Mortality Culled Theft" at bounding box center [311, 211] width 144 height 17
select select "Mortality"
click at [239, 203] on select "--Select Type of Loss-- Mortality Culled Theft" at bounding box center [311, 211] width 144 height 17
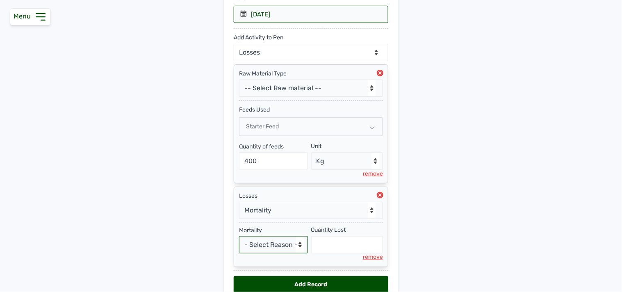
click at [293, 244] on select "- Select Reason - Disease Late Vaccination Wrong Vaccination Heat Lack of Water…" at bounding box center [273, 244] width 69 height 17
select select "Others"
click at [239, 237] on select "- Select Reason - Disease Late Vaccination Wrong Vaccination Heat Lack of Water…" at bounding box center [273, 244] width 69 height 17
select select "null"
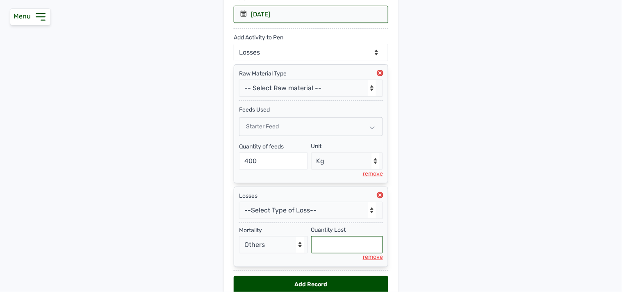
click at [344, 247] on input "text" at bounding box center [347, 244] width 72 height 17
type input "9"
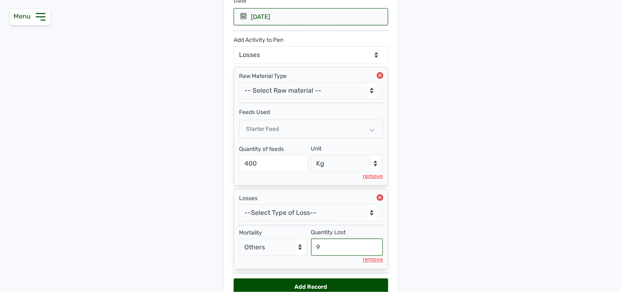
scroll to position [193, 0]
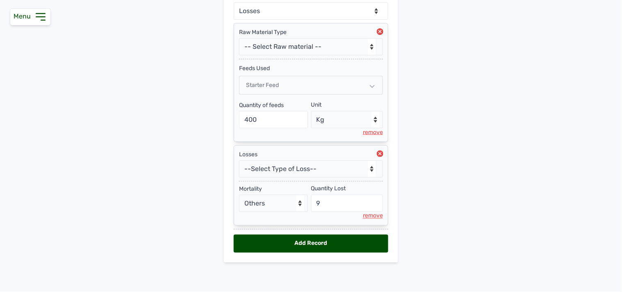
click at [290, 241] on div "Add Record" at bounding box center [311, 243] width 154 height 18
select select "null"
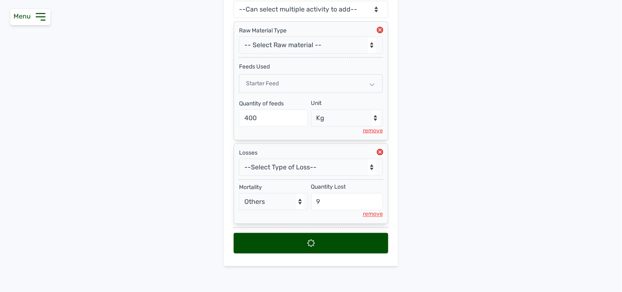
scroll to position [0, 0]
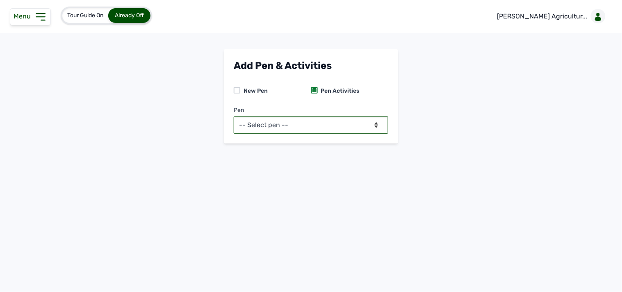
click at [311, 119] on select "-- Select pen -- PEN A (Broilers) PEN B (Broilers)" at bounding box center [311, 124] width 154 height 17
select select "me00sq3e0909"
click at [234, 116] on select "-- Select pen -- PEN A (Broilers) PEN B (Broilers)" at bounding box center [311, 124] width 154 height 17
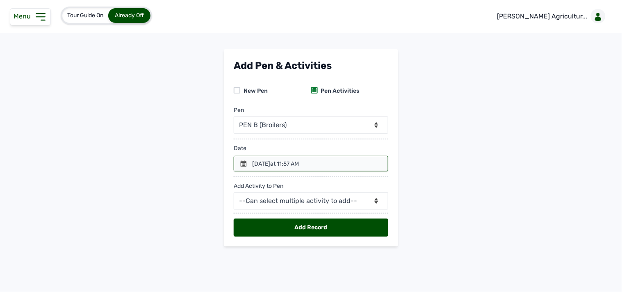
click at [245, 167] on div at bounding box center [311, 164] width 154 height 16
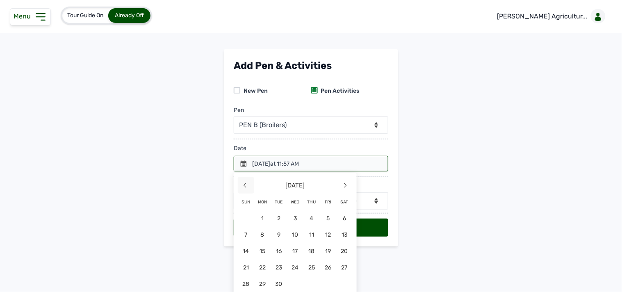
click at [248, 184] on span "<" at bounding box center [246, 185] width 16 height 16
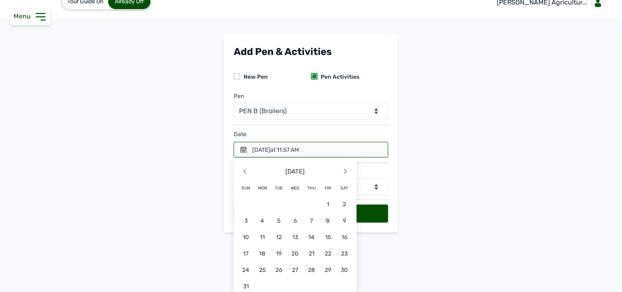
scroll to position [20, 0]
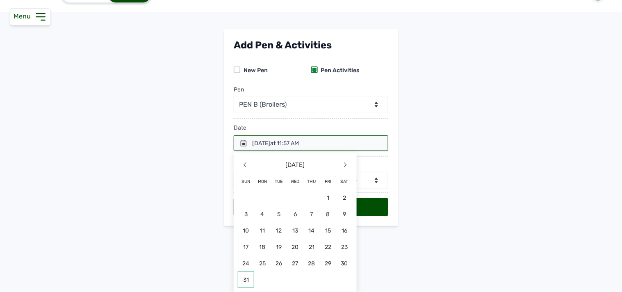
click at [246, 279] on span "31" at bounding box center [246, 279] width 16 height 16
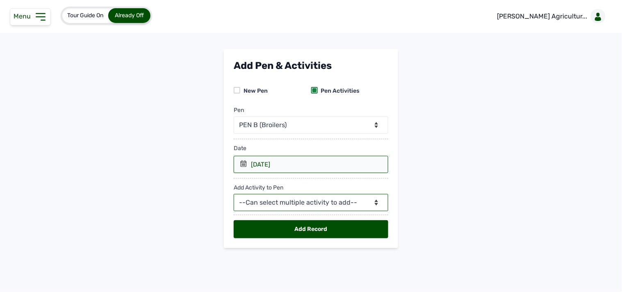
click at [302, 205] on select "--Can select multiple activity to add-- Raw Material Losses Weight" at bounding box center [311, 202] width 154 height 17
select select "Raw Material"
click at [234, 194] on select "--Can select multiple activity to add-- Raw Material Losses Weight" at bounding box center [311, 202] width 154 height 17
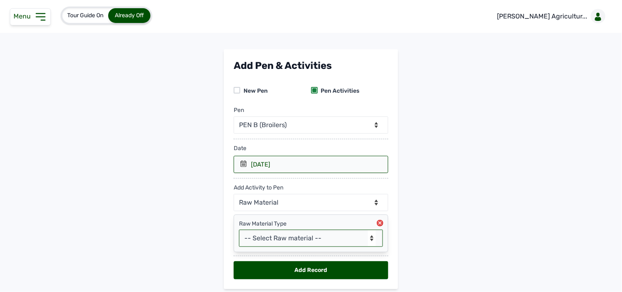
click at [276, 239] on select "-- Select Raw material -- feeds medications vaccines Biomass Fuel" at bounding box center [311, 237] width 144 height 17
select select "feeds"
click at [239, 230] on select "-- Select Raw material -- feeds medications vaccines Biomass Fuel" at bounding box center [311, 237] width 144 height 17
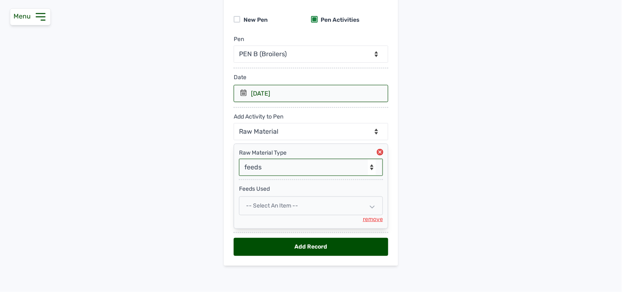
scroll to position [75, 0]
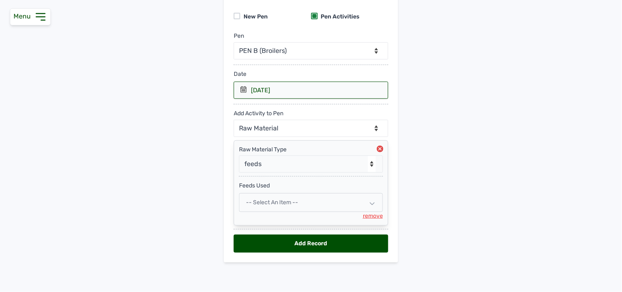
click at [302, 202] on div "-- Select an Item --" at bounding box center [311, 202] width 144 height 19
select select
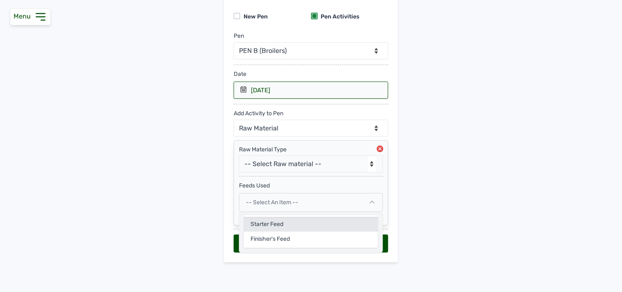
click at [277, 227] on div "Starter Feed" at bounding box center [311, 224] width 134 height 15
select select
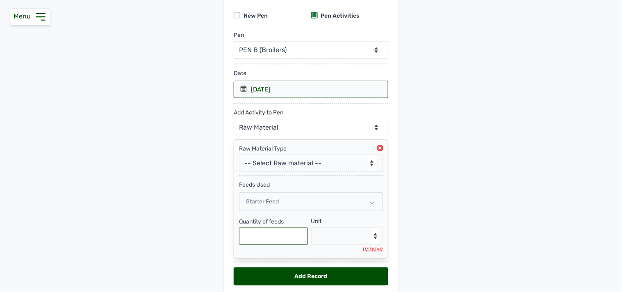
click at [284, 240] on input "text" at bounding box center [273, 235] width 69 height 17
type input "225"
click at [343, 241] on select "--Select unit-- Bag(s) Kg" at bounding box center [347, 235] width 72 height 17
select select "Kg"
click at [311, 228] on select "--Select unit-- Bag(s) Kg" at bounding box center [347, 235] width 72 height 17
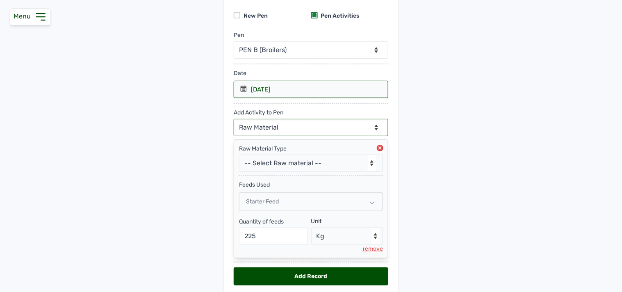
click at [301, 127] on select "--Can select multiple activity to add-- Raw Material Losses Weight" at bounding box center [311, 127] width 154 height 17
select select "Losses"
click at [234, 119] on select "--Can select multiple activity to add-- Raw Material Losses Weight" at bounding box center [311, 127] width 154 height 17
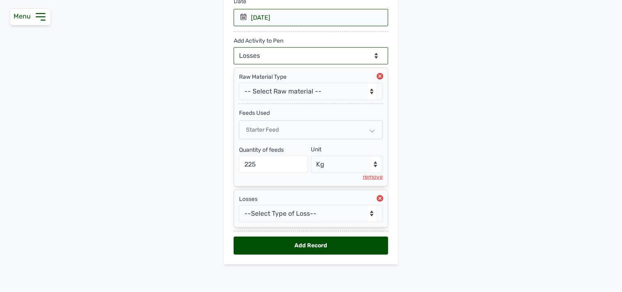
scroll to position [150, 0]
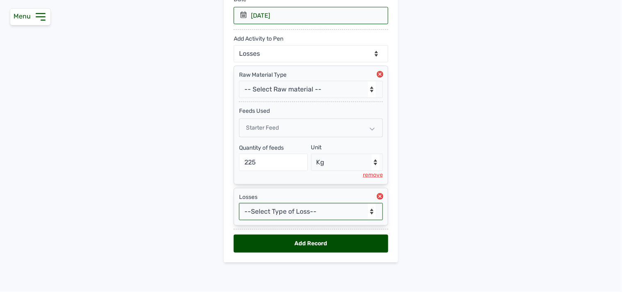
click at [330, 209] on select "--Select Type of Loss-- Mortality Culled Theft" at bounding box center [311, 211] width 144 height 17
select select "Mortality"
click at [239, 203] on select "--Select Type of Loss-- Mortality Culled Theft" at bounding box center [311, 211] width 144 height 17
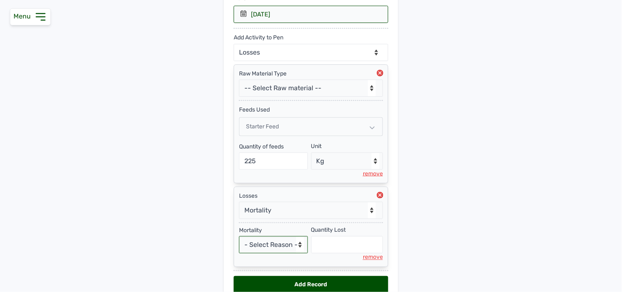
click at [279, 246] on select "- Select Reason - Disease Late Vaccination Wrong Vaccination Heat Lack of Water…" at bounding box center [273, 244] width 69 height 17
select select "Others"
click at [239, 237] on select "- Select Reason - Disease Late Vaccination Wrong Vaccination Heat Lack of Water…" at bounding box center [273, 244] width 69 height 17
select select "null"
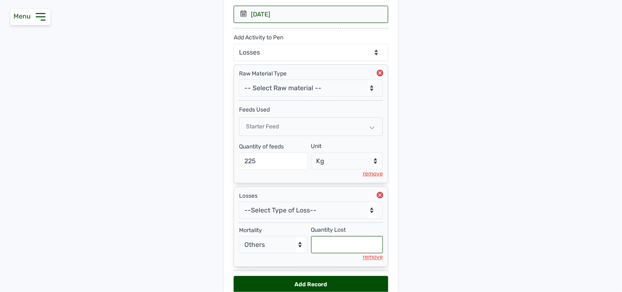
click at [338, 245] on input "text" at bounding box center [347, 244] width 72 height 17
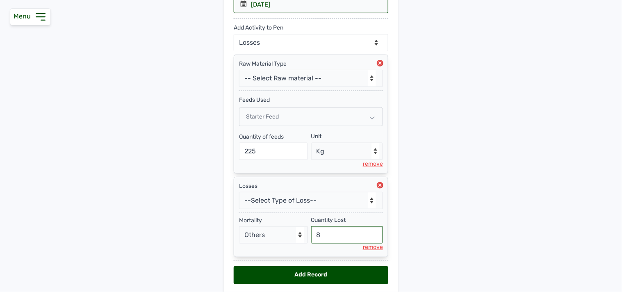
scroll to position [193, 0]
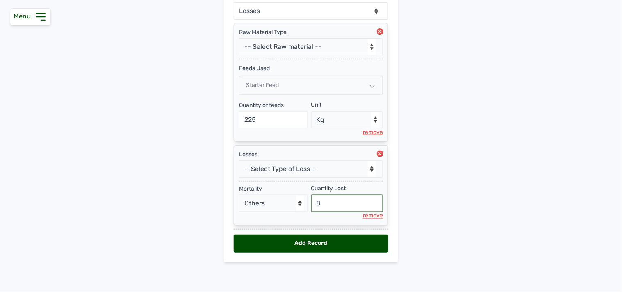
type input "8"
click at [325, 242] on div "Add Record" at bounding box center [311, 243] width 154 height 18
select select "null"
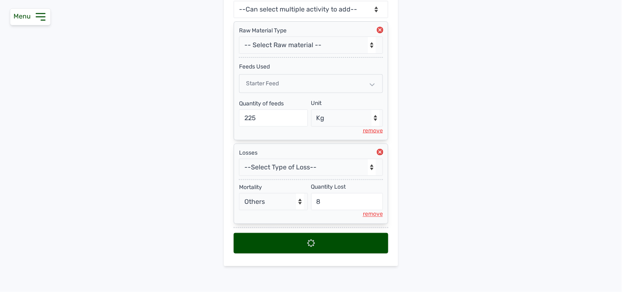
select select
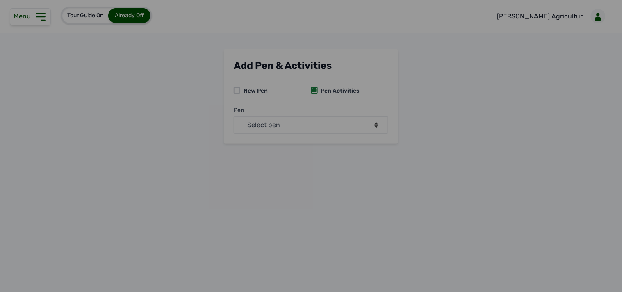
scroll to position [0, 0]
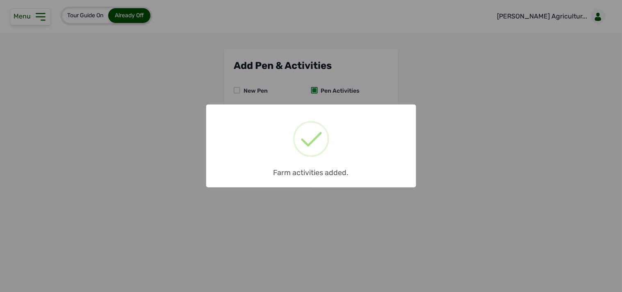
click at [33, 21] on div "× Farm activities added. OK No Cancel" at bounding box center [311, 146] width 622 height 292
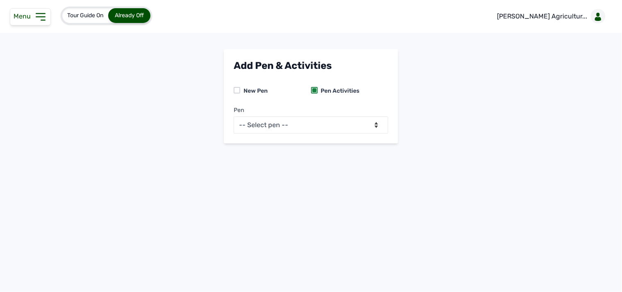
click at [39, 19] on icon at bounding box center [40, 16] width 13 height 13
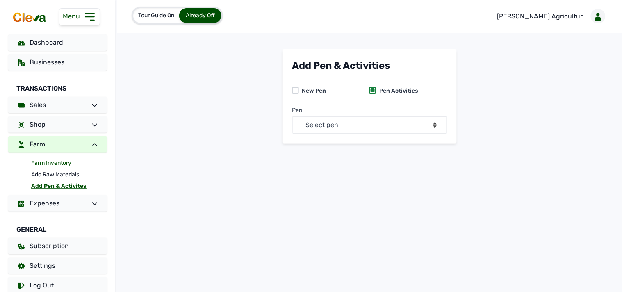
click at [59, 162] on link "Farm Inventory" at bounding box center [69, 162] width 76 height 11
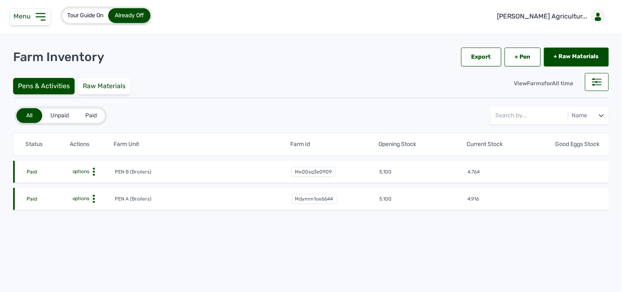
click at [92, 170] on icon at bounding box center [94, 172] width 8 height 8
click at [88, 182] on div "Farm Activities" at bounding box center [84, 184] width 58 height 10
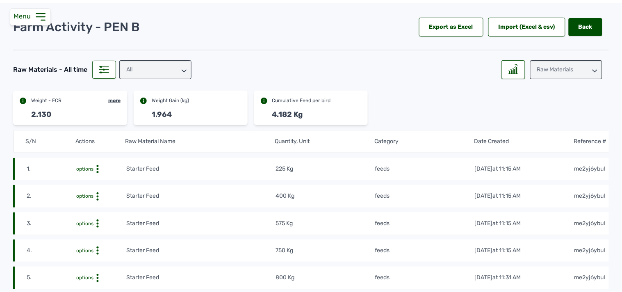
scroll to position [45, 0]
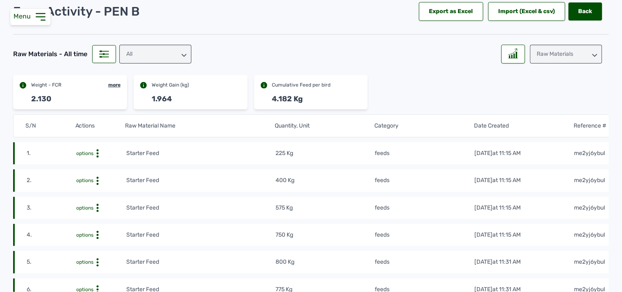
click at [447, 52] on div "Raw Materials" at bounding box center [566, 54] width 72 height 19
click at [447, 91] on div "Weight" at bounding box center [566, 90] width 72 height 15
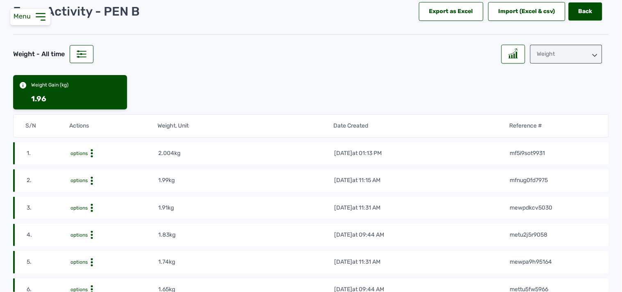
click at [337, 84] on div "Weight Gain (kg) 1.96" at bounding box center [310, 92] width 595 height 34
click at [40, 16] on icon at bounding box center [40, 17] width 9 height 7
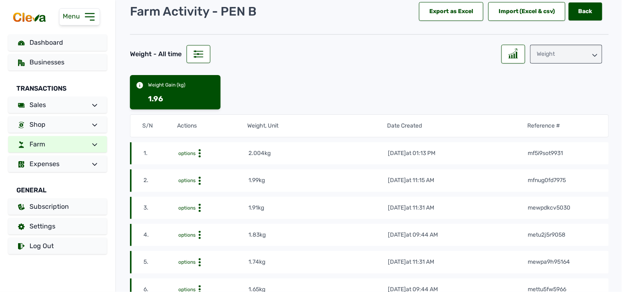
click at [64, 144] on link "Farm" at bounding box center [57, 144] width 99 height 16
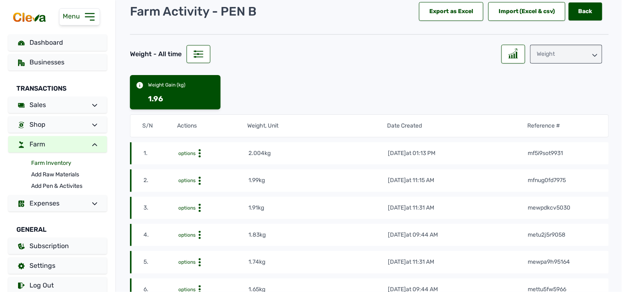
click at [56, 159] on link "Farm Inventory" at bounding box center [69, 162] width 76 height 11
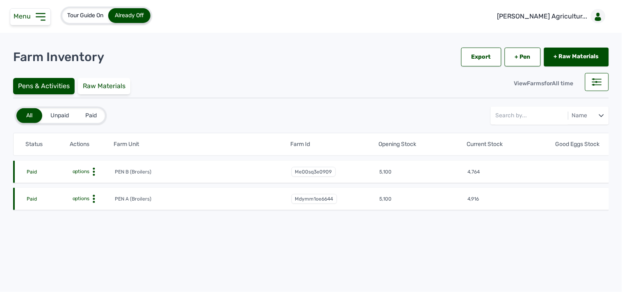
click at [91, 170] on icon at bounding box center [94, 172] width 8 height 8
click at [91, 182] on div "Farm Activities" at bounding box center [84, 184] width 58 height 10
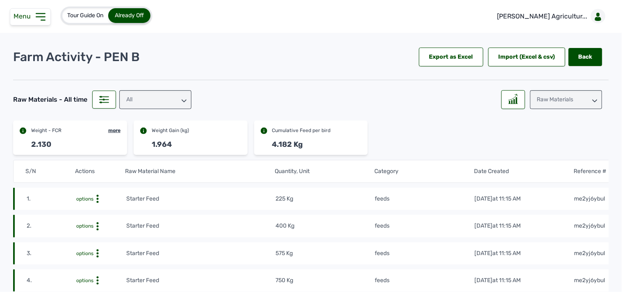
click at [39, 16] on icon at bounding box center [40, 16] width 13 height 13
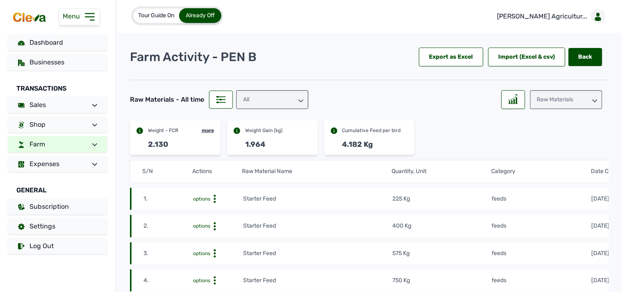
click at [60, 147] on link "Farm" at bounding box center [57, 144] width 99 height 16
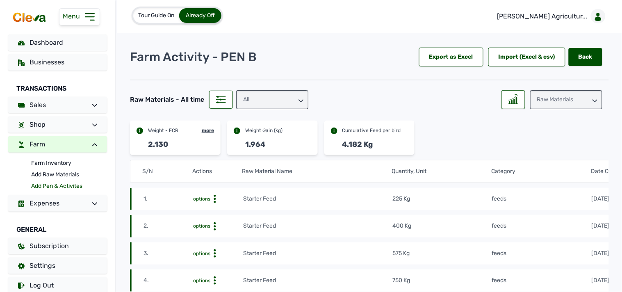
click at [51, 184] on link "Add Pen & Activites" at bounding box center [69, 185] width 76 height 11
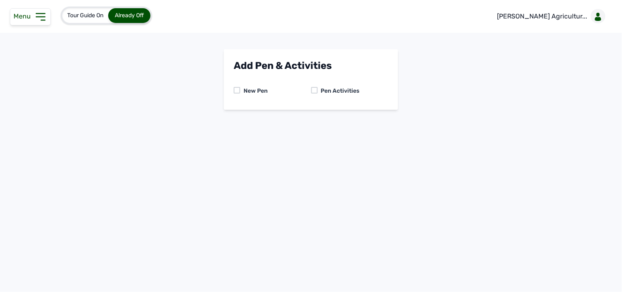
click at [316, 88] on div at bounding box center [314, 90] width 7 height 7
click at [327, 124] on select "-- Select pen -- PEN A (Broilers) PEN B (Broilers)" at bounding box center [311, 124] width 154 height 17
select select "me00sq3e0909"
click at [234, 116] on select "-- Select pen -- PEN A (Broilers) PEN B (Broilers)" at bounding box center [311, 124] width 154 height 17
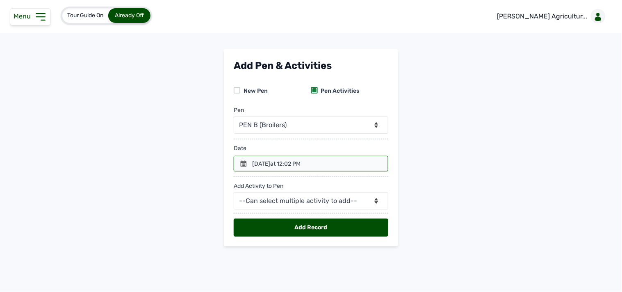
click at [264, 167] on div "17th Sept 2025 at 12:02 PM" at bounding box center [276, 164] width 48 height 8
click at [246, 166] on icon at bounding box center [244, 163] width 6 height 7
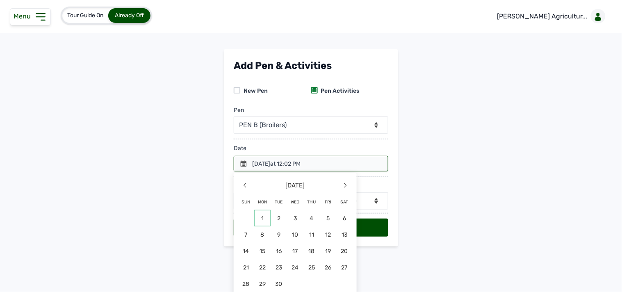
click at [261, 214] on span "1" at bounding box center [262, 218] width 16 height 16
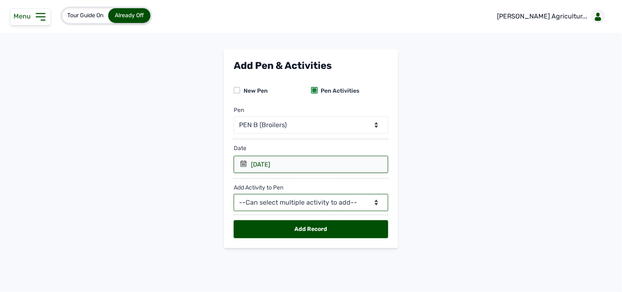
click at [270, 199] on select "--Can select multiple activity to add-- Raw Material Losses Weight" at bounding box center [311, 202] width 154 height 17
select select "Raw Material"
click at [234, 194] on select "--Can select multiple activity to add-- Raw Material Losses Weight" at bounding box center [311, 202] width 154 height 17
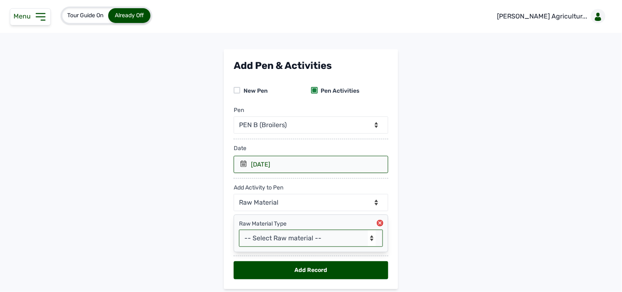
click at [248, 235] on select "-- Select Raw material -- feeds medications vaccines Biomass Fuel" at bounding box center [311, 237] width 144 height 17
select select "feeds"
click at [239, 230] on select "-- Select Raw material -- feeds medications vaccines Biomass Fuel" at bounding box center [311, 237] width 144 height 17
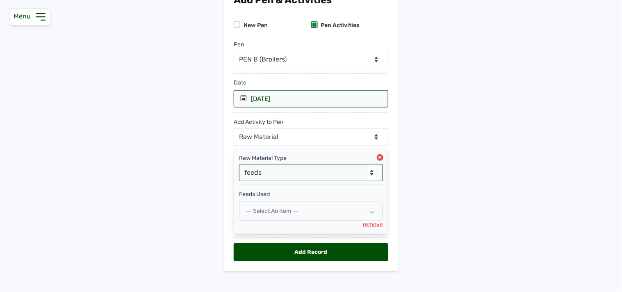
scroll to position [75, 0]
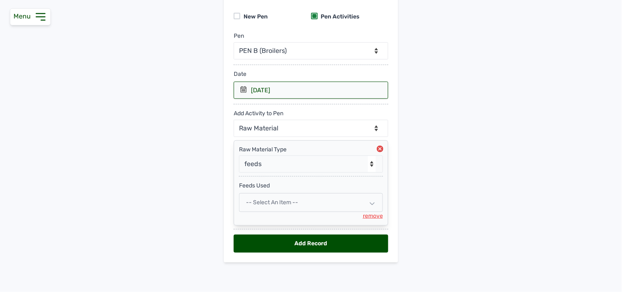
click at [317, 205] on div "-- Select an Item --" at bounding box center [311, 202] width 144 height 19
select select
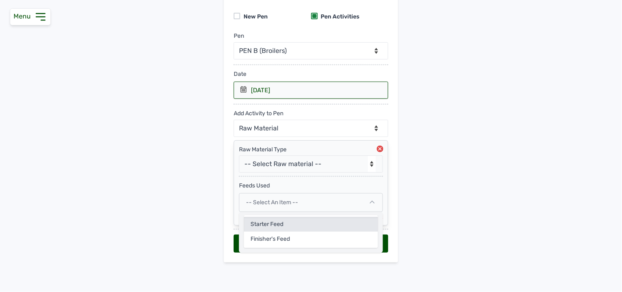
click at [289, 226] on div "Starter Feed" at bounding box center [311, 224] width 134 height 15
select select
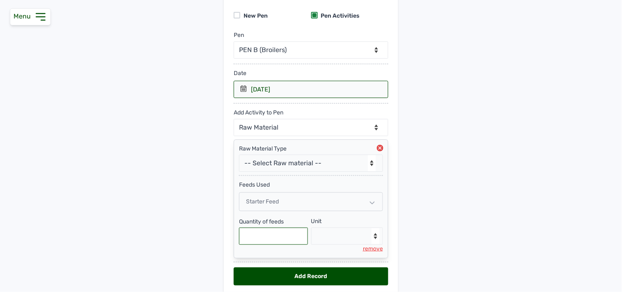
click at [279, 232] on input "text" at bounding box center [273, 235] width 69 height 17
type input "225"
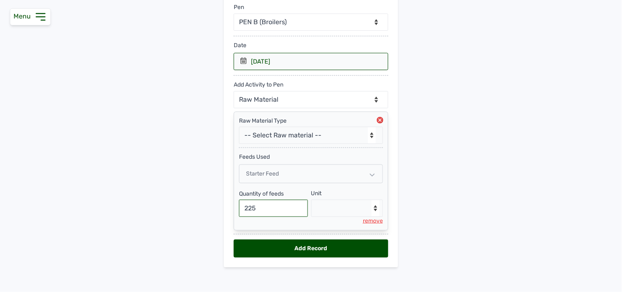
scroll to position [109, 0]
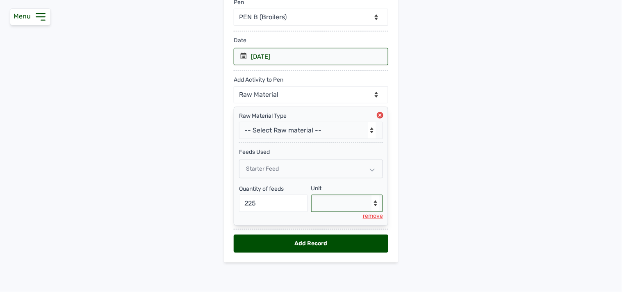
click at [338, 198] on select "--Select unit-- Bag(s) Kg" at bounding box center [347, 203] width 72 height 17
select select "Kg"
click at [311, 195] on select "--Select unit-- Bag(s) Kg" at bounding box center [347, 203] width 72 height 17
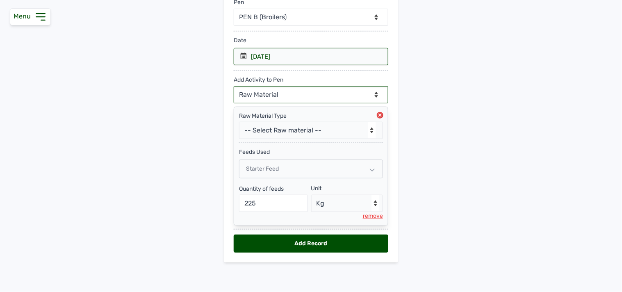
click at [310, 89] on select "--Can select multiple activity to add-- Raw Material Losses Weight" at bounding box center [311, 94] width 154 height 17
select select "Losses"
click at [234, 86] on select "--Can select multiple activity to add-- Raw Material Losses Weight" at bounding box center [311, 94] width 154 height 17
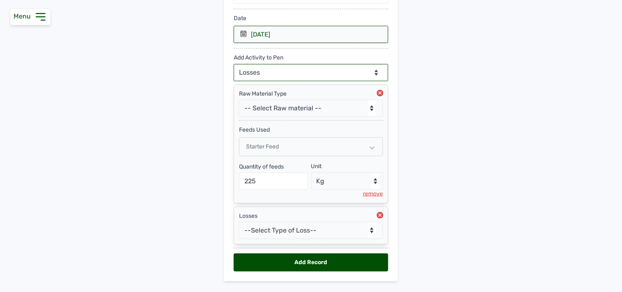
scroll to position [150, 0]
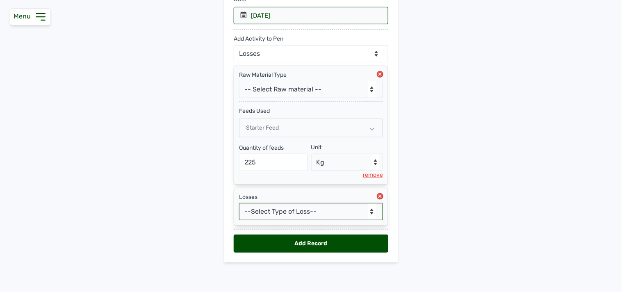
click at [324, 210] on select "--Select Type of Loss-- Mortality Culled Theft" at bounding box center [311, 211] width 144 height 17
select select "Mortality"
click at [239, 203] on select "--Select Type of Loss-- Mortality Culled Theft" at bounding box center [311, 211] width 144 height 17
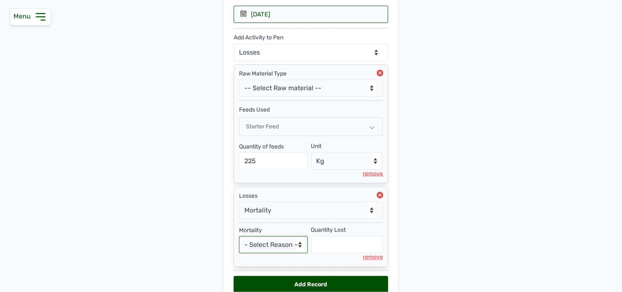
click at [288, 248] on select "- Select Reason - Disease Late Vaccination Wrong Vaccination Heat Lack of Water…" at bounding box center [273, 244] width 69 height 17
select select "Others"
click at [239, 237] on select "- Select Reason - Disease Late Vaccination Wrong Vaccination Heat Lack of Water…" at bounding box center [273, 244] width 69 height 17
select select "null"
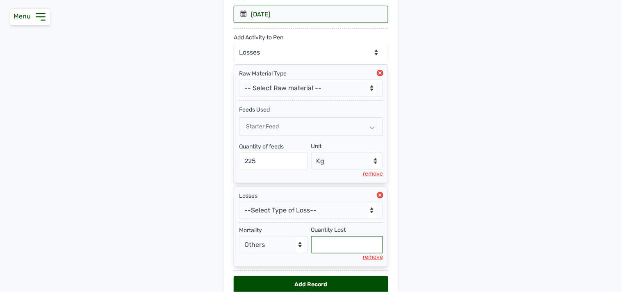
click at [332, 244] on input "text" at bounding box center [347, 244] width 72 height 17
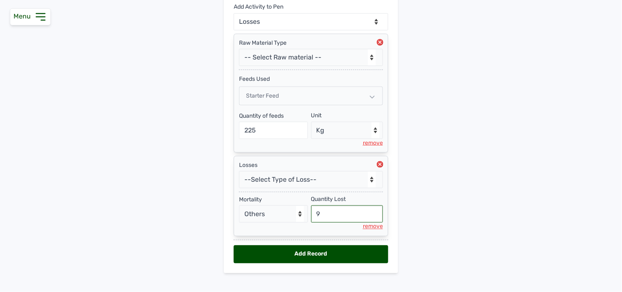
scroll to position [193, 0]
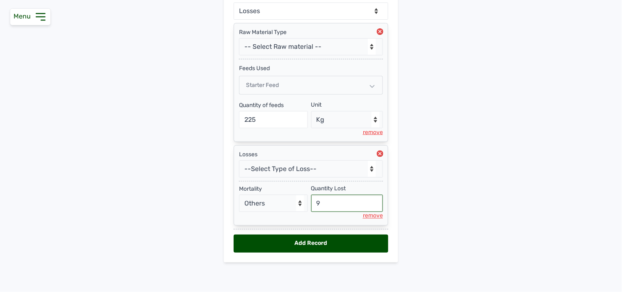
type input "9"
click at [313, 243] on div "Add Record" at bounding box center [311, 243] width 154 height 18
select select "null"
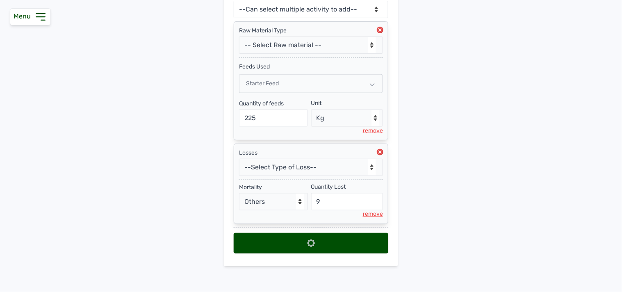
select select
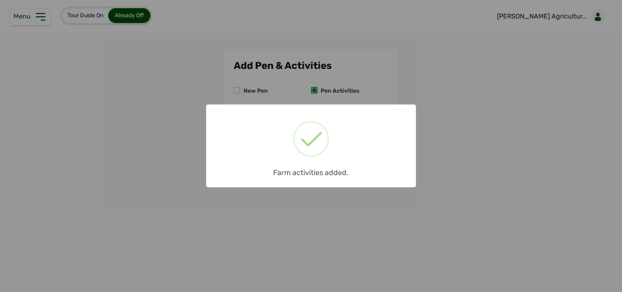
scroll to position [0, 0]
click at [40, 19] on div "× Farm activities added. OK No Cancel" at bounding box center [311, 146] width 622 height 292
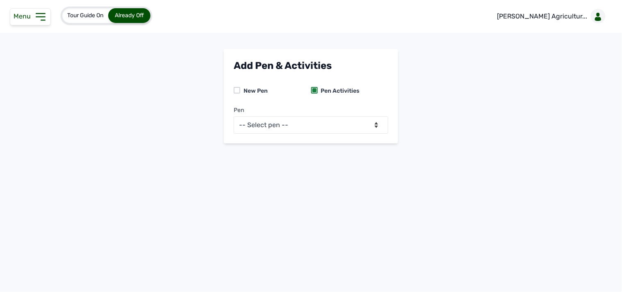
click at [40, 17] on icon at bounding box center [40, 16] width 13 height 13
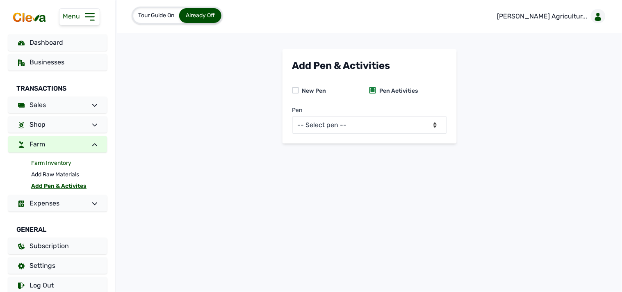
click at [45, 161] on link "Farm Inventory" at bounding box center [69, 162] width 76 height 11
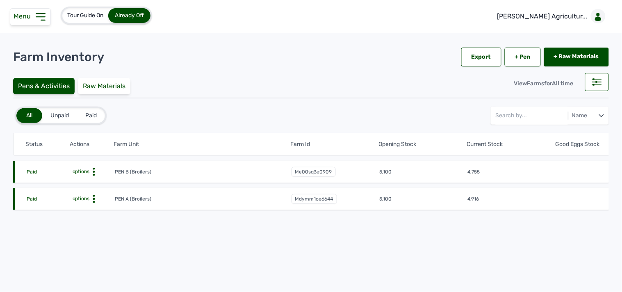
click at [94, 169] on icon at bounding box center [94, 172] width 8 height 8
click at [95, 182] on div "Farm Activities" at bounding box center [84, 184] width 58 height 10
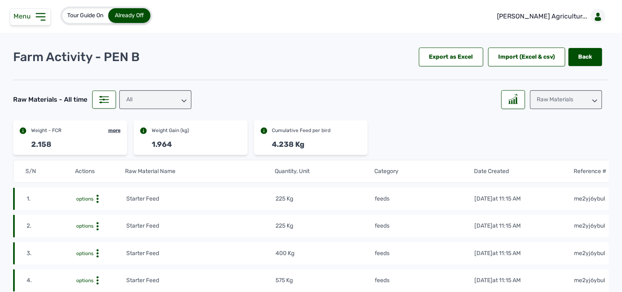
scroll to position [45, 0]
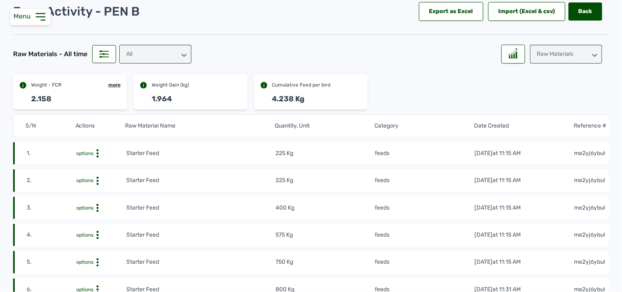
click at [97, 181] on circle at bounding box center [98, 180] width 2 height 2
click at [447, 56] on div "Raw Materials" at bounding box center [566, 54] width 72 height 19
click at [447, 105] on div "Losses" at bounding box center [566, 105] width 72 height 15
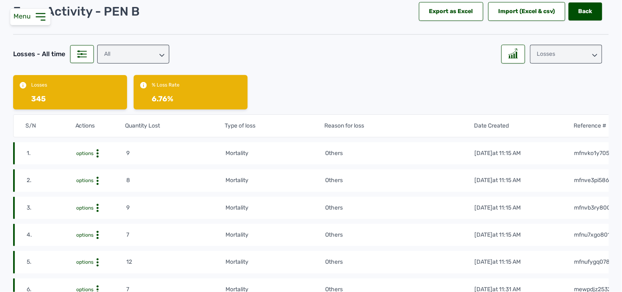
click at [447, 56] on div "Losses" at bounding box center [566, 54] width 72 height 19
click at [447, 70] on div "Raw Materials" at bounding box center [566, 75] width 72 height 15
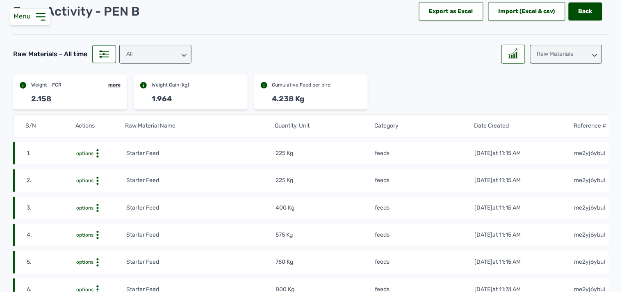
click at [95, 181] on icon at bounding box center [97, 181] width 8 height 8
click at [97, 193] on div "Delete" at bounding box center [96, 193] width 58 height 10
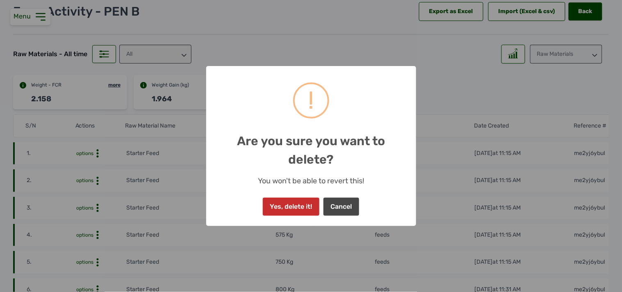
click at [309, 207] on button "Yes, delete it!" at bounding box center [291, 207] width 57 height 18
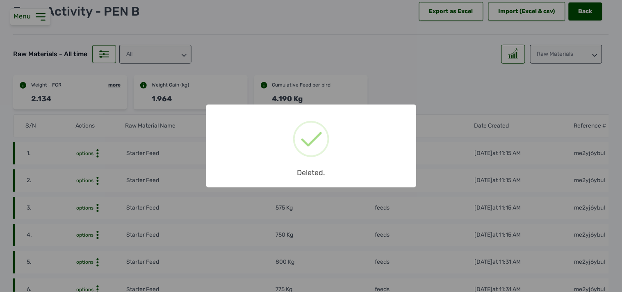
click at [44, 13] on div "× Deleted. OK No Cancel" at bounding box center [311, 146] width 622 height 292
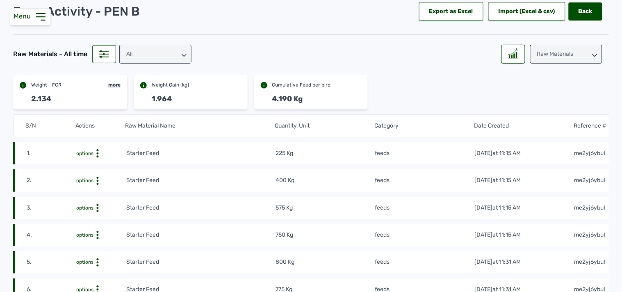
click at [44, 14] on icon at bounding box center [40, 17] width 9 height 7
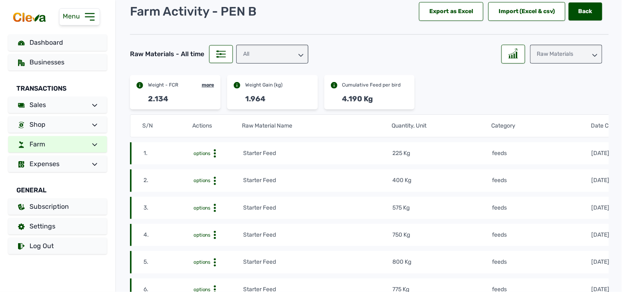
click at [70, 148] on link "Farm" at bounding box center [57, 144] width 99 height 16
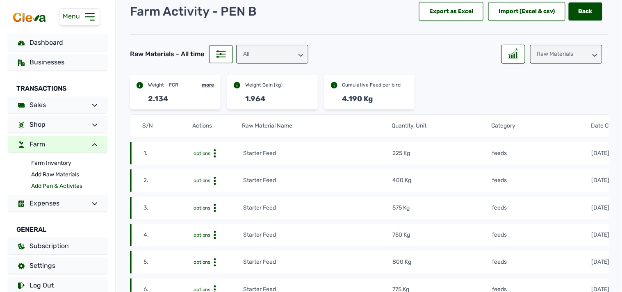
click at [59, 182] on link "Add Pen & Activites" at bounding box center [69, 185] width 76 height 11
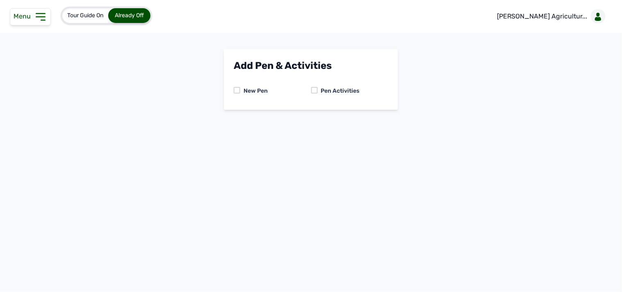
click at [311, 91] on div at bounding box center [314, 90] width 7 height 7
click at [318, 119] on select "-- Select pen -- PEN A (Broilers) PEN B (Broilers)" at bounding box center [311, 124] width 154 height 17
select select "me00sq3e0909"
click at [234, 116] on select "-- Select pen -- PEN A (Broilers) PEN B (Broilers)" at bounding box center [311, 124] width 154 height 17
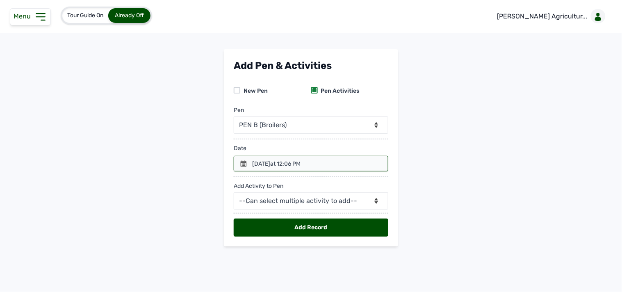
click at [240, 158] on div at bounding box center [311, 164] width 154 height 16
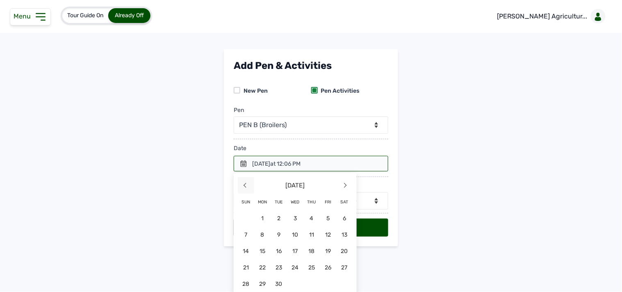
click at [247, 185] on span "<" at bounding box center [246, 185] width 16 height 16
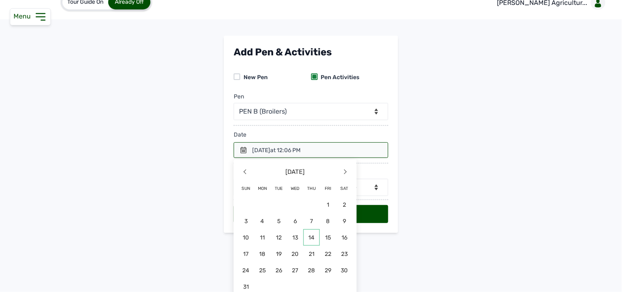
scroll to position [20, 0]
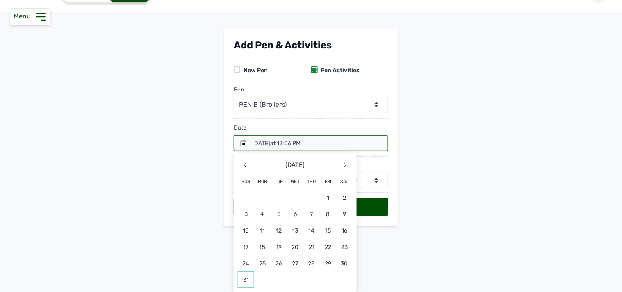
click at [242, 280] on span "31" at bounding box center [246, 279] width 16 height 16
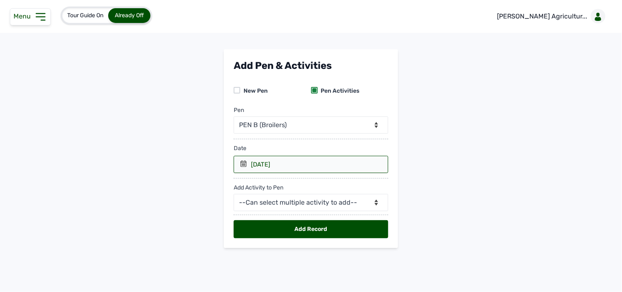
scroll to position [0, 0]
click at [293, 205] on select "--Can select multiple activity to add-- Raw Material Losses Weight" at bounding box center [311, 202] width 154 height 17
select select "Raw Material"
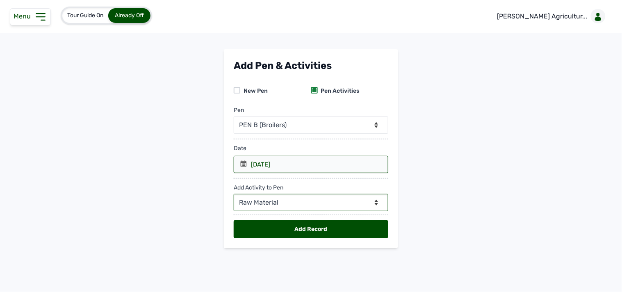
click at [234, 194] on select "--Can select multiple activity to add-- Raw Material Losses Weight" at bounding box center [311, 202] width 154 height 17
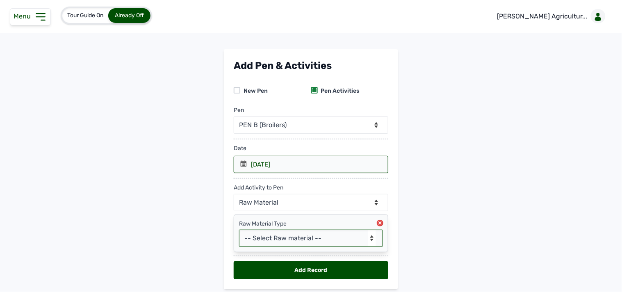
click at [279, 238] on select "-- Select Raw material -- feeds medications vaccines Biomass Fuel" at bounding box center [311, 237] width 144 height 17
select select "feeds"
click at [239, 230] on select "-- Select Raw material -- feeds medications vaccines Biomass Fuel" at bounding box center [311, 237] width 144 height 17
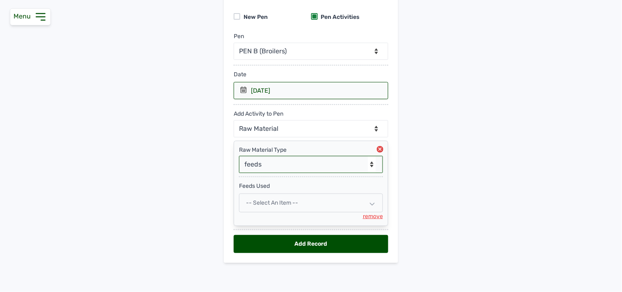
scroll to position [75, 0]
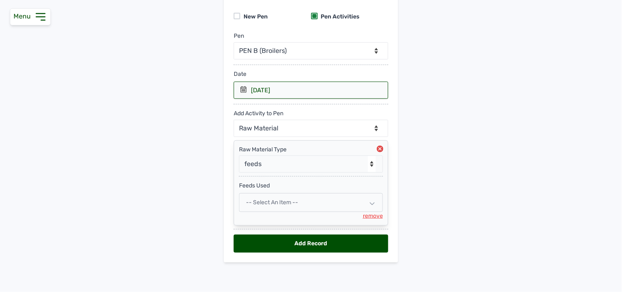
click at [305, 198] on div "-- Select an Item --" at bounding box center [311, 202] width 144 height 19
select select
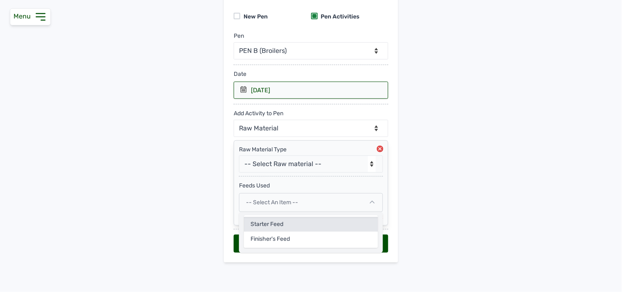
click at [293, 224] on div "Starter Feed" at bounding box center [311, 224] width 134 height 15
select select
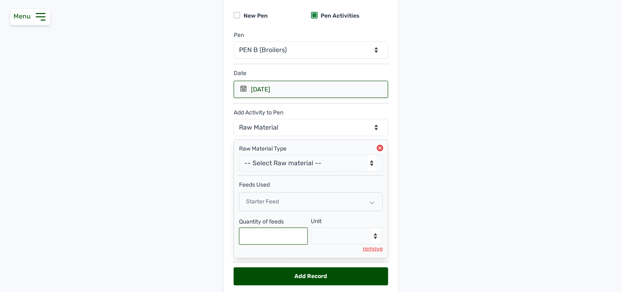
click at [284, 238] on input "text" at bounding box center [273, 235] width 69 height 17
type input "200"
click at [320, 230] on select "--Select unit-- Bag(s) Kg" at bounding box center [347, 235] width 72 height 17
select select "Kg"
click at [311, 228] on select "--Select unit-- Bag(s) Kg" at bounding box center [347, 235] width 72 height 17
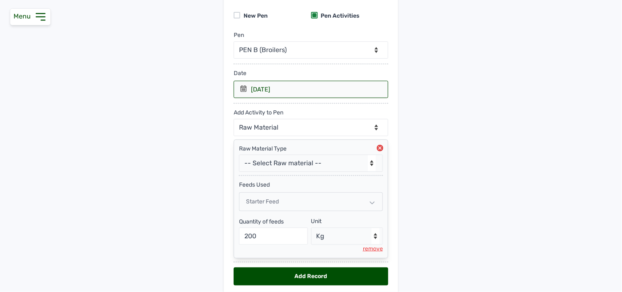
click at [298, 272] on div "Add Record" at bounding box center [311, 276] width 154 height 18
select select "null"
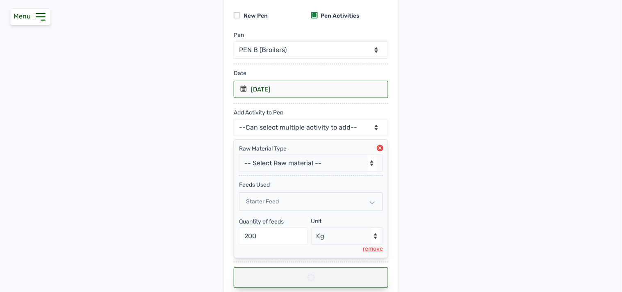
select select
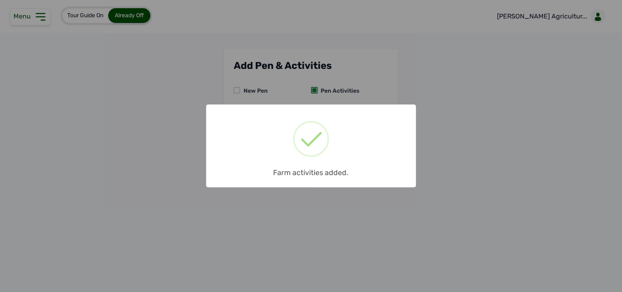
scroll to position [0, 0]
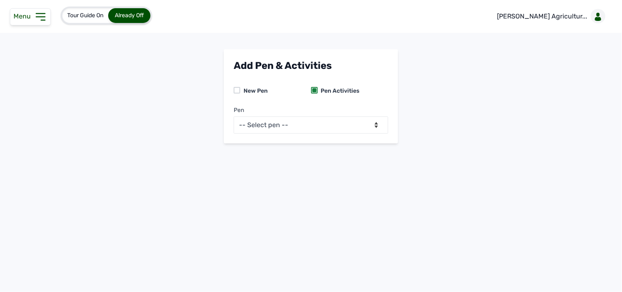
click at [43, 15] on icon at bounding box center [40, 16] width 13 height 13
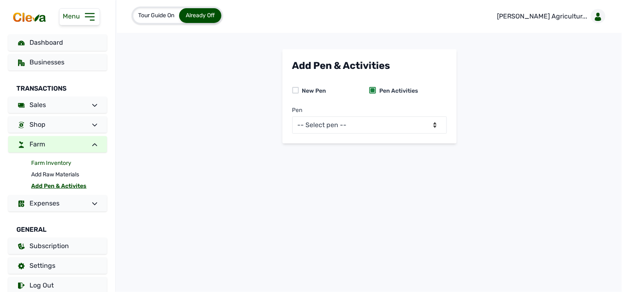
click at [52, 162] on link "Farm Inventory" at bounding box center [69, 162] width 76 height 11
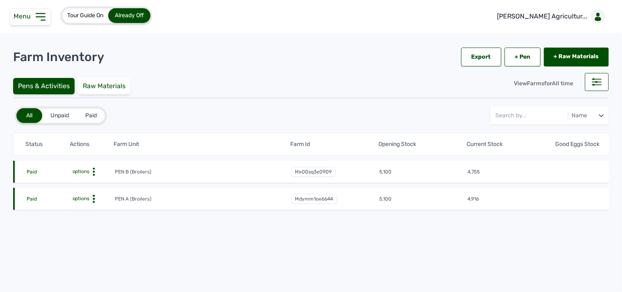
click at [92, 197] on icon at bounding box center [94, 199] width 8 height 8
click at [95, 170] on icon at bounding box center [94, 172] width 8 height 8
click at [93, 182] on div "Farm Activities" at bounding box center [84, 184] width 58 height 10
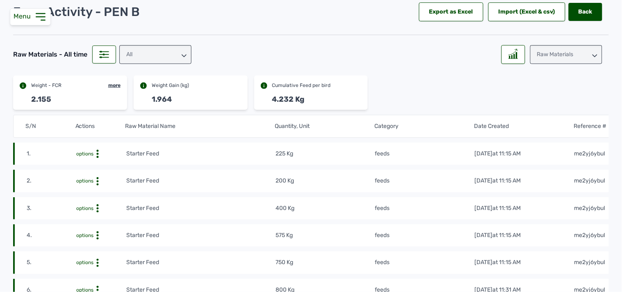
scroll to position [45, 0]
click at [139, 55] on div "All" at bounding box center [155, 54] width 72 height 19
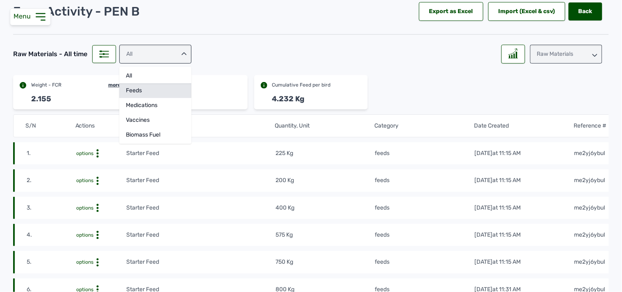
click at [158, 89] on div "feeds" at bounding box center [155, 90] width 72 height 15
click at [447, 46] on div "Raw Materials" at bounding box center [566, 54] width 72 height 19
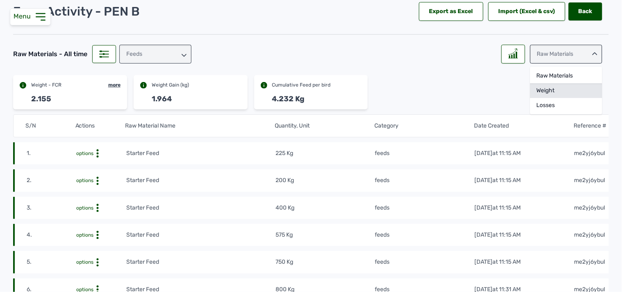
click at [447, 87] on div "Weight" at bounding box center [566, 90] width 72 height 15
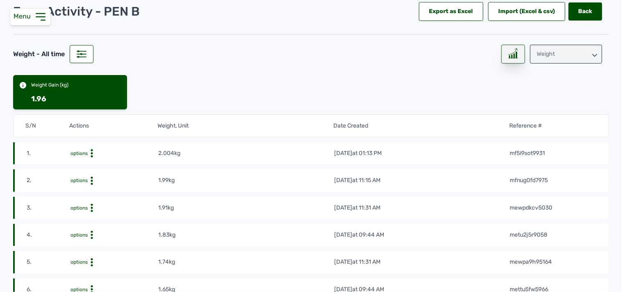
click at [447, 59] on div at bounding box center [513, 54] width 24 height 19
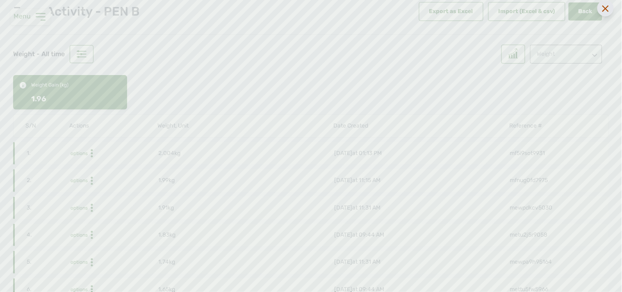
click at [447, 11] on div at bounding box center [605, 8] width 16 height 16
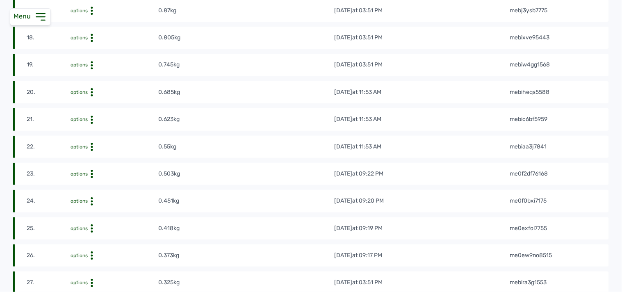
scroll to position [569, 0]
